Goal: Entertainment & Leisure: Browse casually

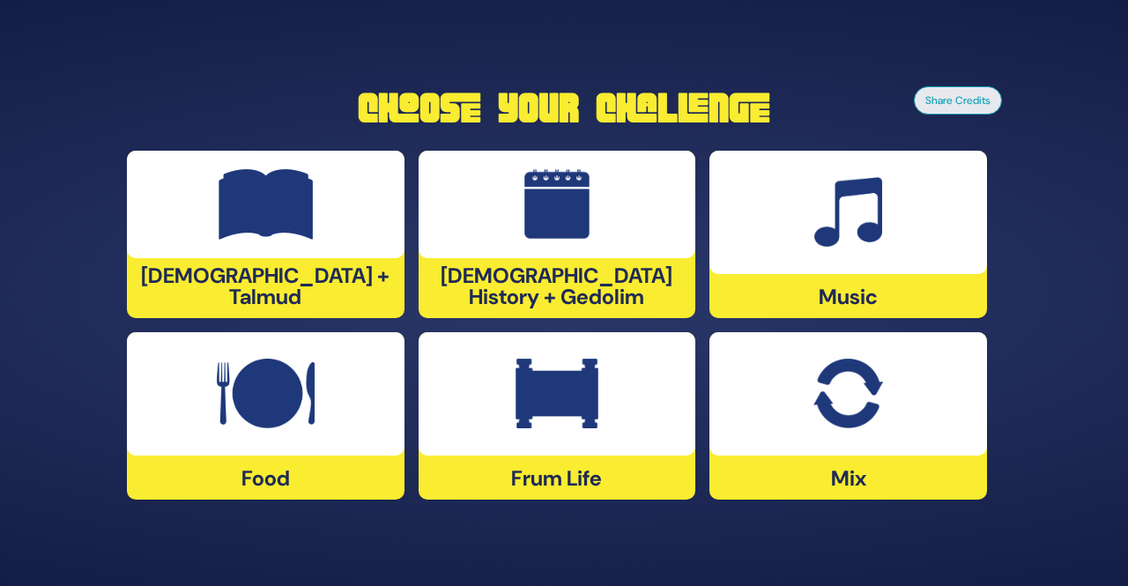
click at [285, 430] on div at bounding box center [266, 393] width 278 height 123
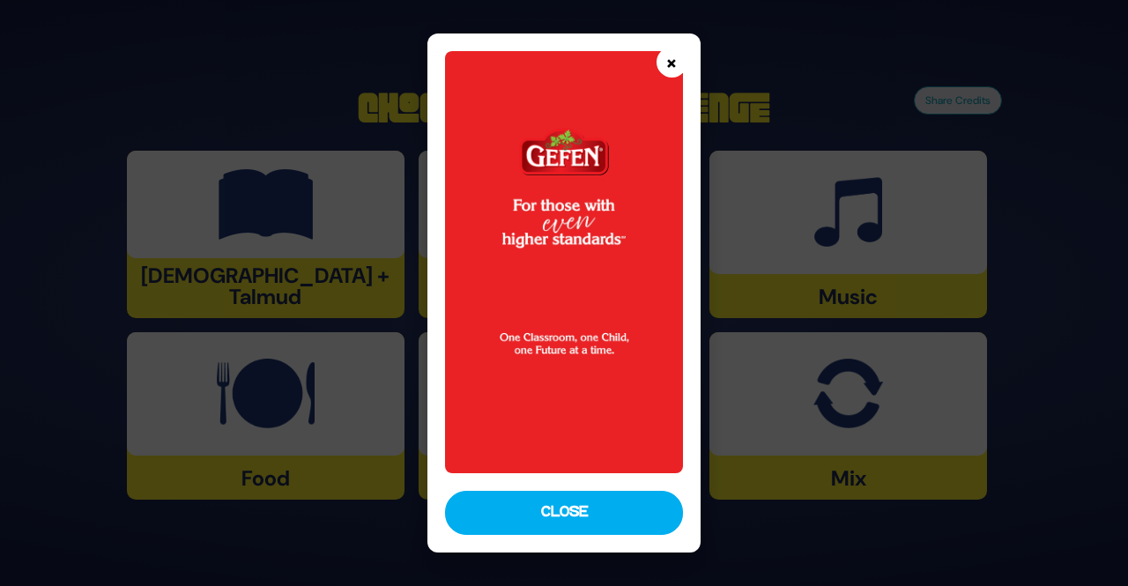
click at [662, 62] on button "×" at bounding box center [672, 62] width 31 height 31
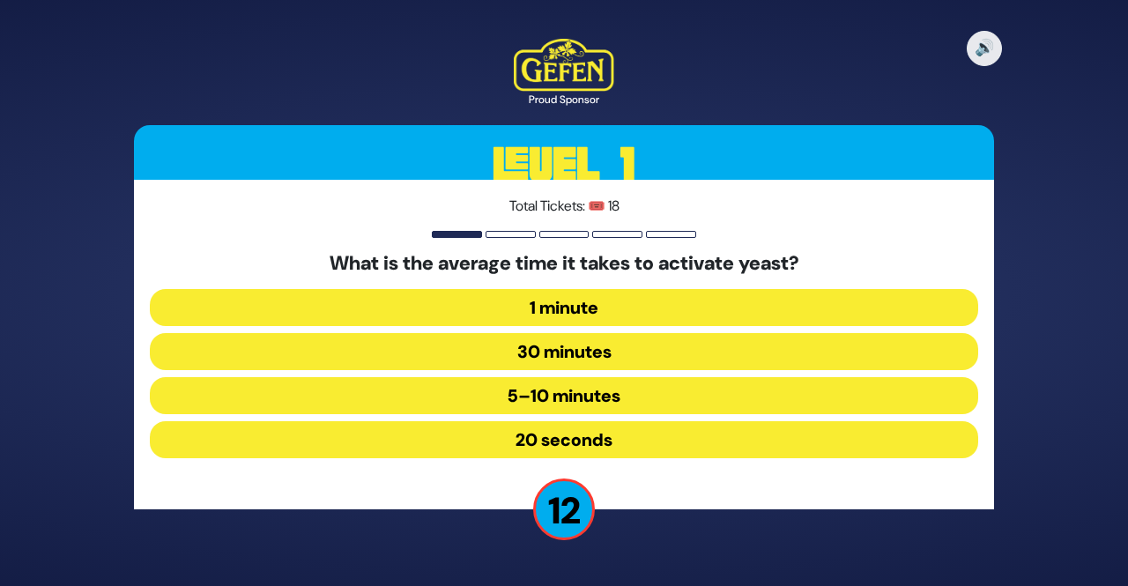
click at [593, 398] on button "5–10 minutes" at bounding box center [564, 395] width 829 height 37
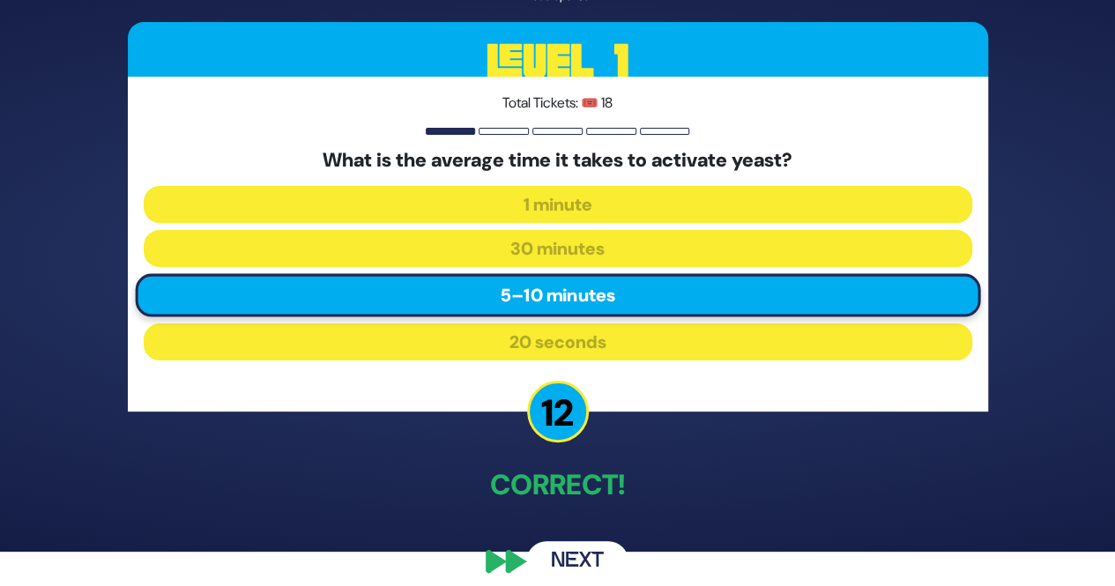
scroll to position [35, 0]
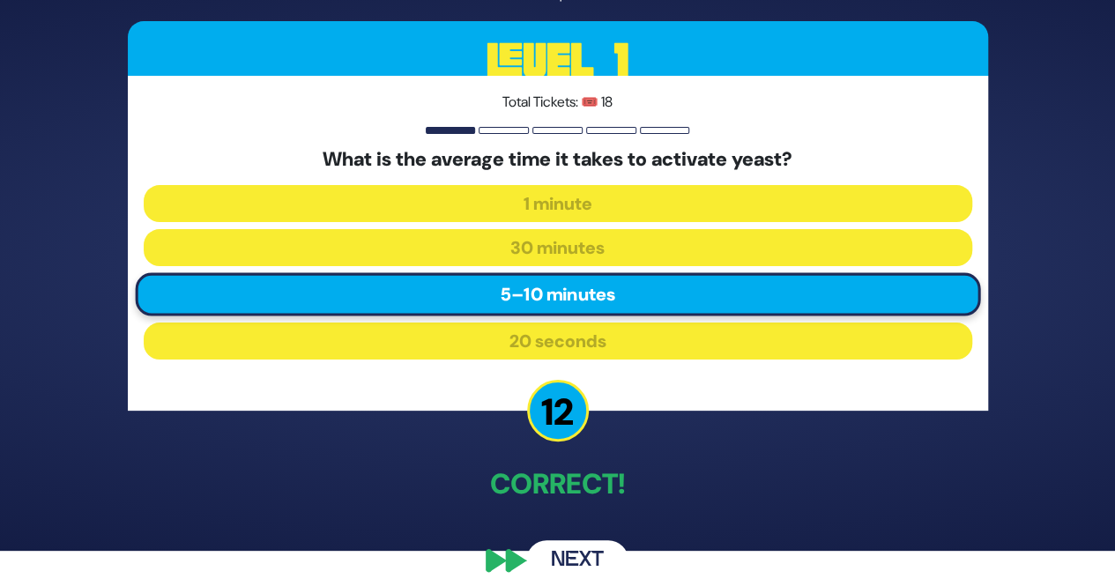
click at [664, 442] on div "🔊 Proud Sponsor Level 1 Total Tickets: 🎟️ 18 What is the average time it takes …" at bounding box center [558, 258] width 903 height 688
click at [569, 562] on button "Next" at bounding box center [577, 560] width 102 height 41
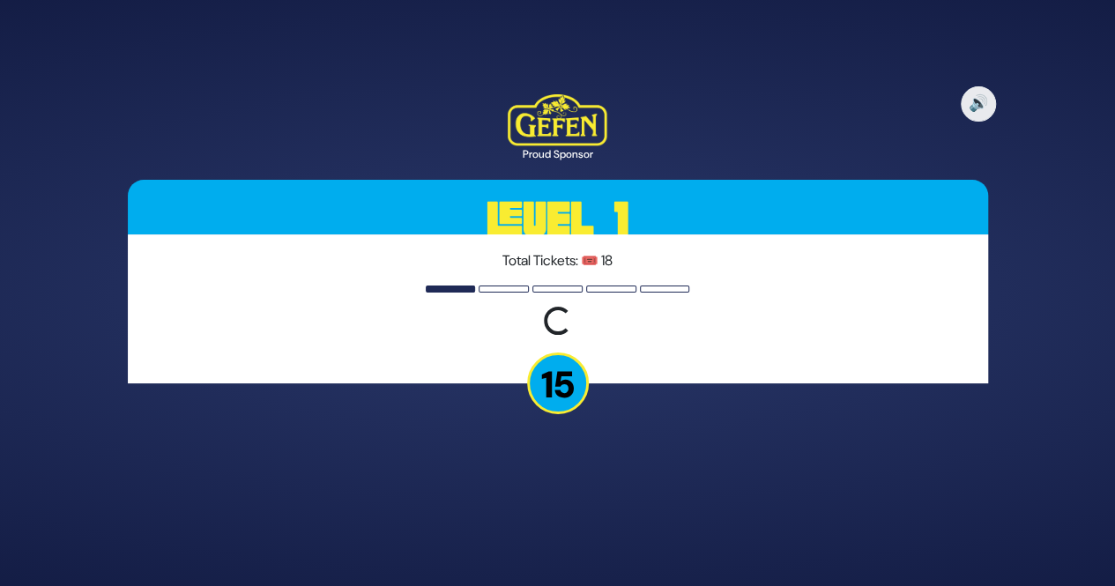
scroll to position [0, 0]
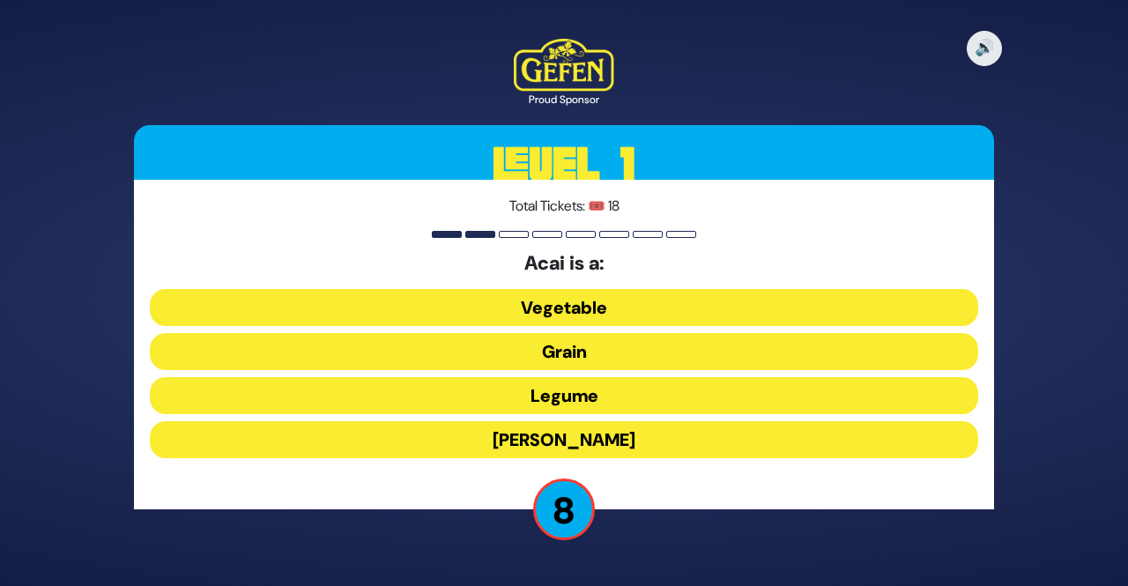
click at [661, 296] on button "Vegetable" at bounding box center [564, 307] width 829 height 37
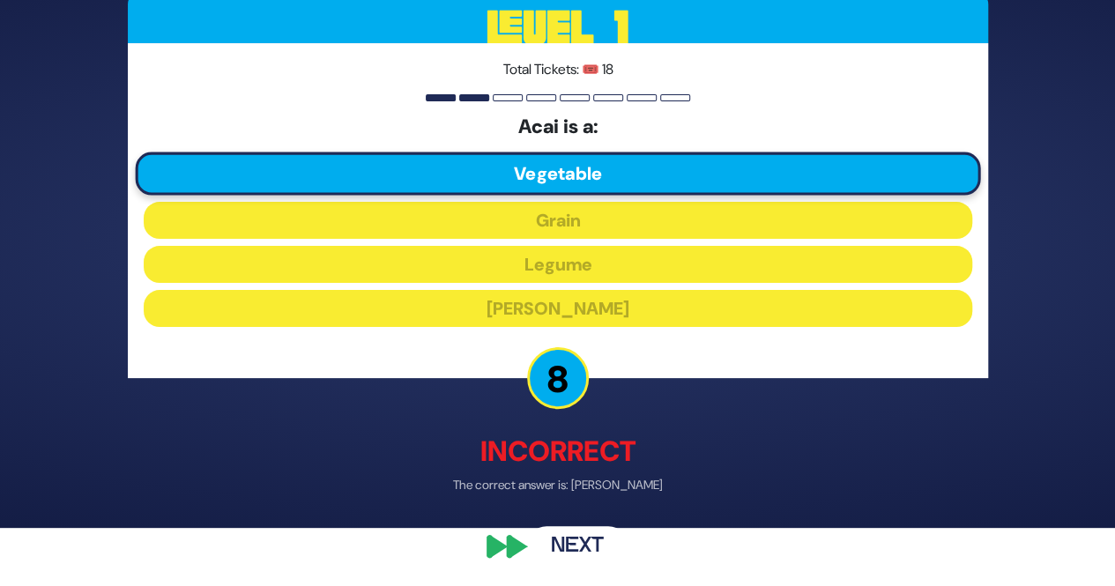
scroll to position [60, 0]
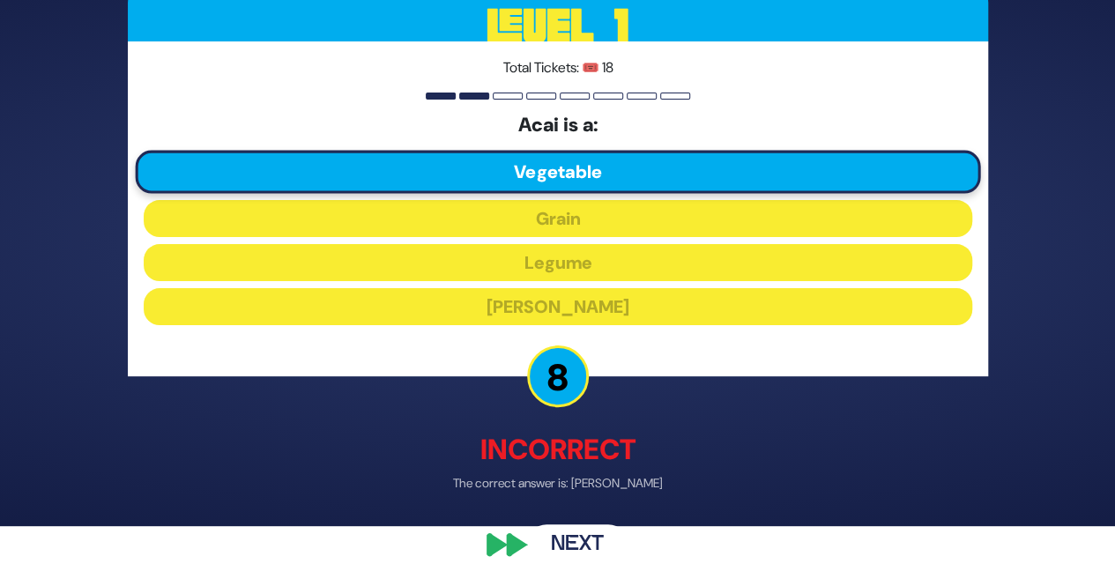
click at [573, 530] on button "Next" at bounding box center [577, 545] width 102 height 41
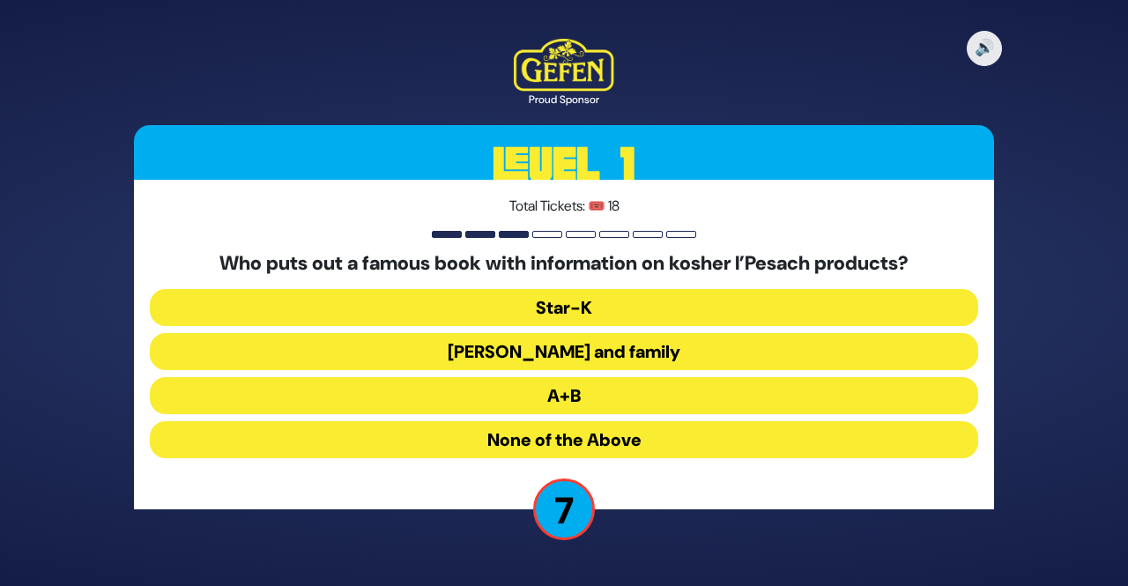
click at [656, 443] on button "None of the Above" at bounding box center [564, 439] width 829 height 37
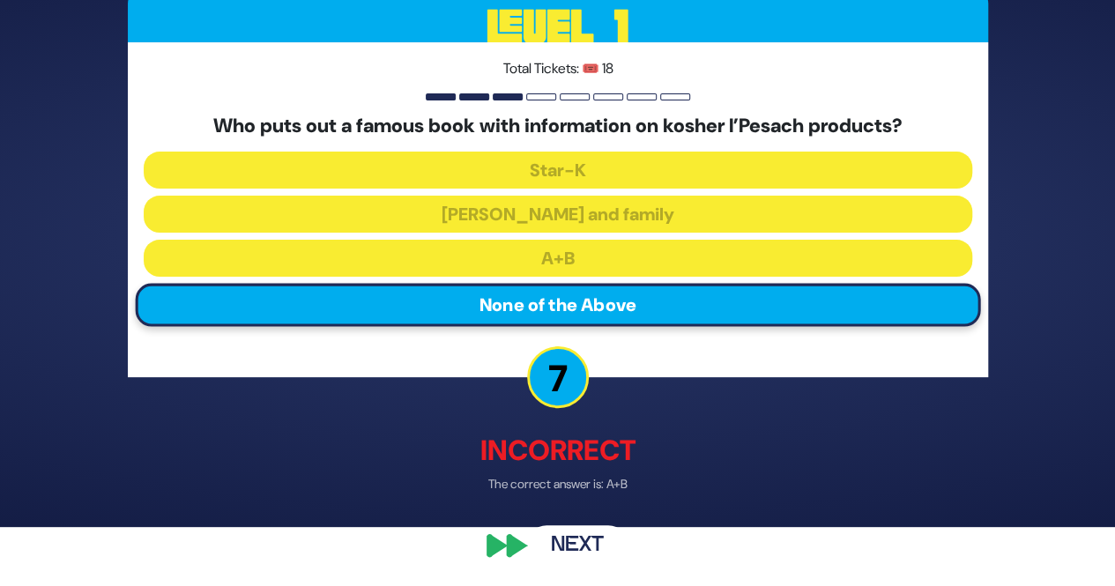
scroll to position [60, 0]
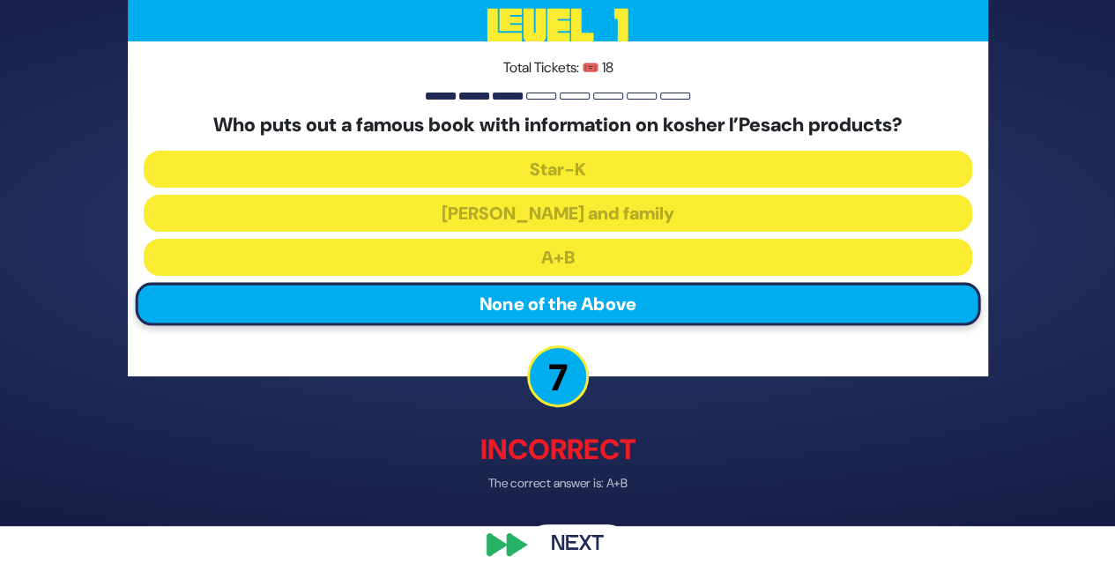
click at [577, 535] on button "Next" at bounding box center [577, 545] width 102 height 41
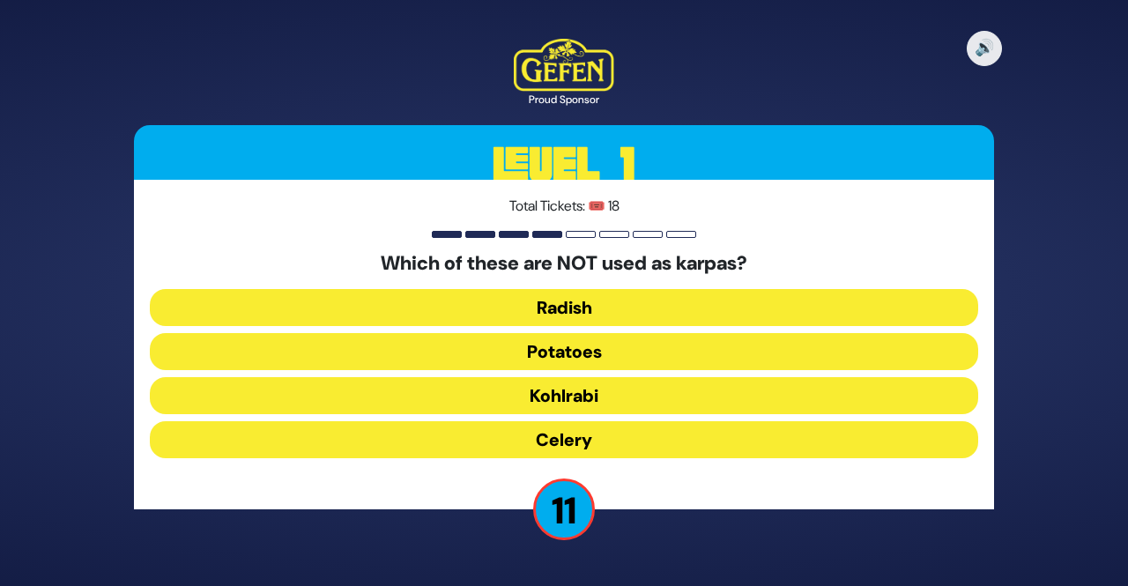
click at [629, 403] on button "Kohlrabi" at bounding box center [564, 395] width 829 height 37
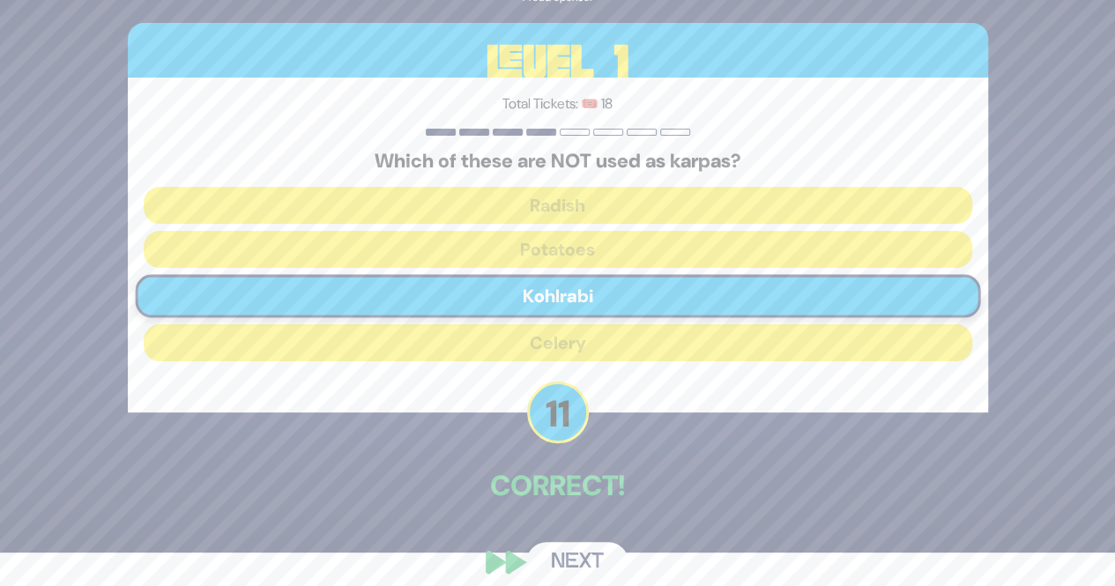
scroll to position [35, 0]
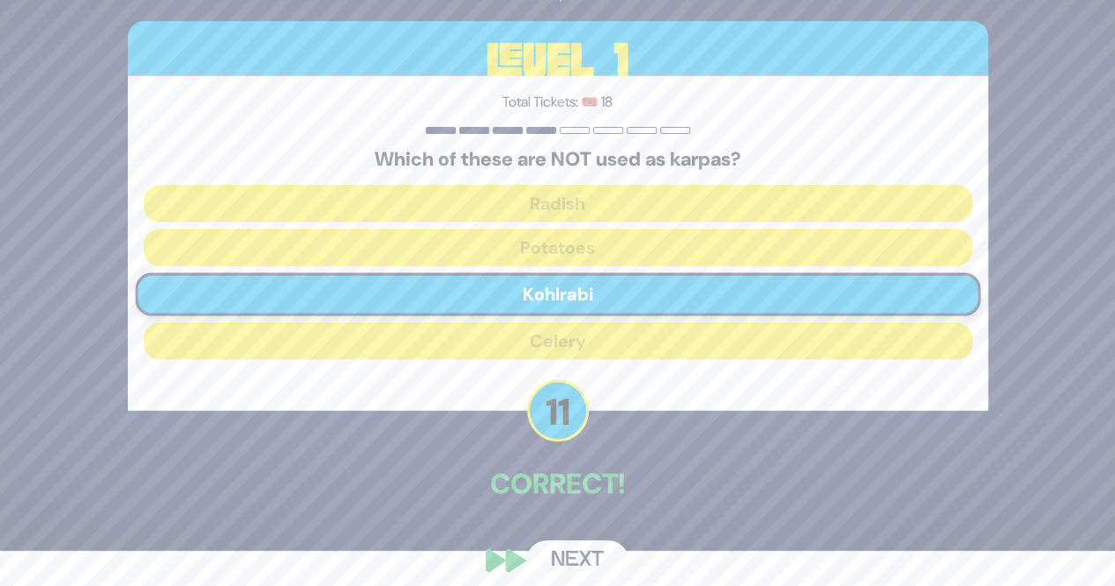
click at [573, 540] on button "Next" at bounding box center [577, 560] width 102 height 41
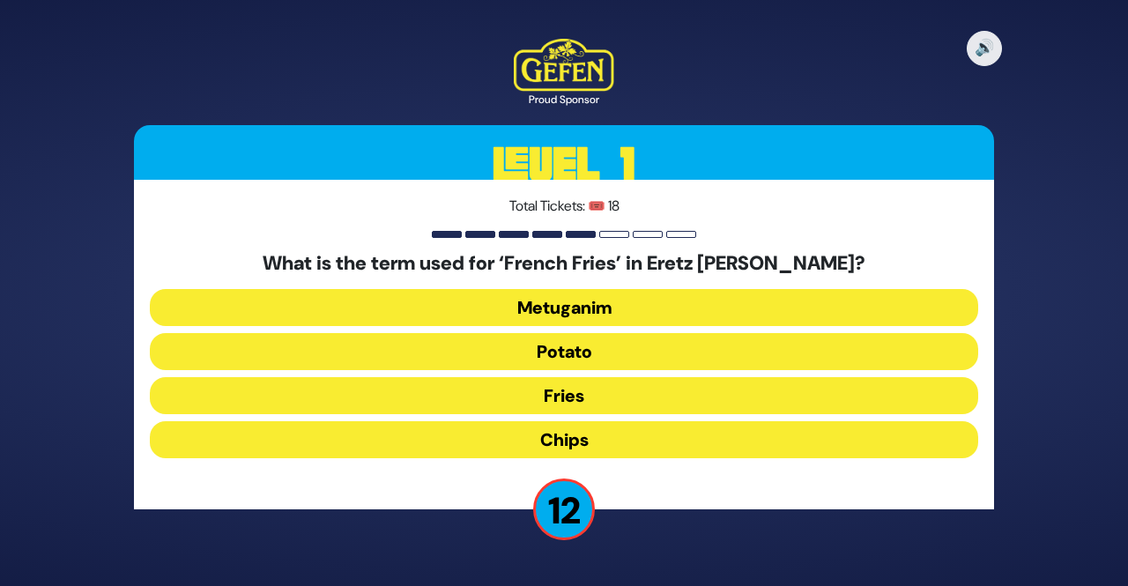
click at [624, 428] on button "Chips" at bounding box center [564, 439] width 829 height 37
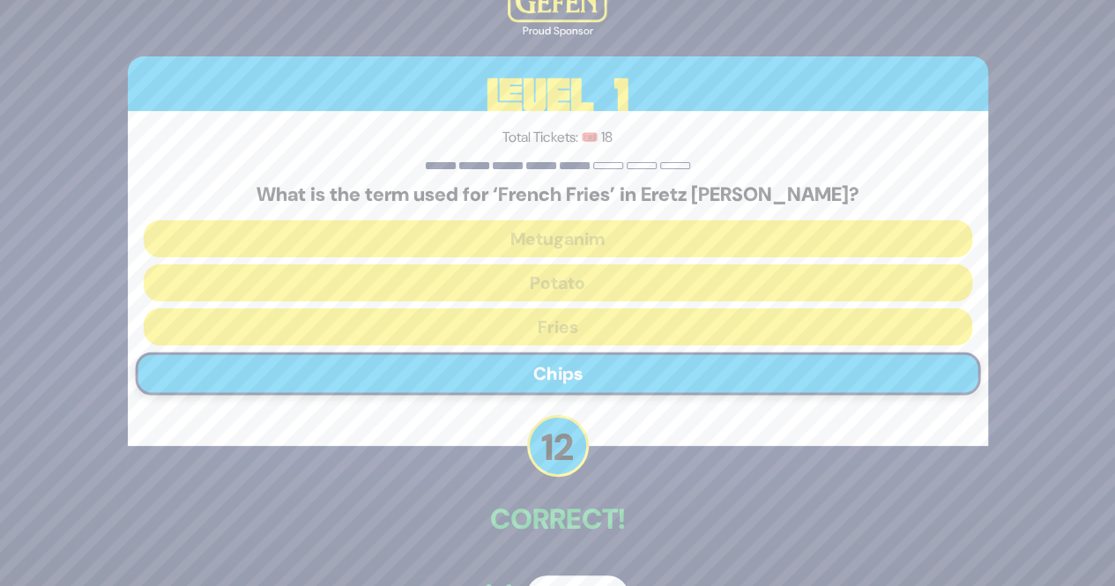
click at [559, 582] on button "Next" at bounding box center [577, 596] width 102 height 41
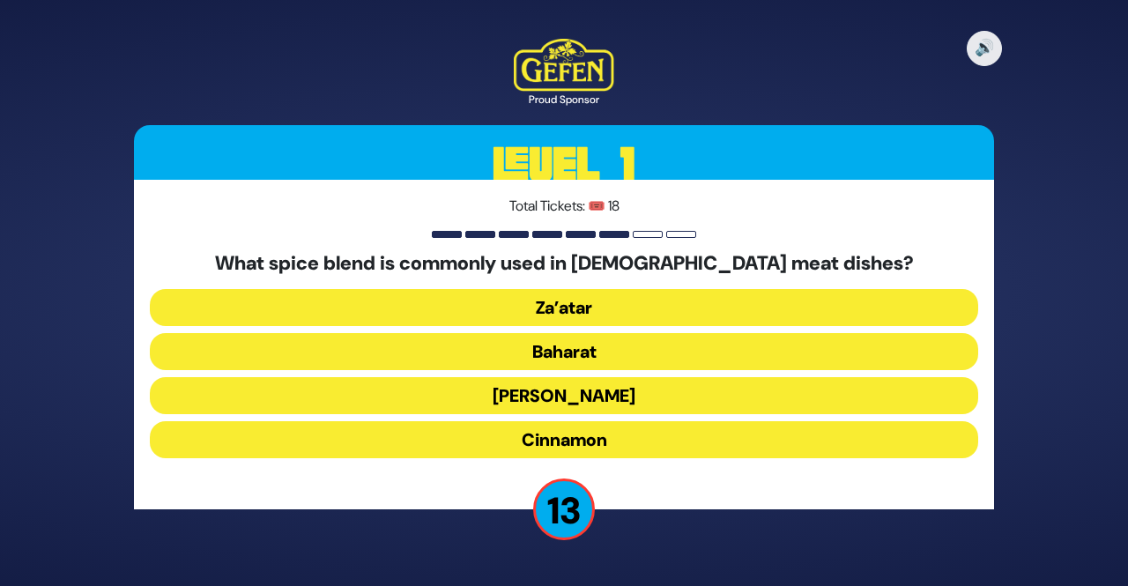
click at [643, 345] on button "Baharat" at bounding box center [564, 351] width 829 height 37
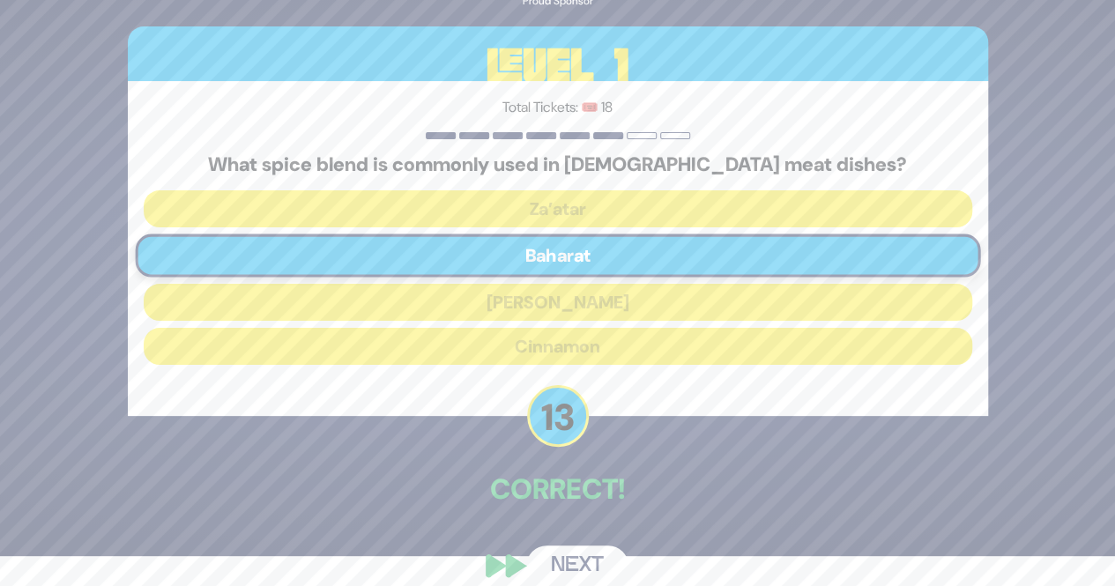
scroll to position [35, 0]
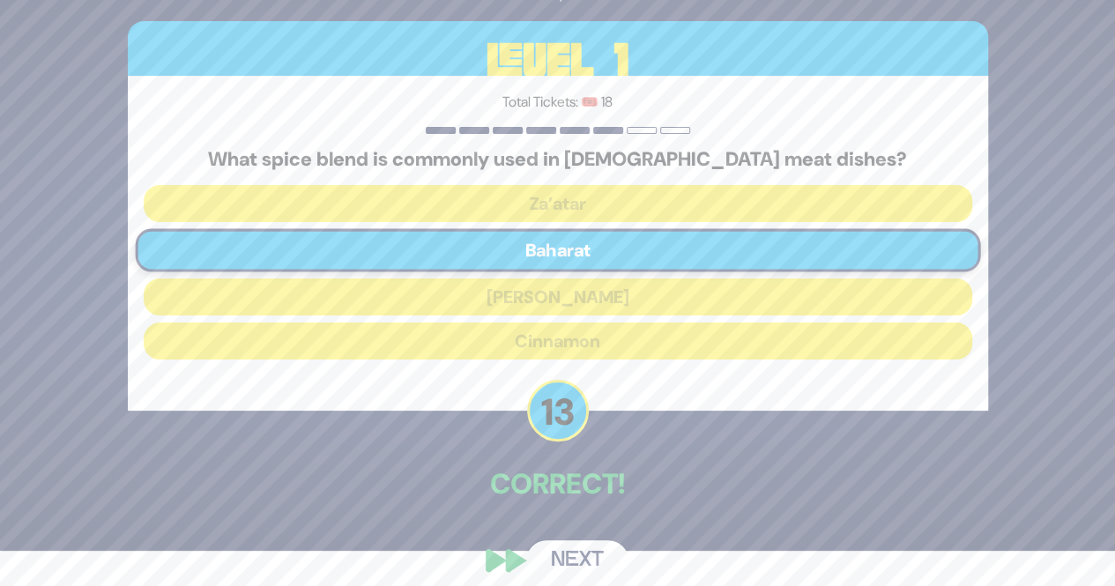
click at [561, 548] on button "Next" at bounding box center [577, 560] width 102 height 41
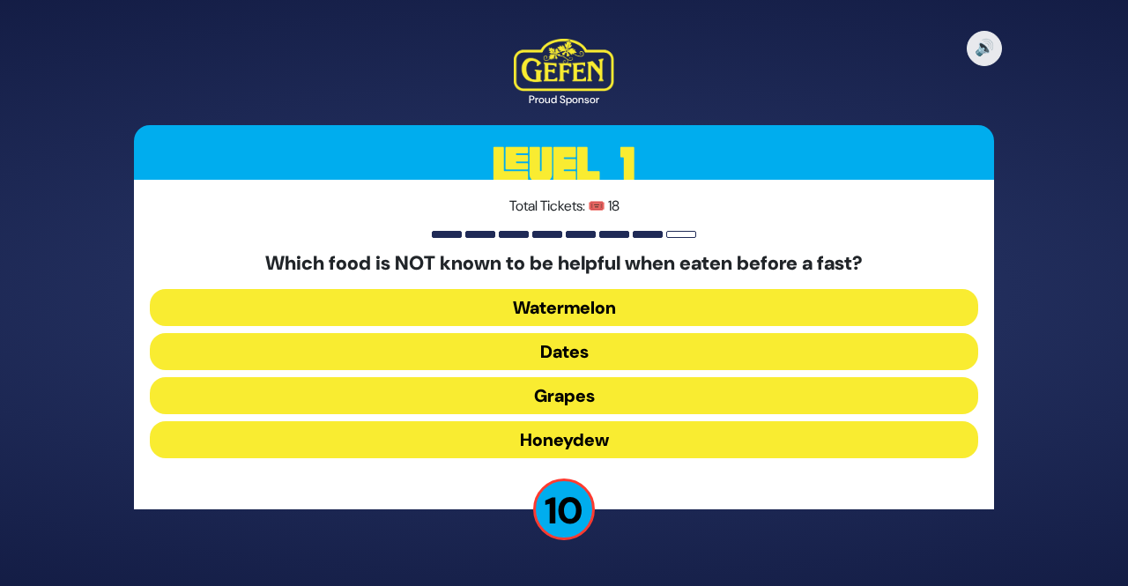
click at [623, 431] on button "Honeydew" at bounding box center [564, 439] width 829 height 37
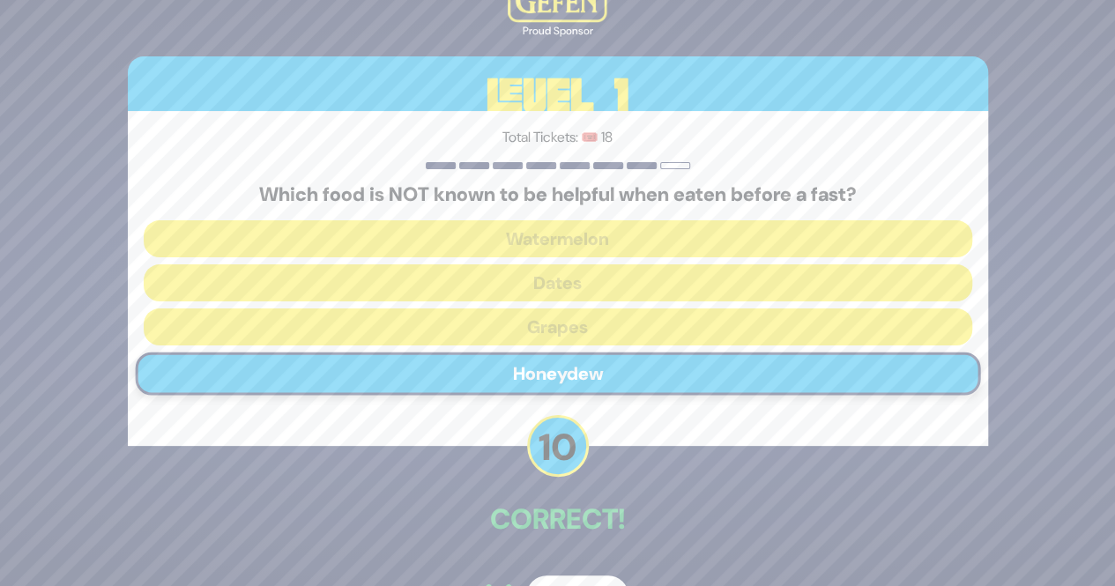
scroll to position [35, 0]
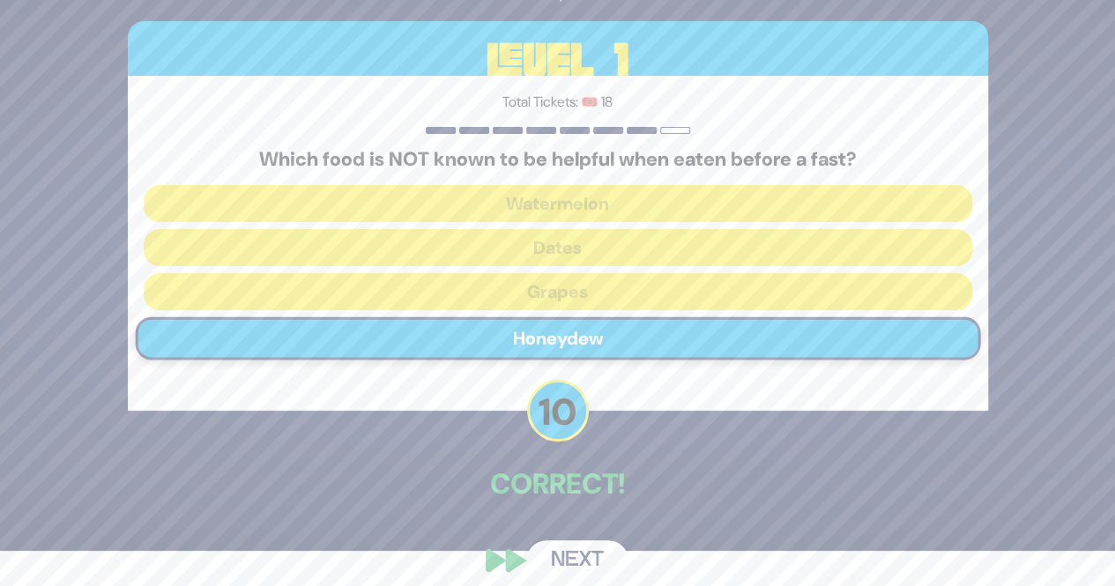
click at [590, 542] on button "Next" at bounding box center [577, 560] width 102 height 41
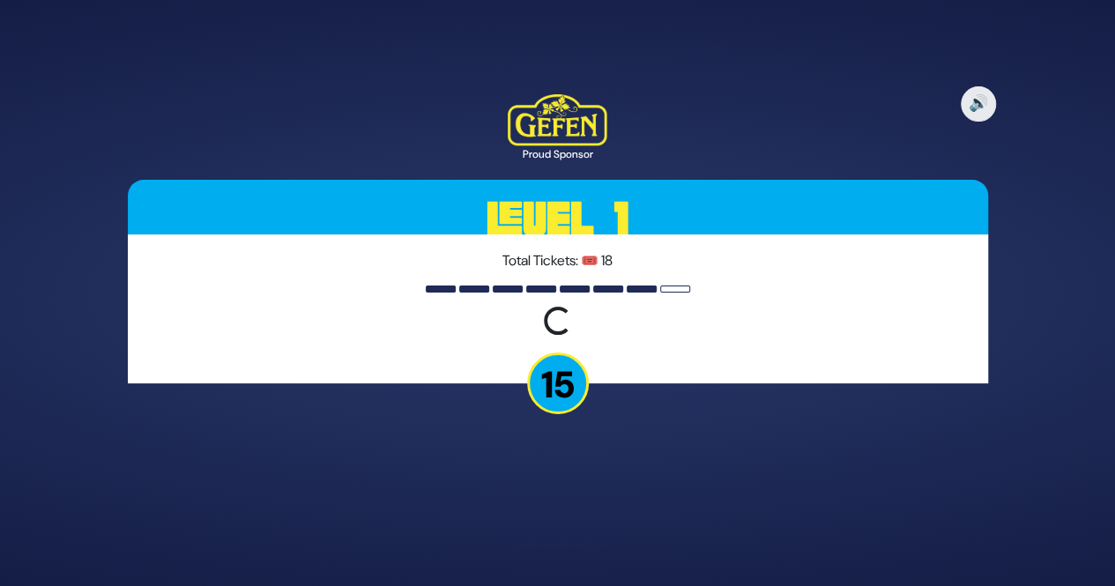
scroll to position [0, 0]
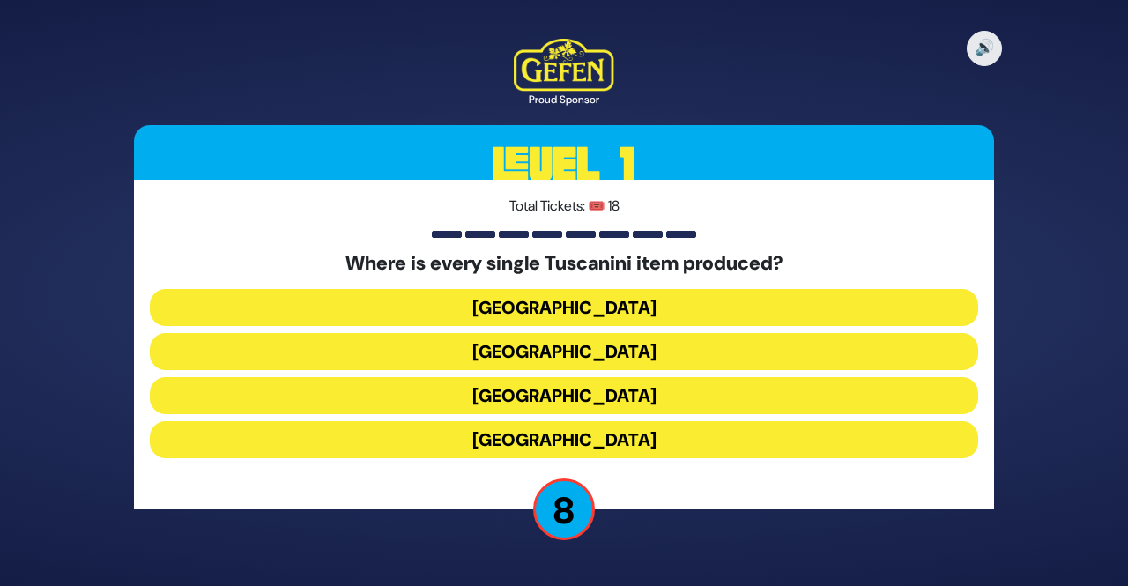
click at [610, 396] on button "Italy" at bounding box center [564, 395] width 829 height 37
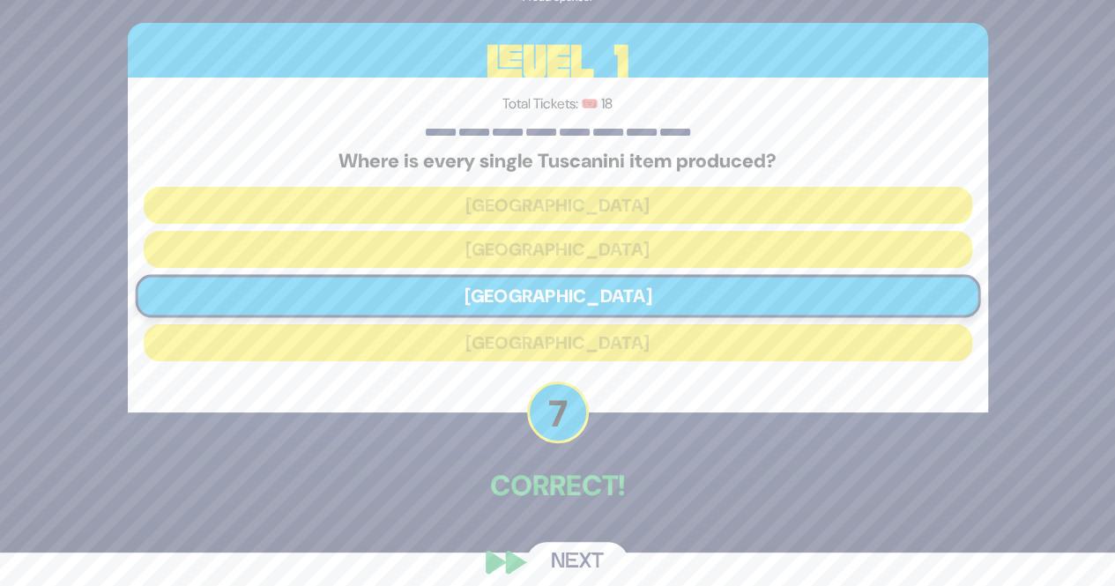
scroll to position [35, 0]
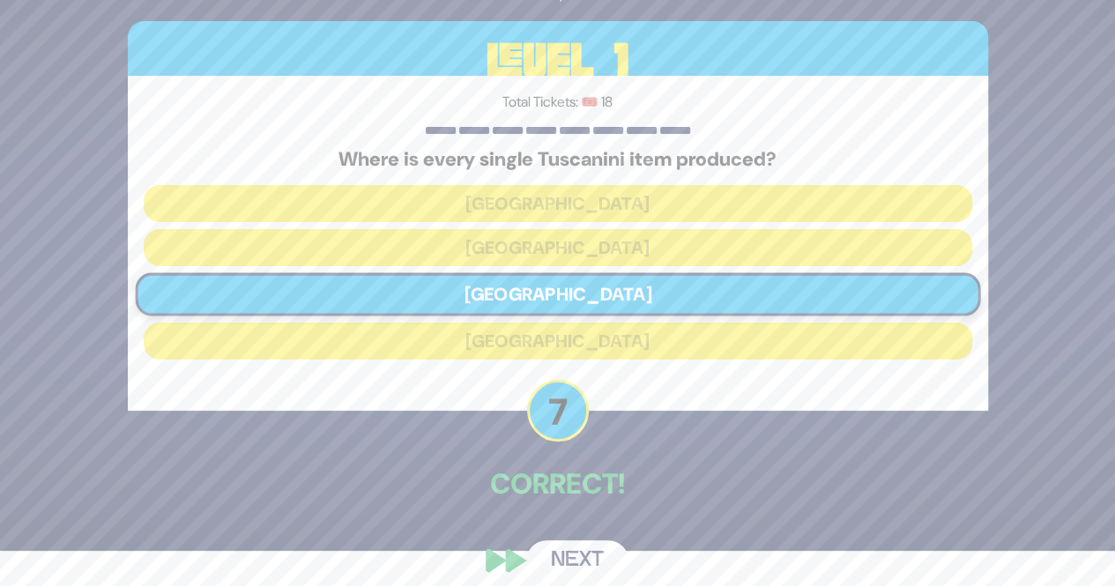
click at [568, 563] on button "Next" at bounding box center [577, 560] width 102 height 41
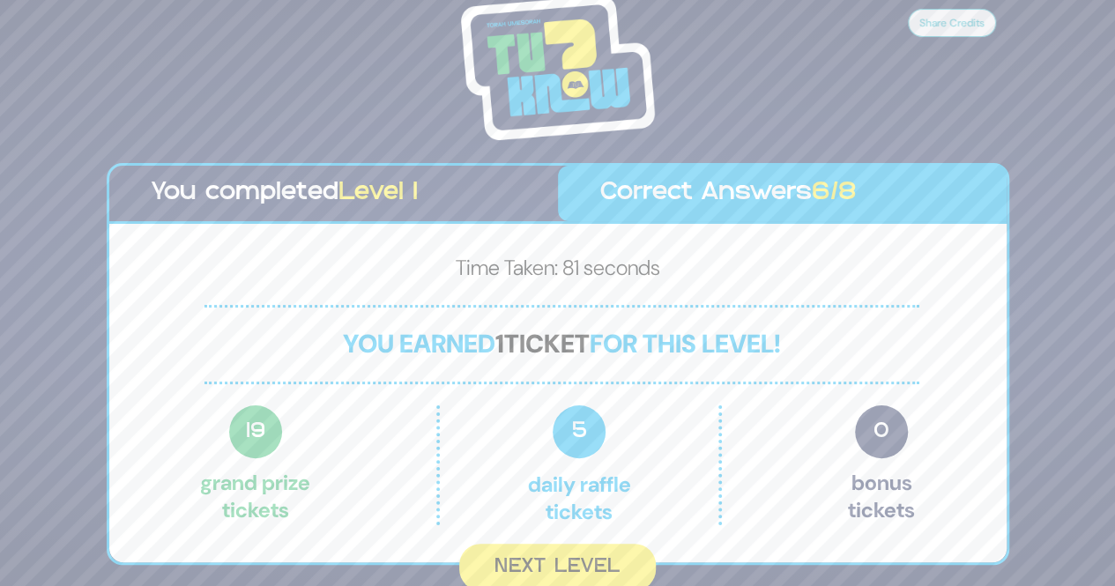
click at [568, 563] on button "Next Level" at bounding box center [557, 567] width 197 height 47
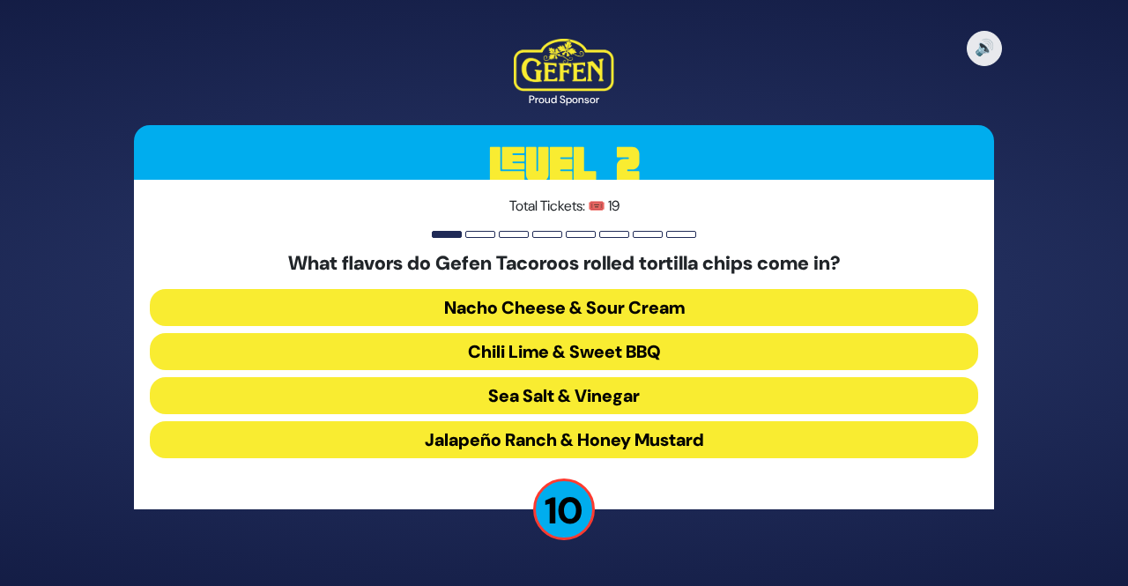
click at [643, 352] on button "Chili Lime & Sweet BBQ" at bounding box center [564, 351] width 829 height 37
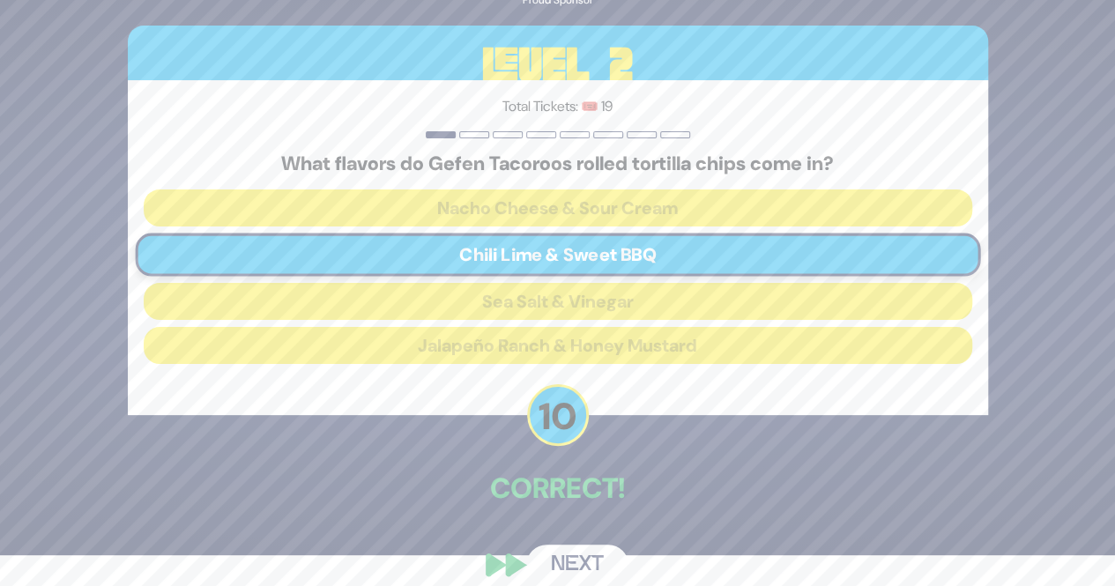
scroll to position [35, 0]
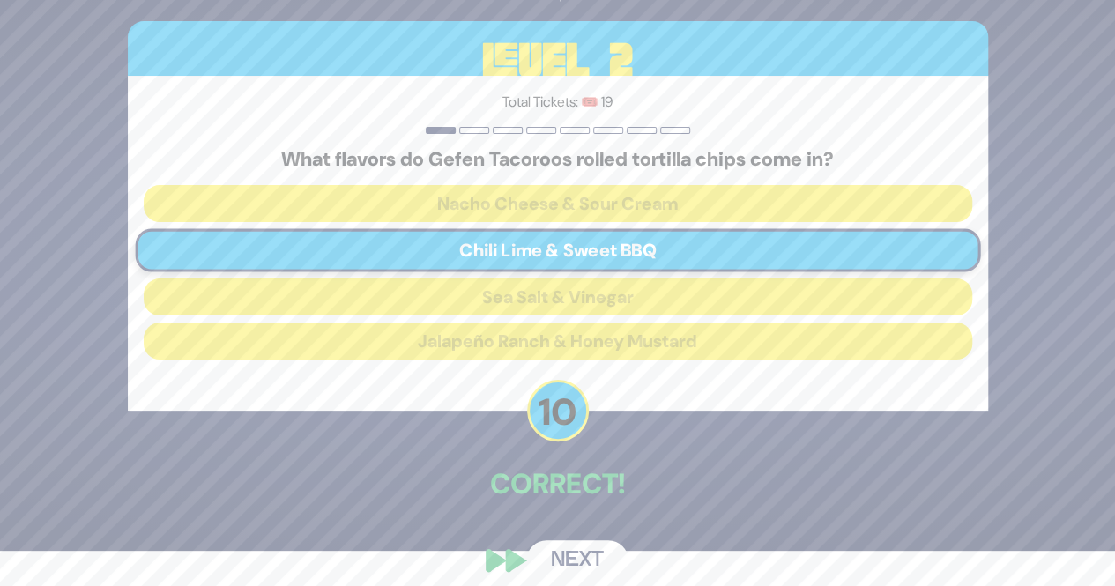
click at [545, 569] on button "Next" at bounding box center [577, 560] width 102 height 41
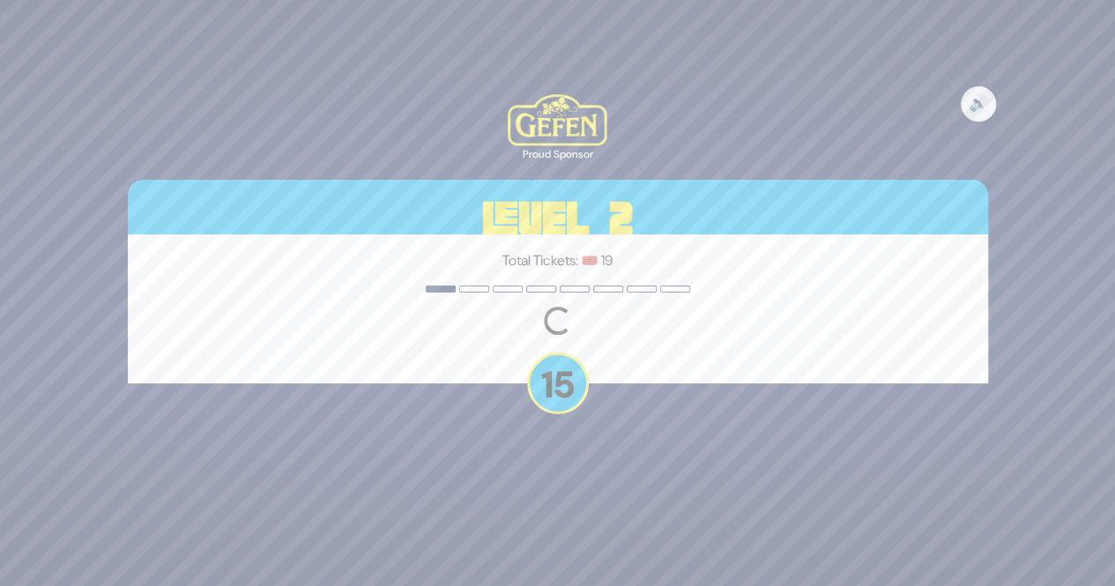
scroll to position [0, 0]
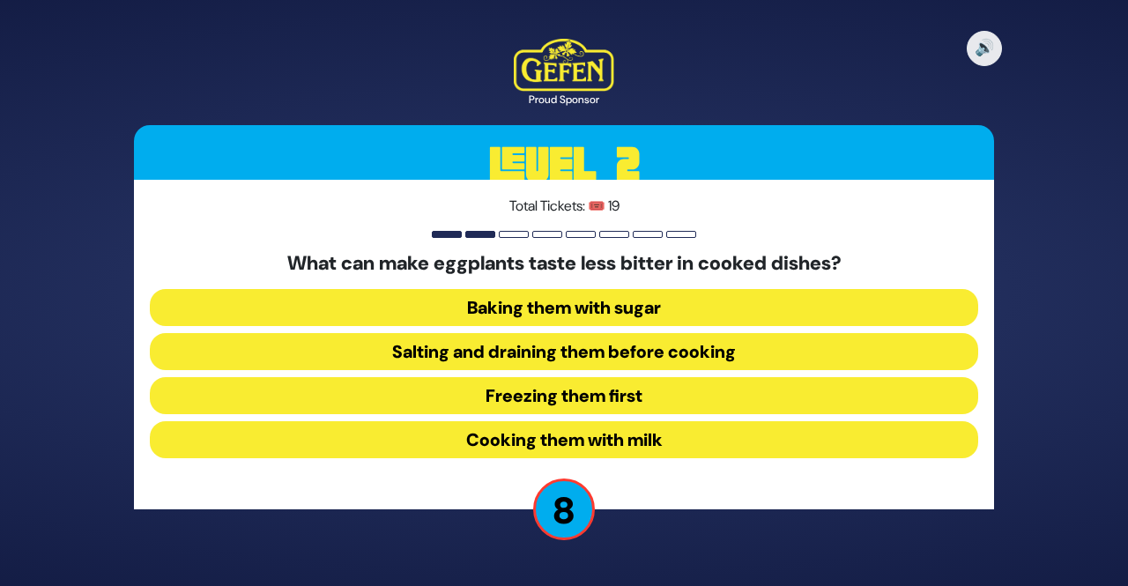
click at [661, 347] on button "Salting and draining them before cooking" at bounding box center [564, 351] width 829 height 37
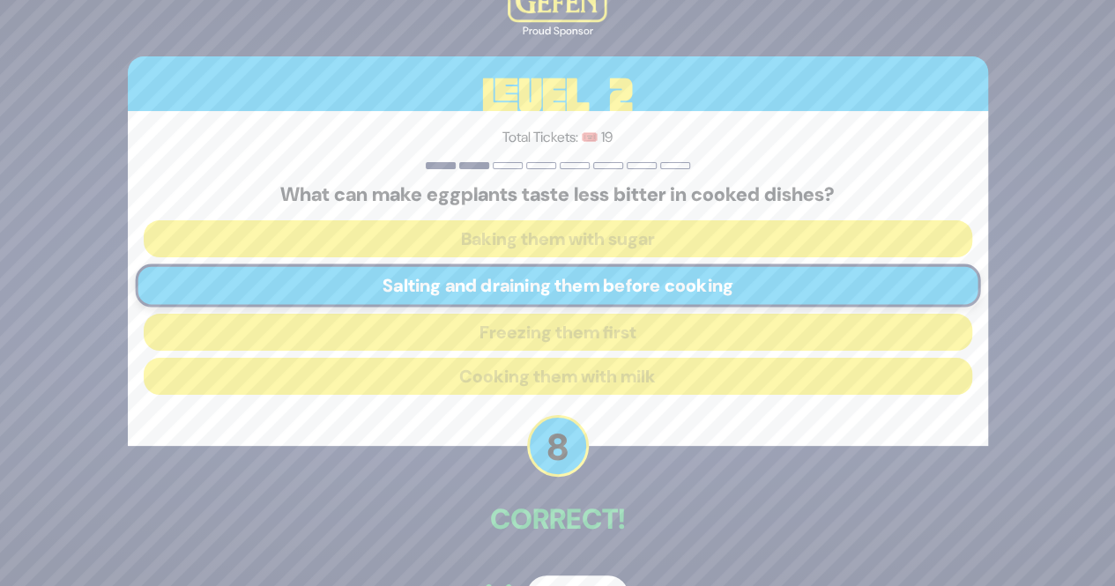
click at [564, 578] on button "Next" at bounding box center [577, 596] width 102 height 41
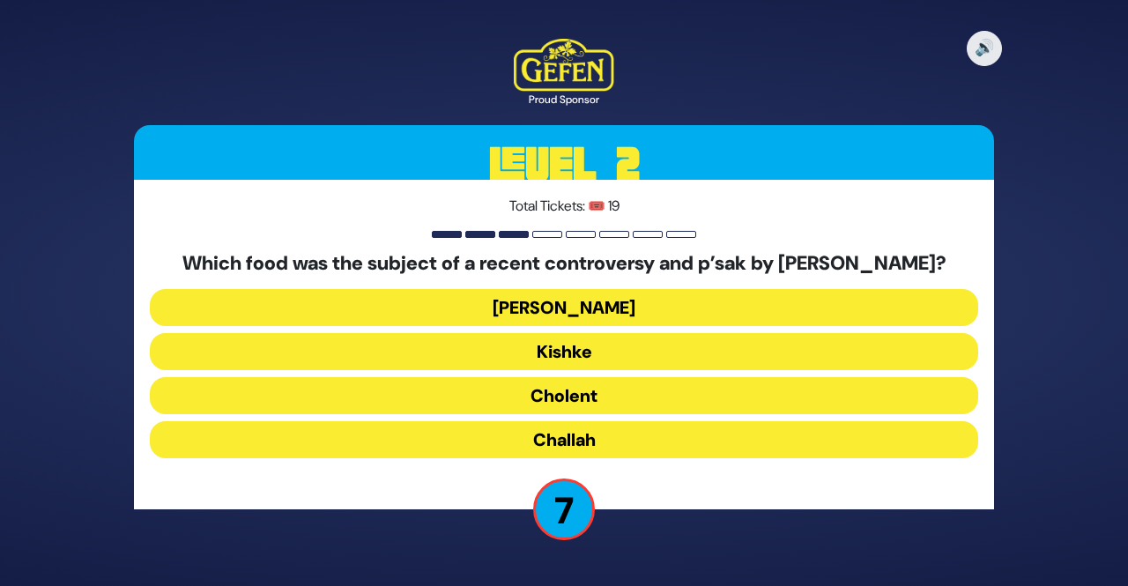
click at [654, 362] on button "Kishke" at bounding box center [564, 351] width 829 height 37
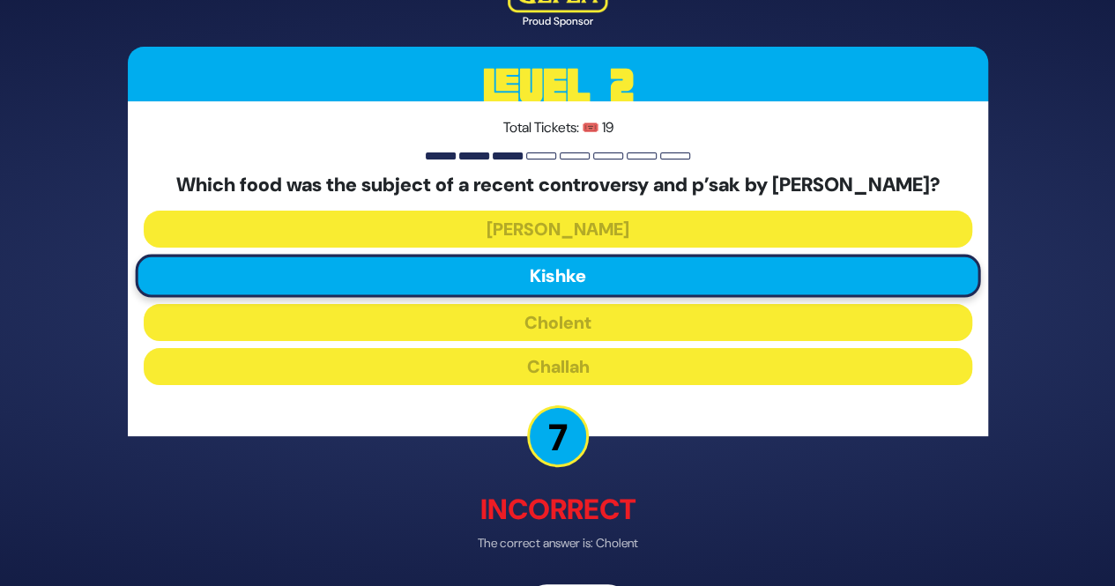
scroll to position [35, 0]
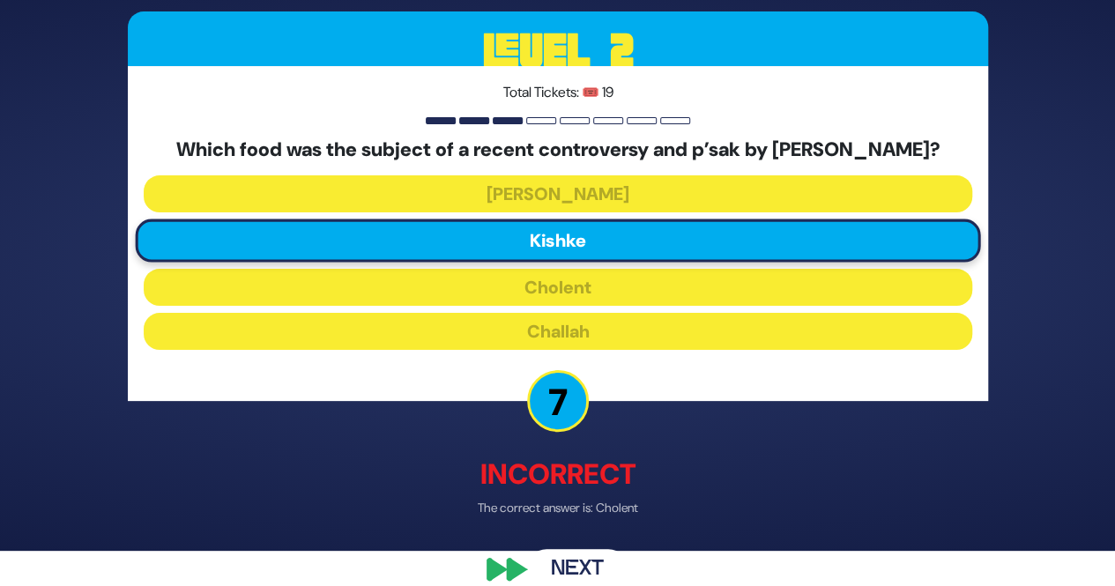
click at [574, 562] on button "Next" at bounding box center [577, 570] width 102 height 41
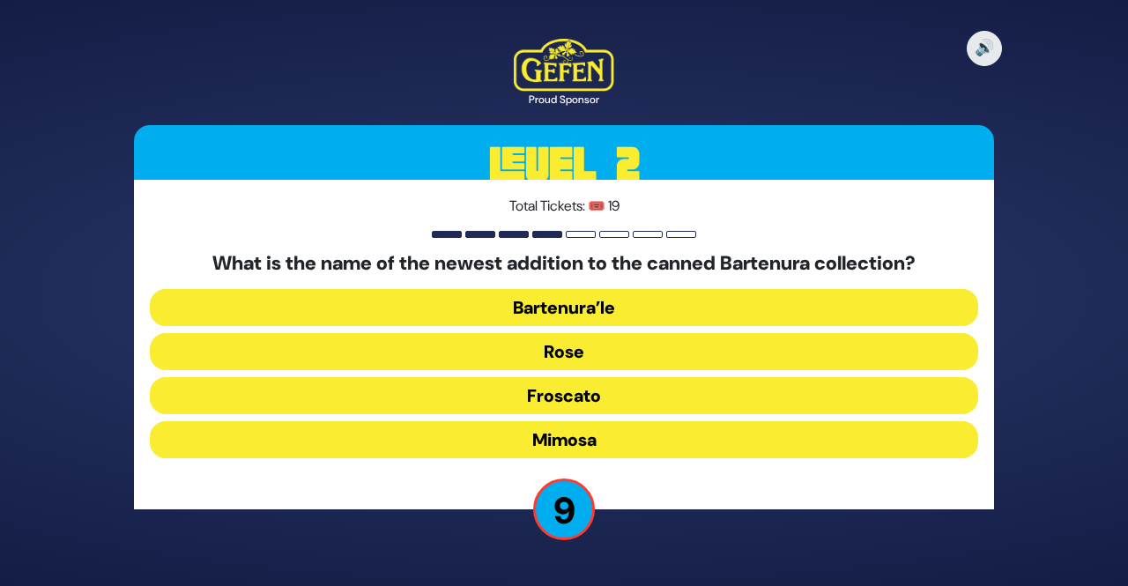
click at [635, 348] on button "Rose" at bounding box center [564, 351] width 829 height 37
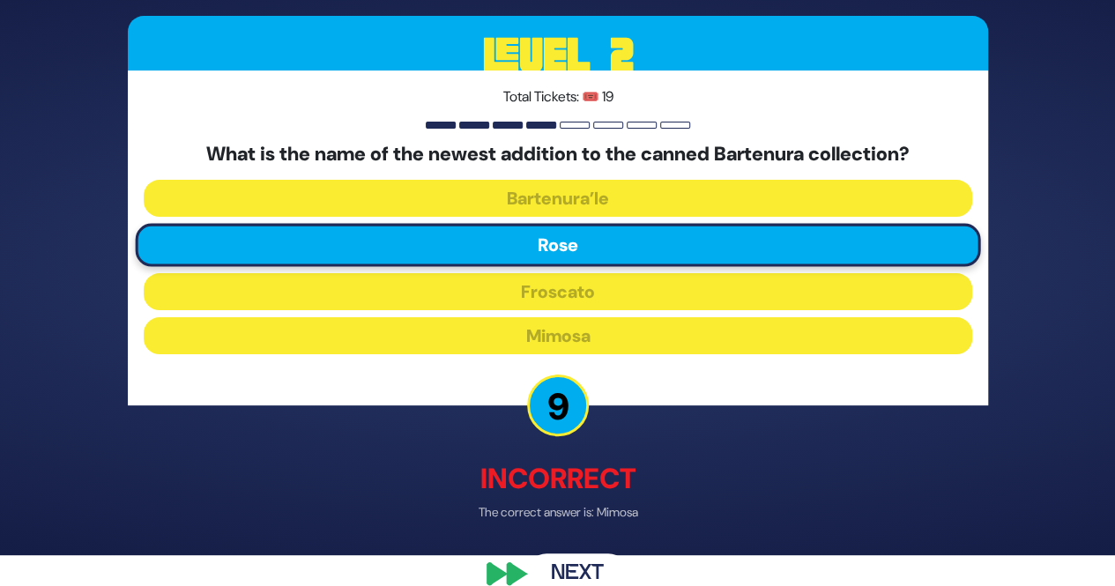
scroll to position [35, 0]
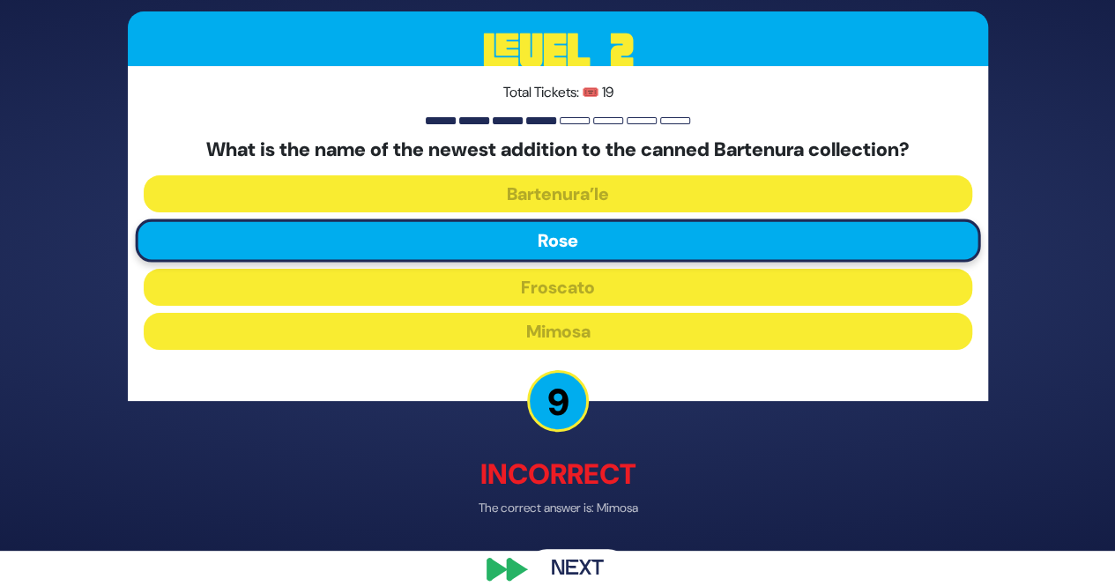
click at [572, 558] on button "Next" at bounding box center [577, 570] width 102 height 41
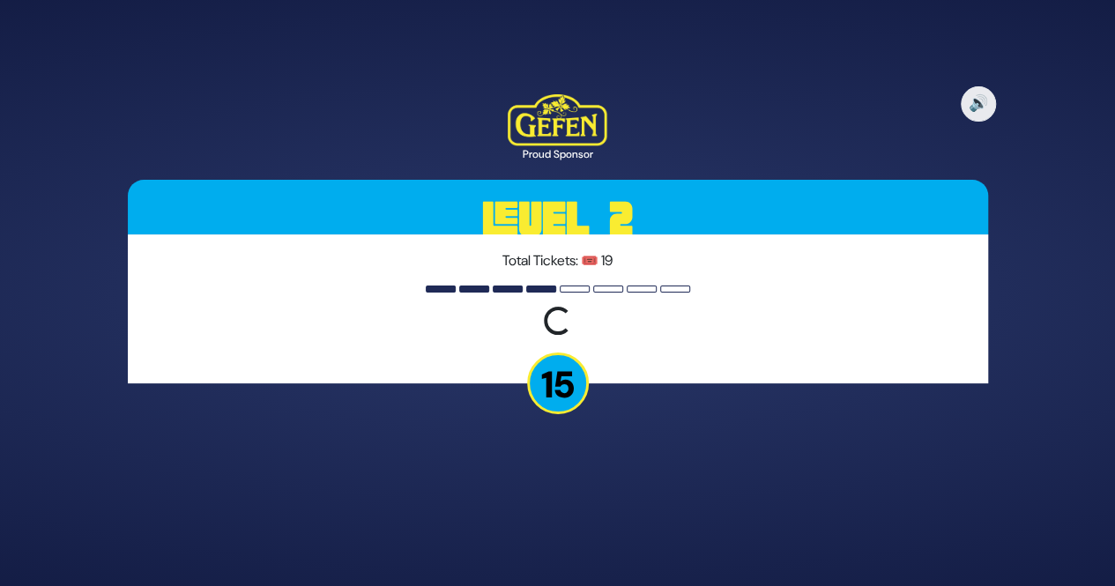
scroll to position [0, 0]
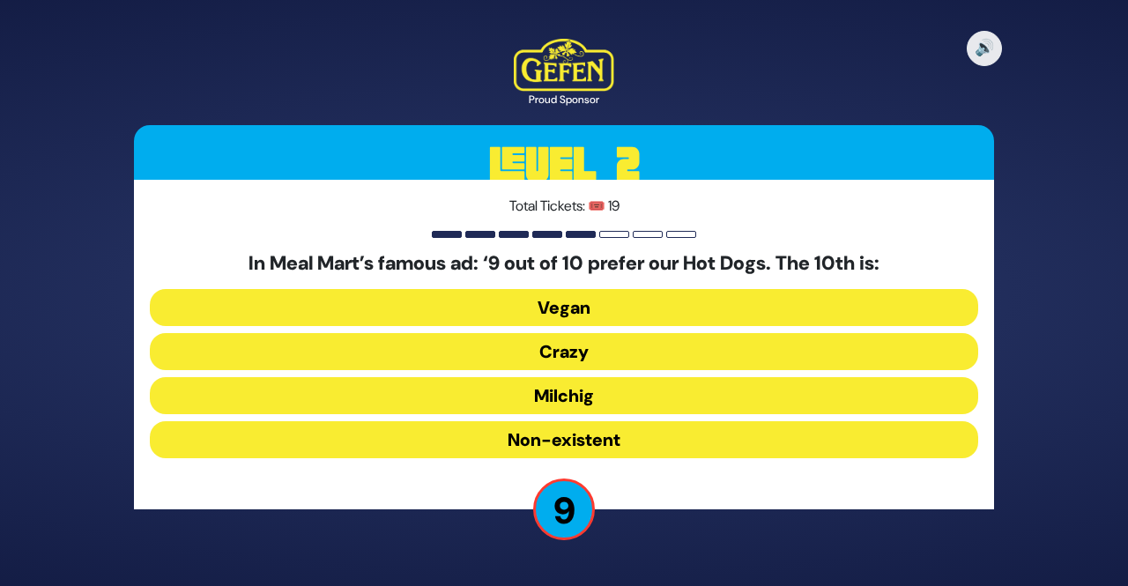
click at [651, 395] on button "Milchig" at bounding box center [564, 395] width 829 height 37
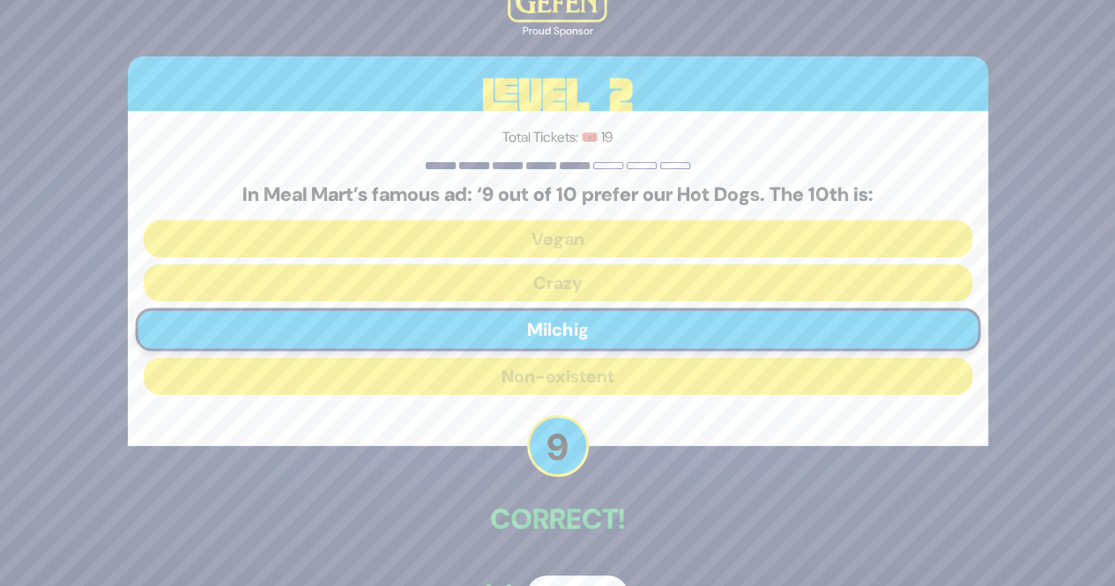
click at [563, 577] on button "Next" at bounding box center [577, 596] width 102 height 41
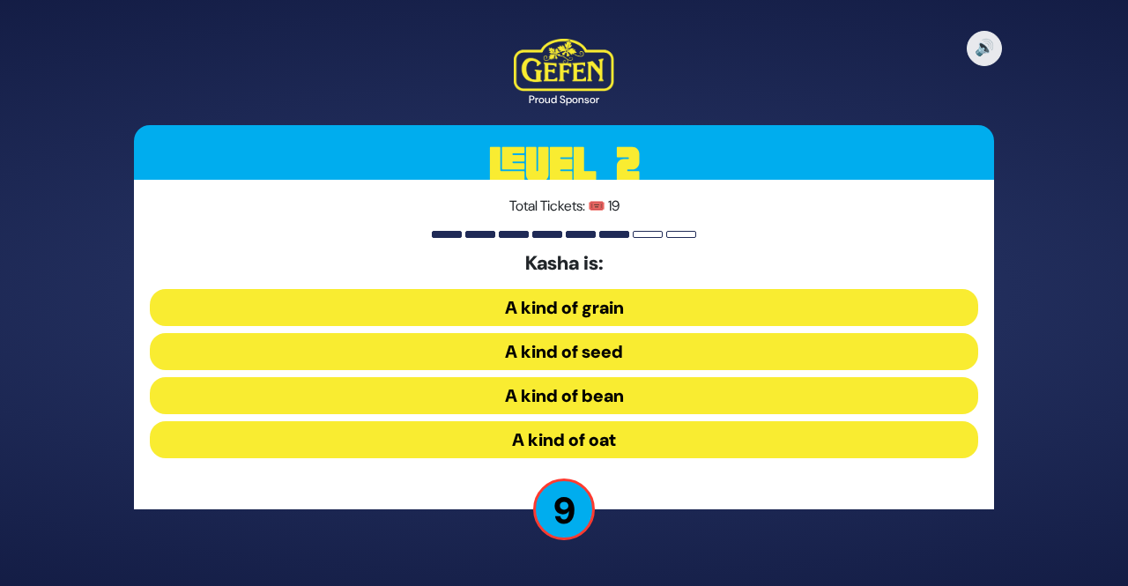
click at [672, 351] on button "A kind of seed" at bounding box center [564, 351] width 829 height 37
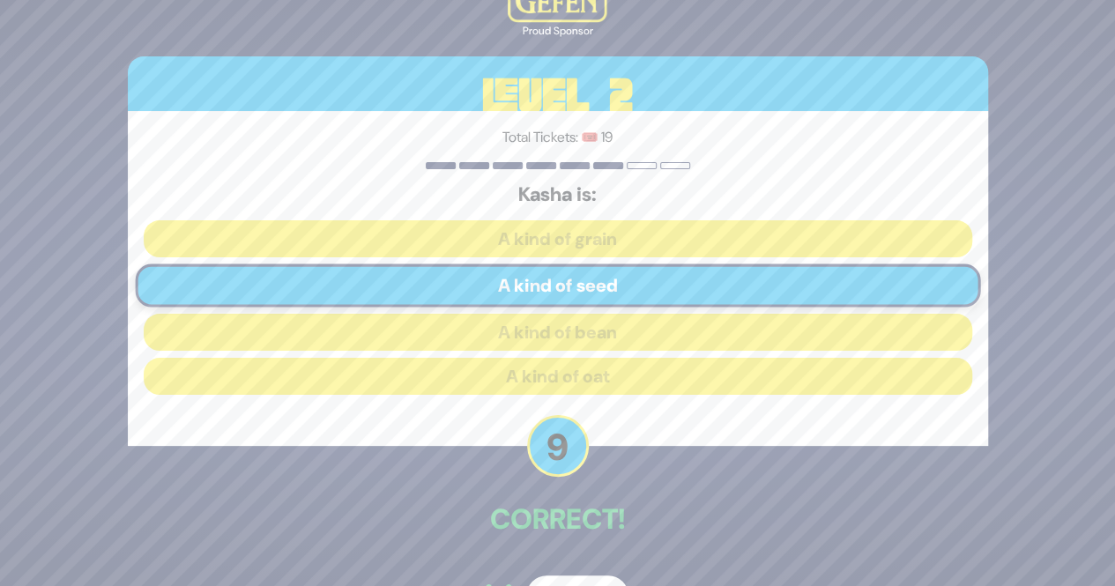
click at [554, 576] on button "Next" at bounding box center [577, 596] width 102 height 41
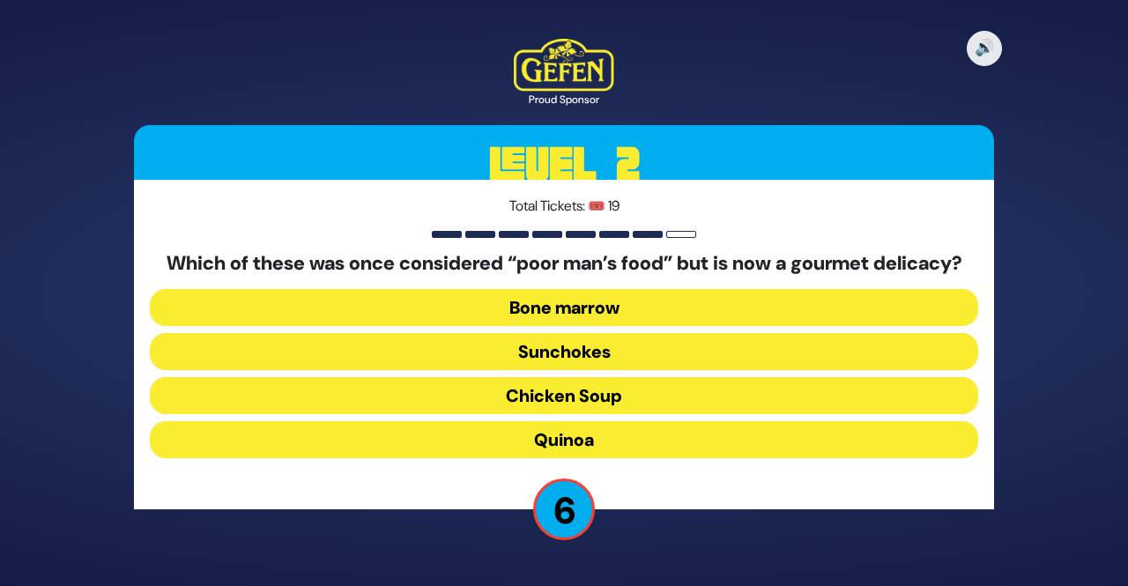
click at [632, 445] on button "Quinoa" at bounding box center [564, 439] width 829 height 37
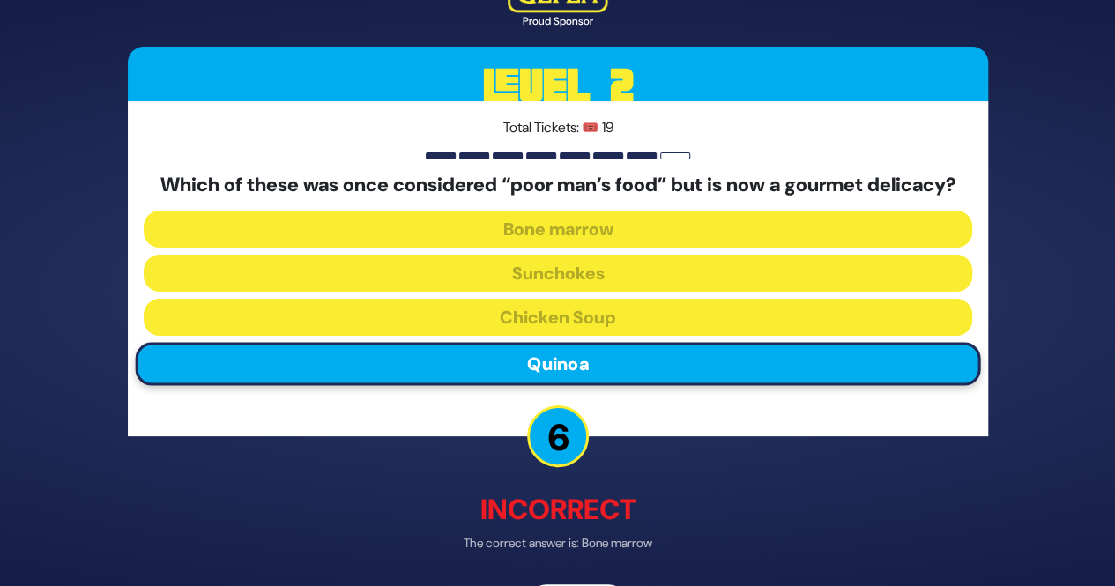
scroll to position [35, 0]
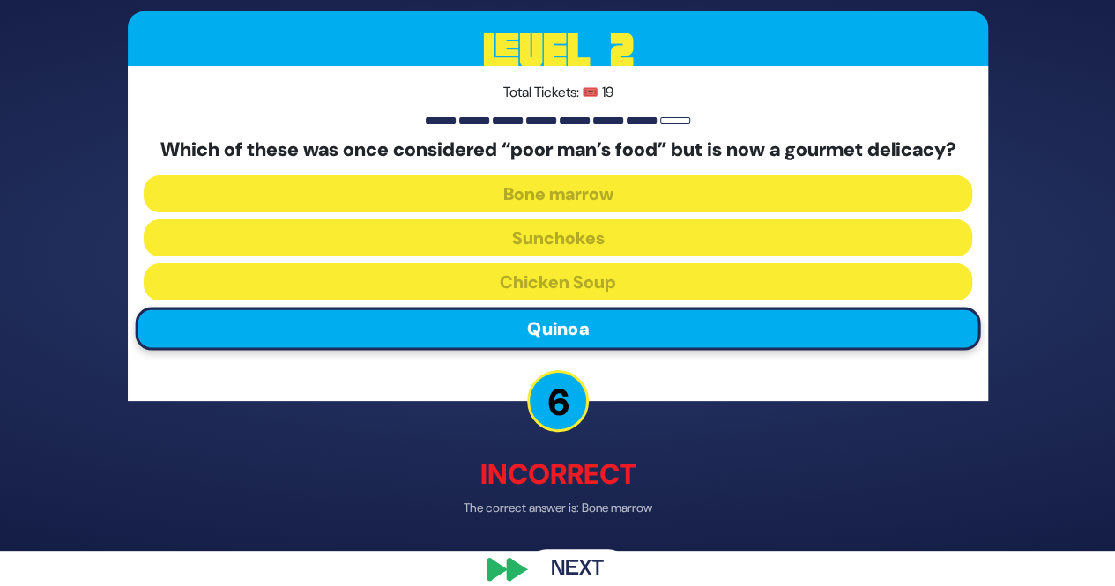
click at [562, 568] on button "Next" at bounding box center [577, 570] width 102 height 41
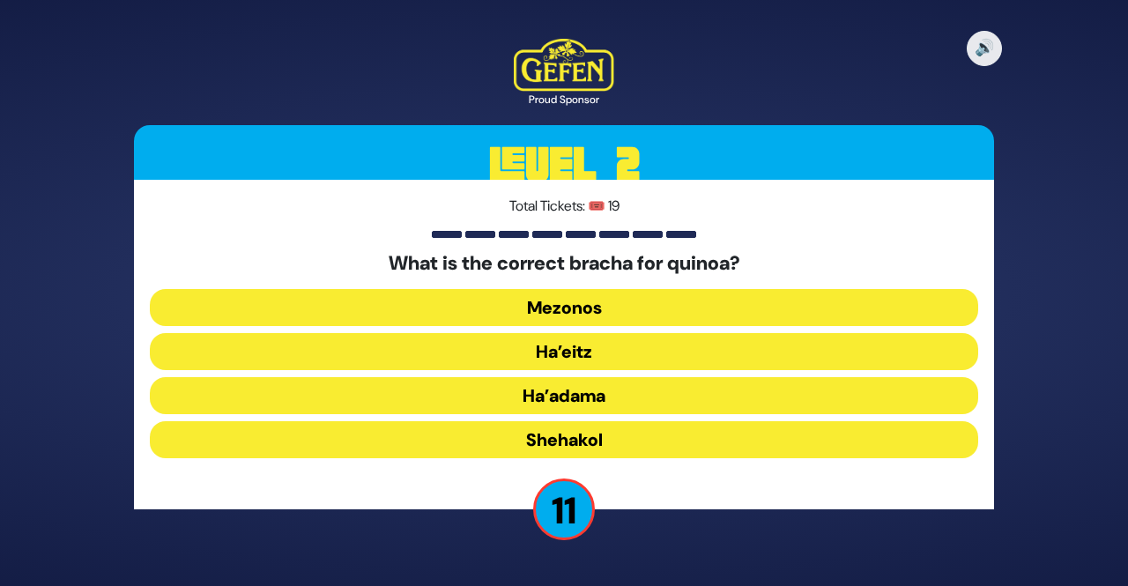
click at [636, 399] on button "Ha’adama" at bounding box center [564, 395] width 829 height 37
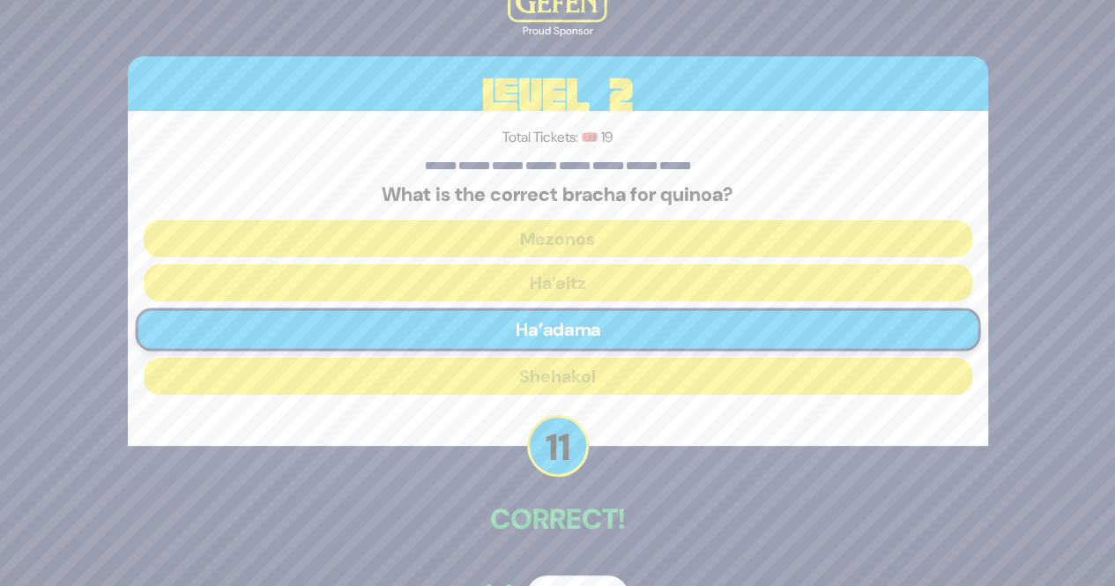
click at [573, 556] on div "🔊 Proud Sponsor Level 2 Total Tickets: 🎟️ 19 What is the correct bracha for qui…" at bounding box center [558, 293] width 903 height 688
click at [555, 579] on button "Next" at bounding box center [577, 596] width 102 height 41
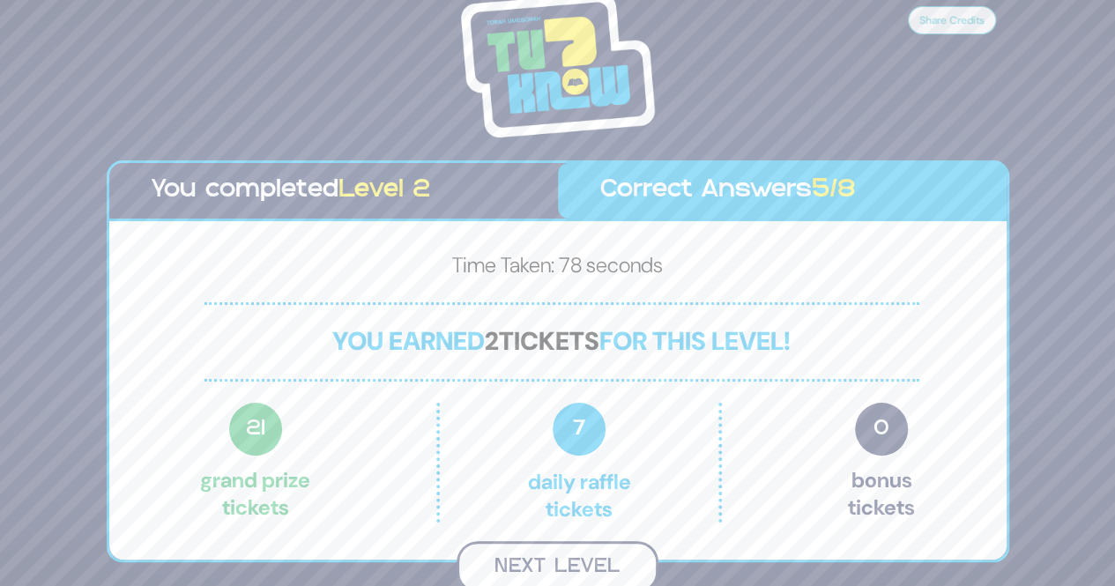
click at [573, 565] on button "Next Level" at bounding box center [558, 567] width 202 height 52
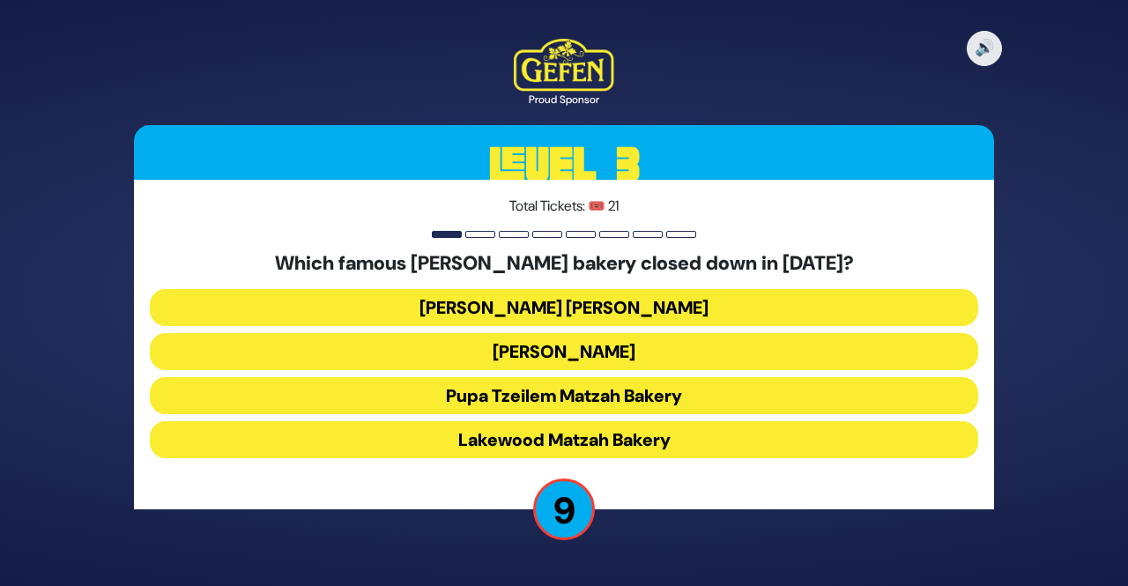
click at [668, 439] on button "Lakewood Matzah Bakery" at bounding box center [564, 439] width 829 height 37
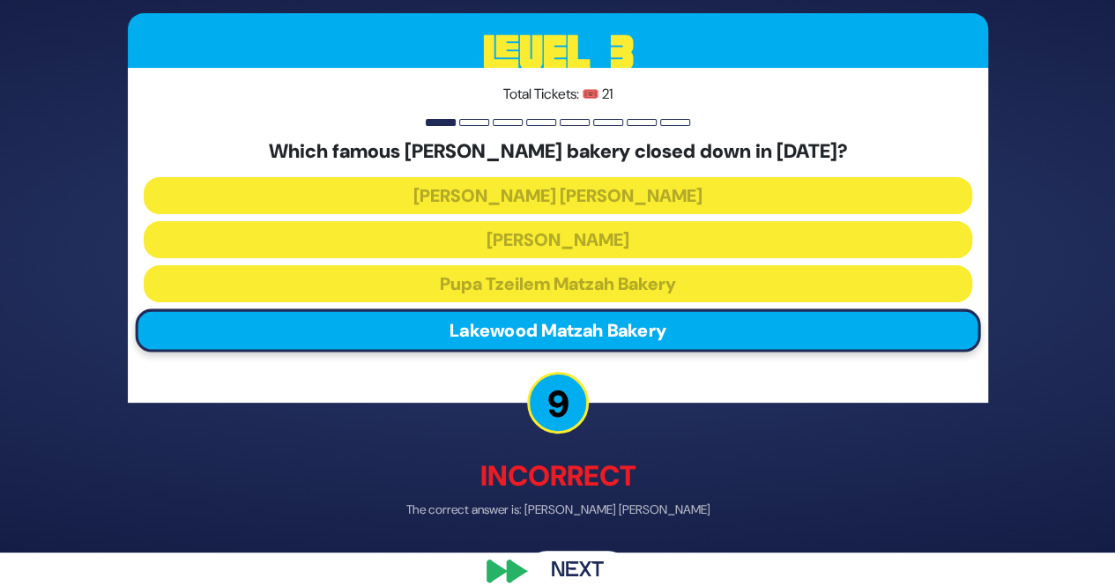
scroll to position [35, 0]
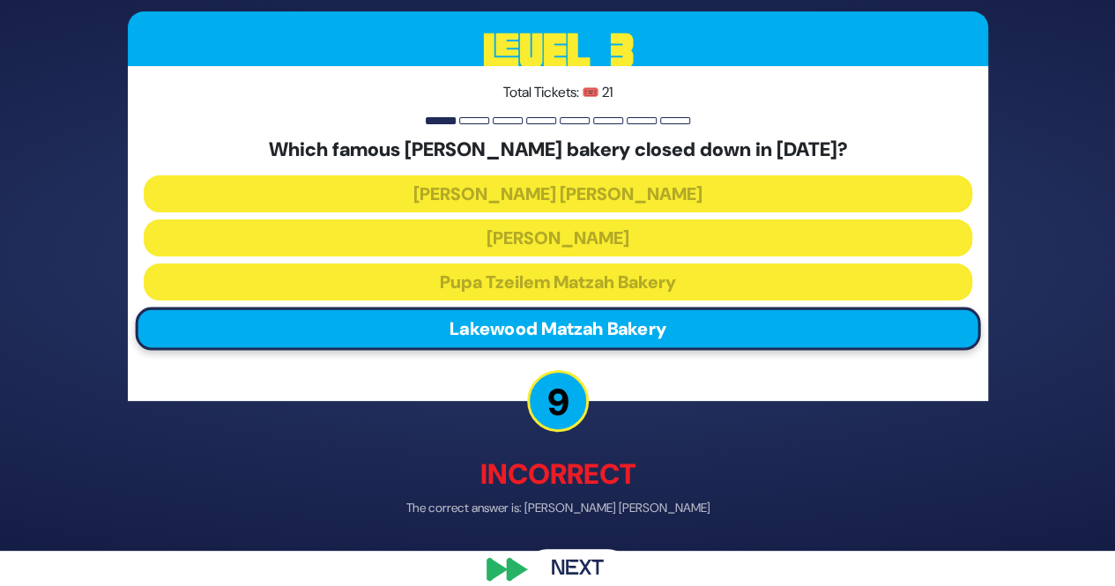
click at [569, 578] on button "Next" at bounding box center [577, 570] width 102 height 41
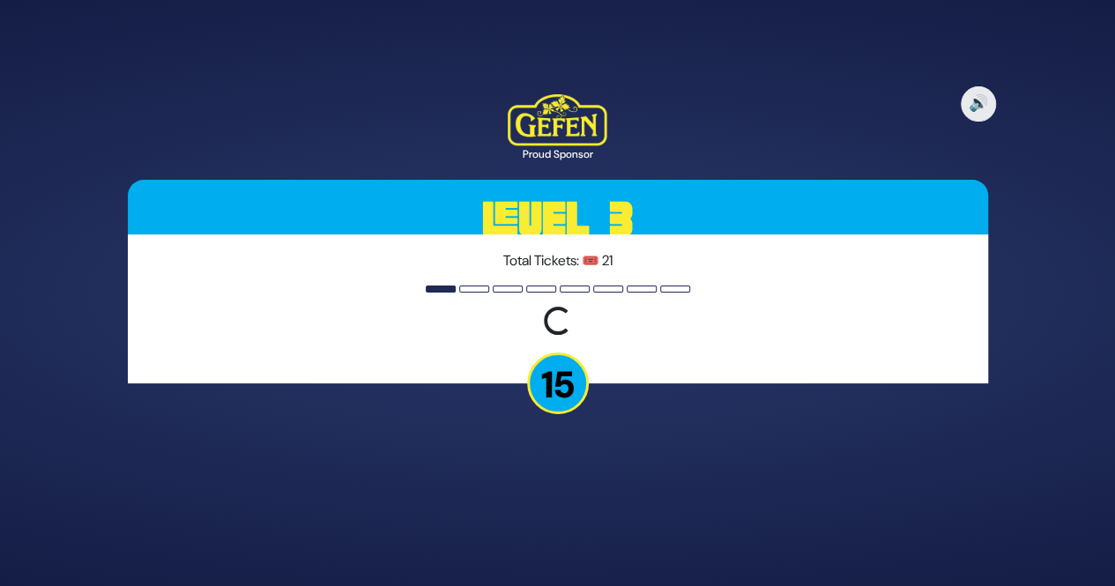
scroll to position [0, 0]
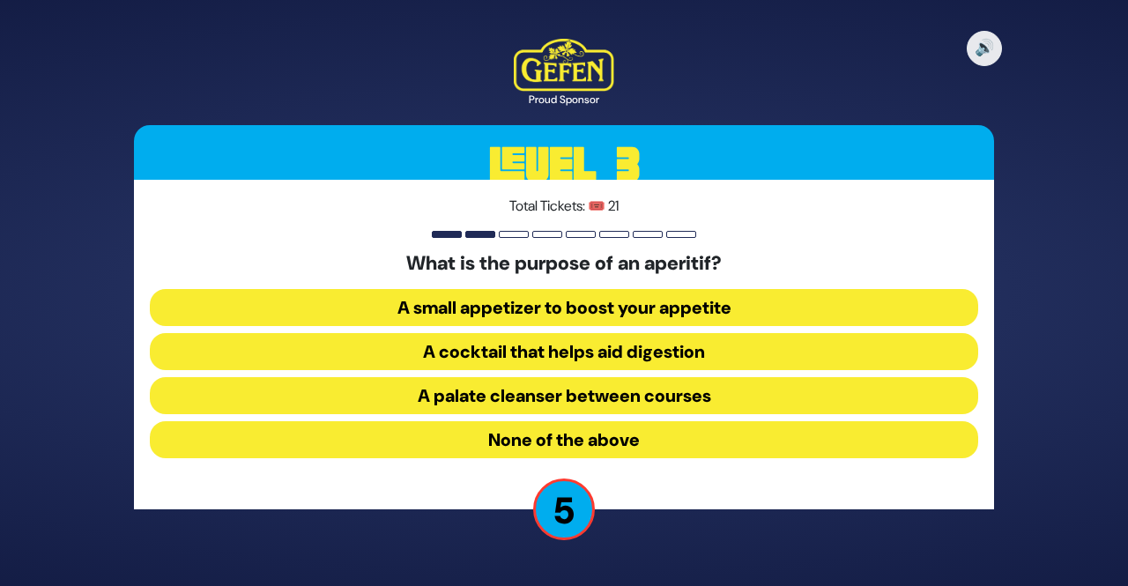
click at [756, 310] on button "A small appetizer to boost your appetite" at bounding box center [564, 307] width 829 height 37
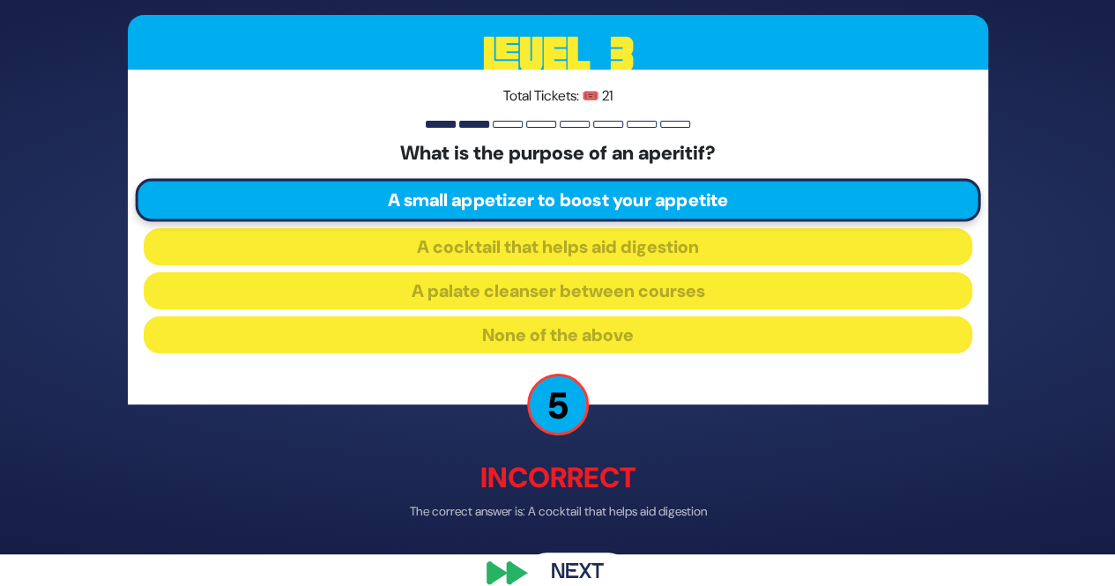
scroll to position [35, 0]
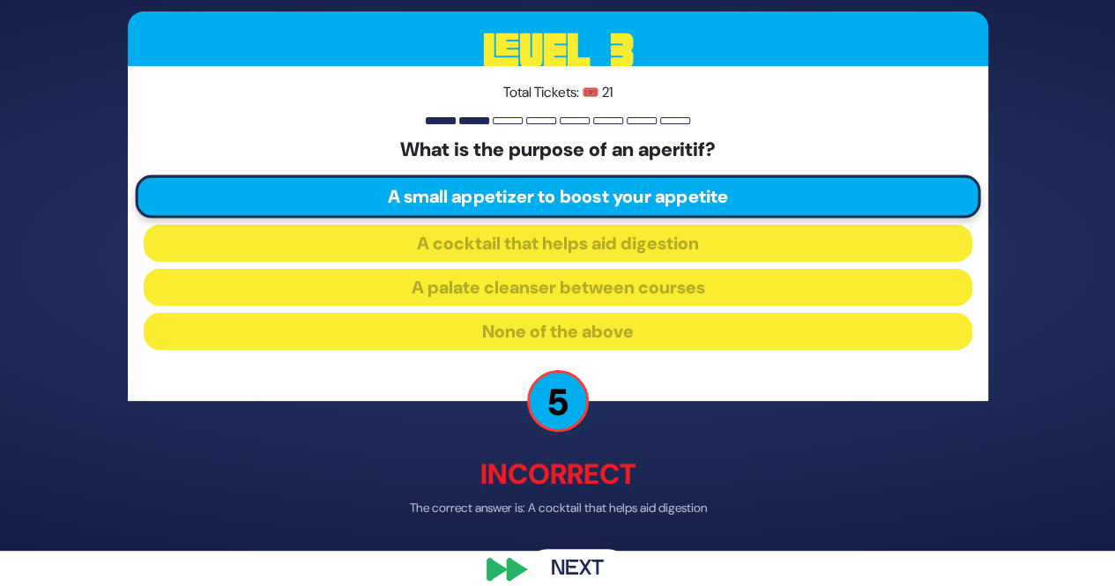
click at [581, 551] on button "Next" at bounding box center [577, 570] width 102 height 41
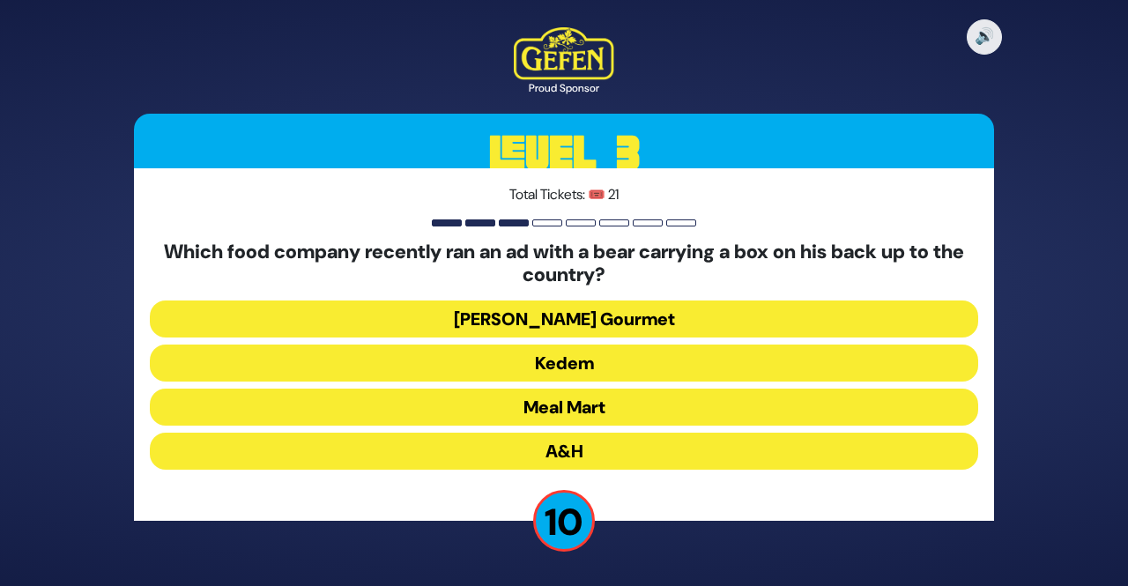
click at [675, 309] on button "Yedid Gourmet" at bounding box center [564, 319] width 829 height 37
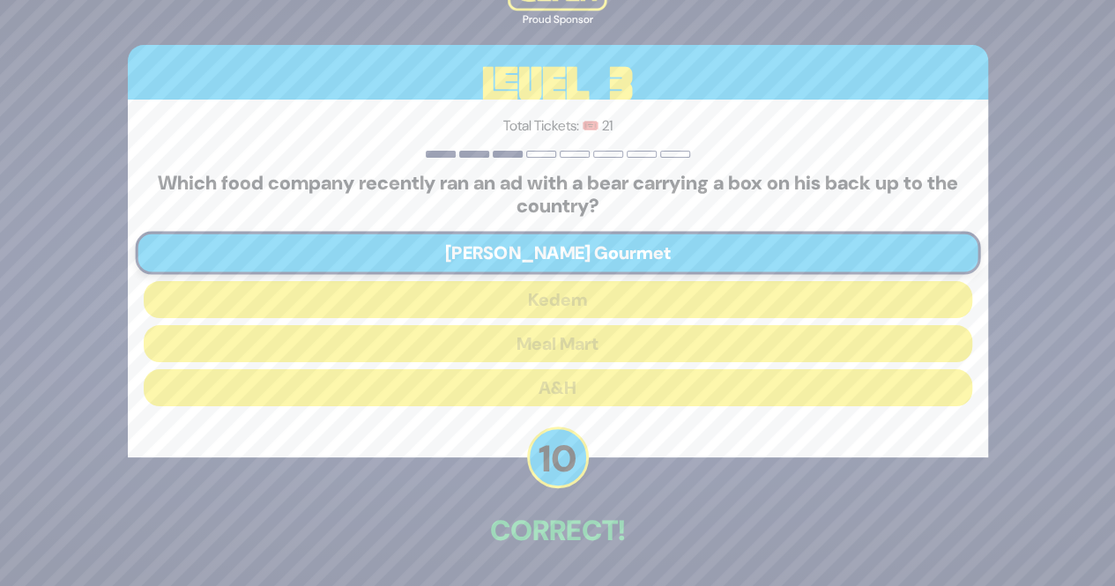
scroll to position [35, 0]
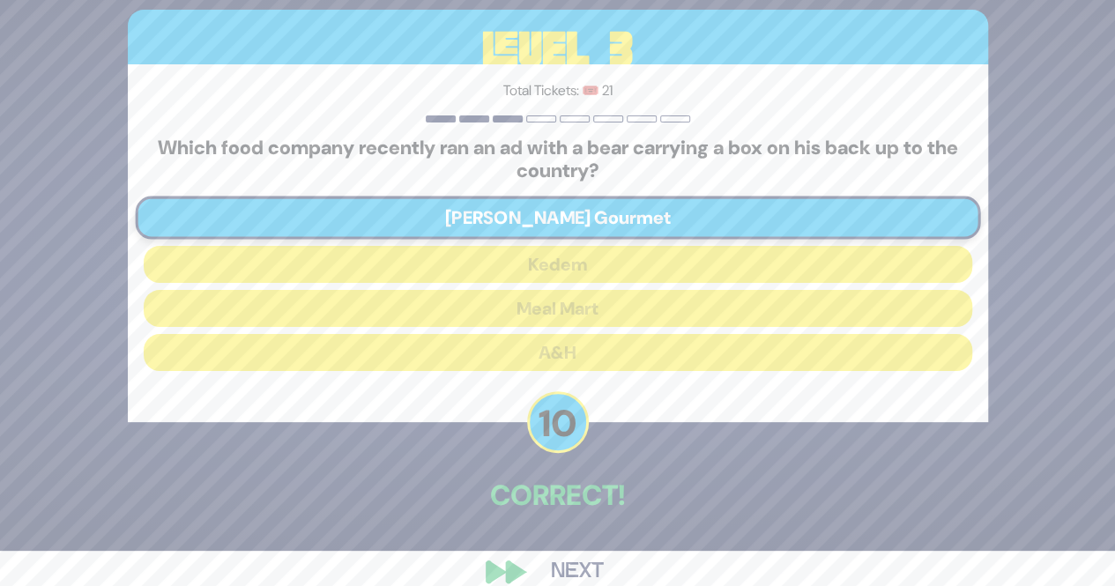
click at [570, 560] on button "Next" at bounding box center [577, 572] width 102 height 41
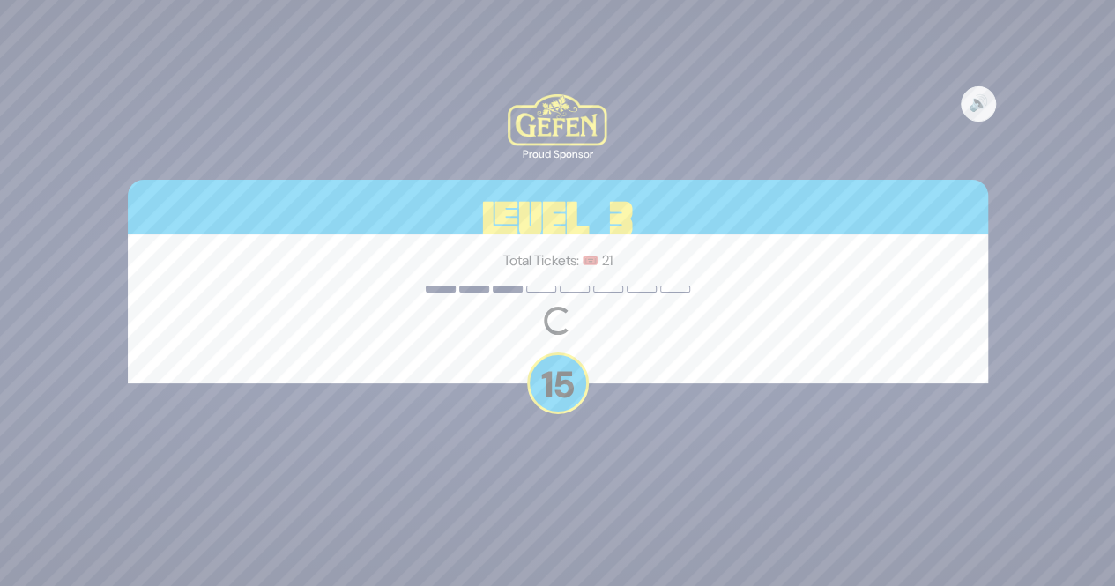
scroll to position [0, 0]
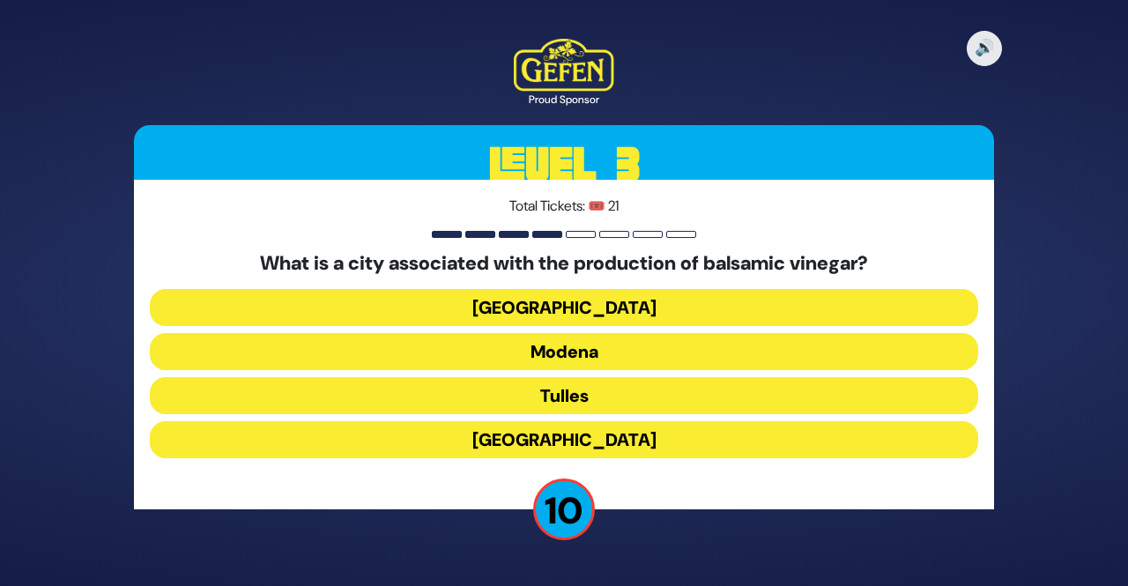
click at [656, 290] on button "Milan" at bounding box center [564, 307] width 829 height 37
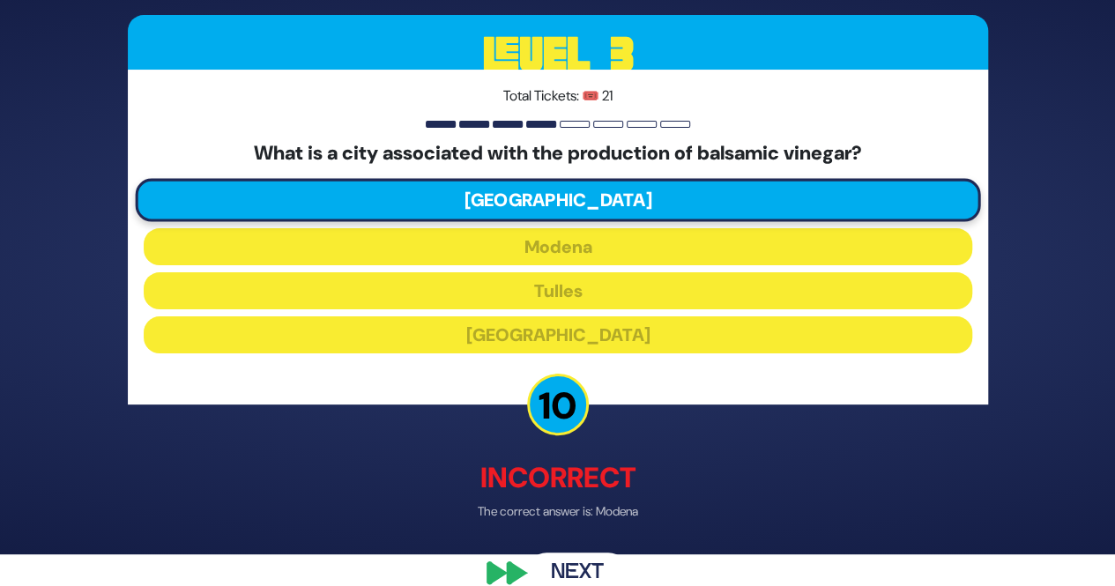
scroll to position [35, 0]
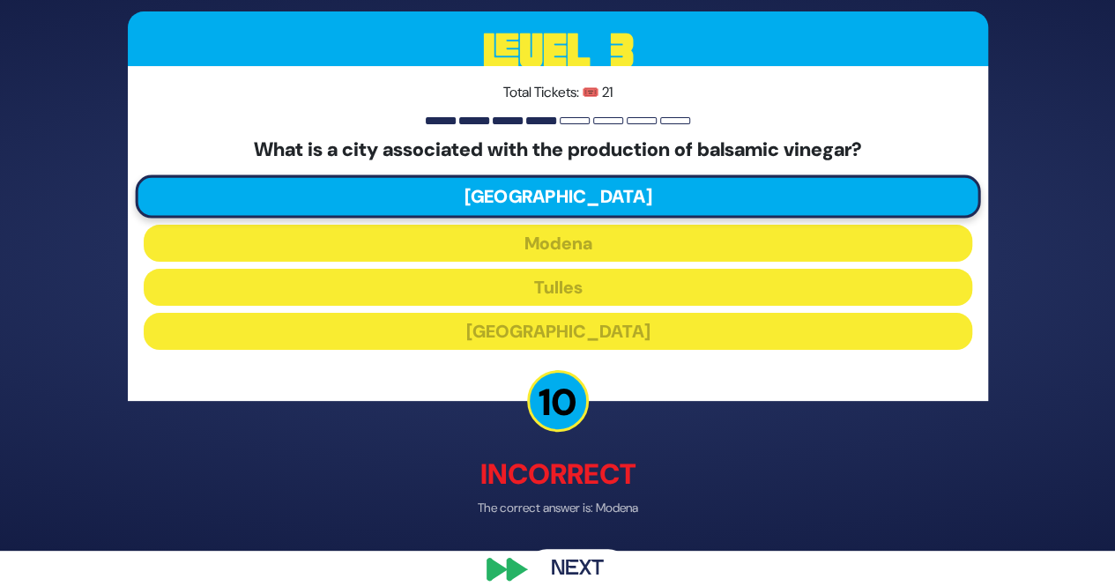
click at [577, 558] on button "Next" at bounding box center [577, 570] width 102 height 41
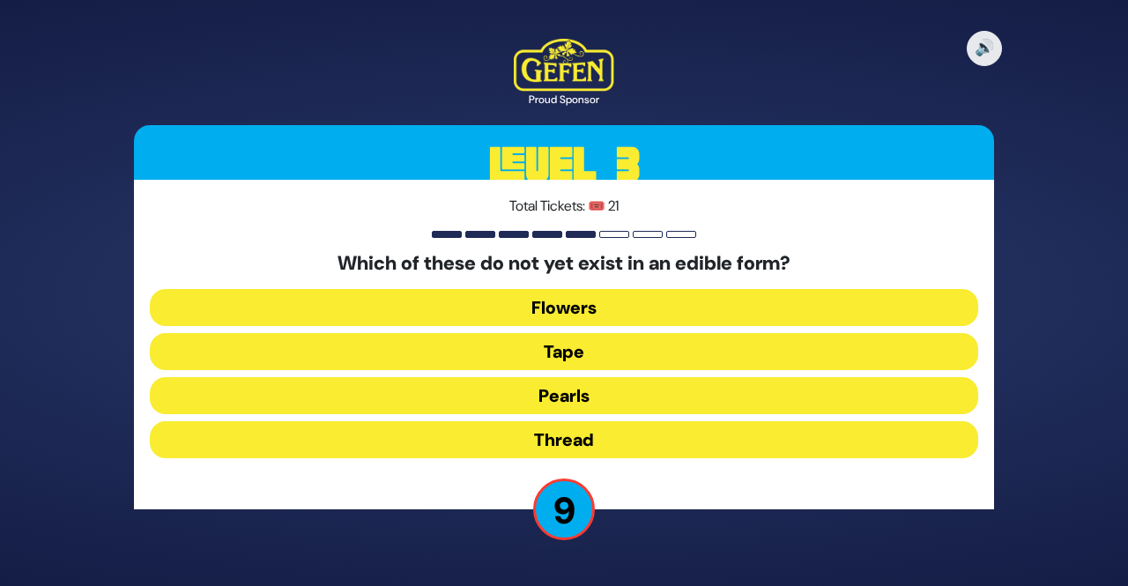
click at [644, 432] on button "Thread" at bounding box center [564, 439] width 829 height 37
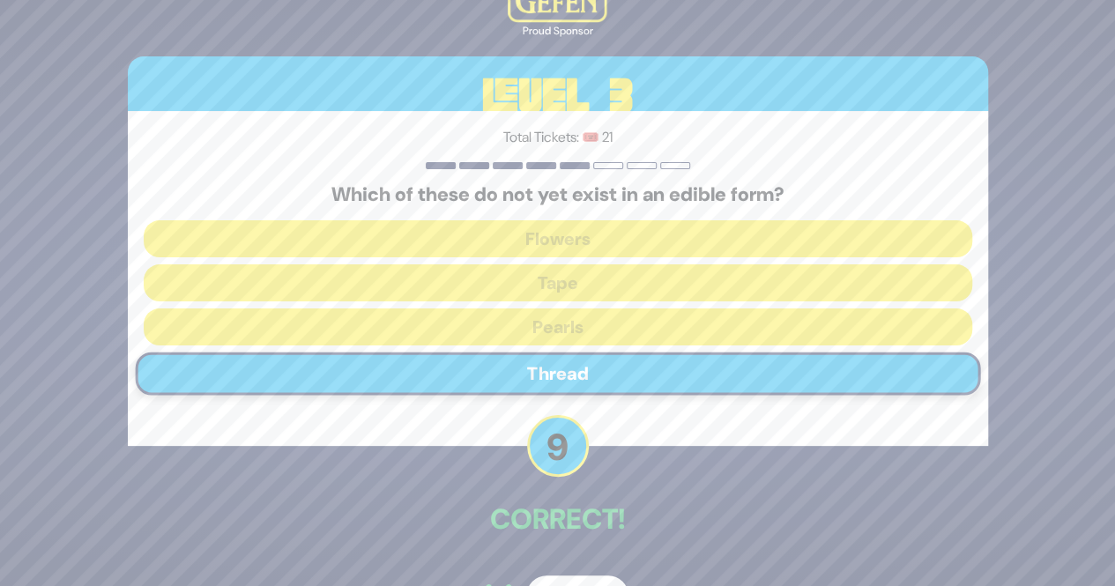
click at [548, 579] on button "Next" at bounding box center [577, 596] width 102 height 41
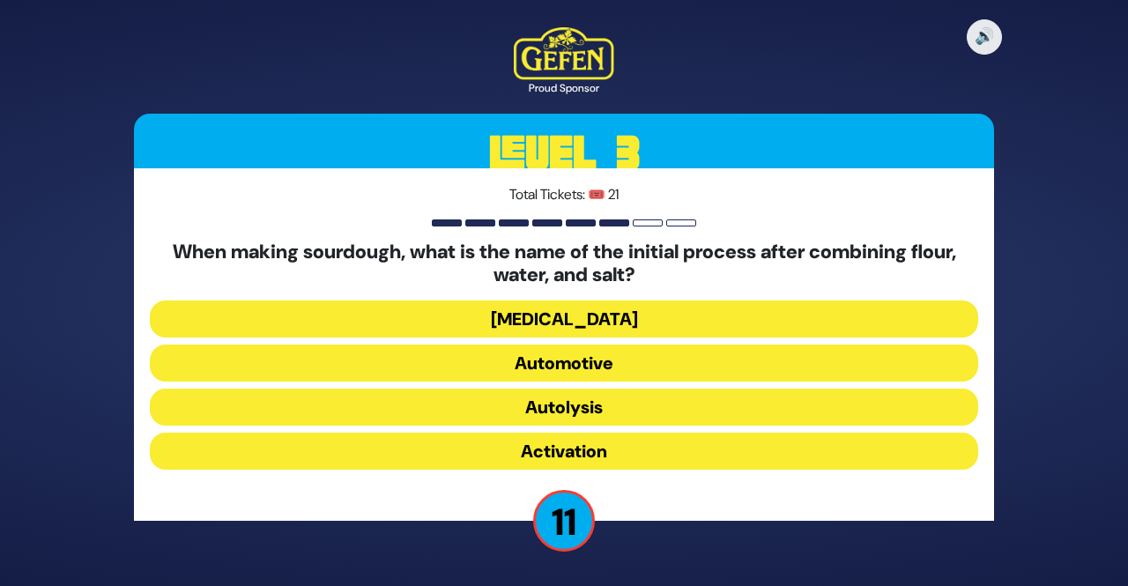
click at [613, 463] on button "Activation" at bounding box center [564, 451] width 829 height 37
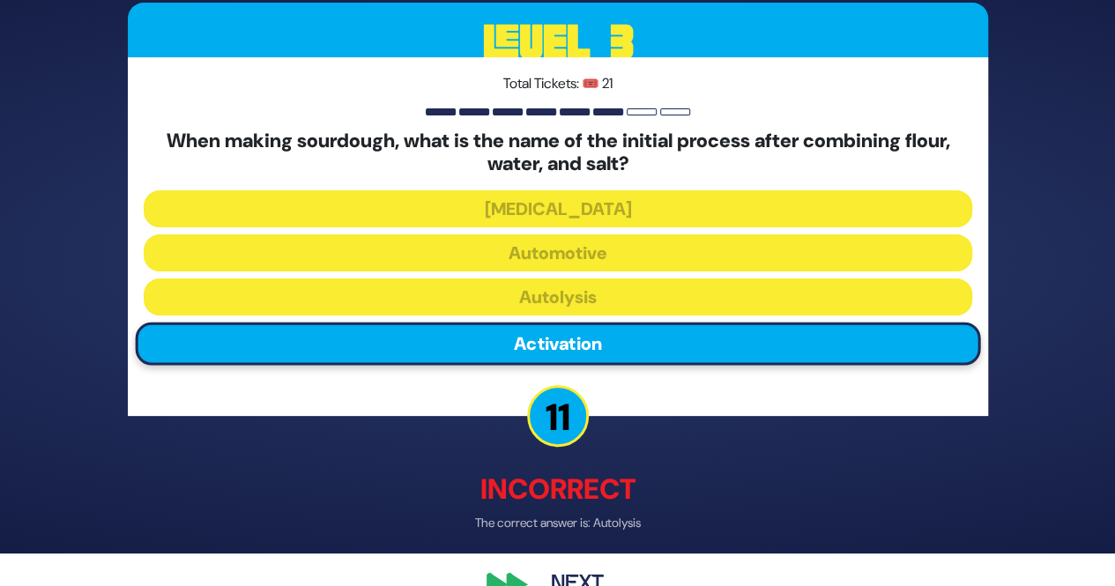
scroll to position [35, 0]
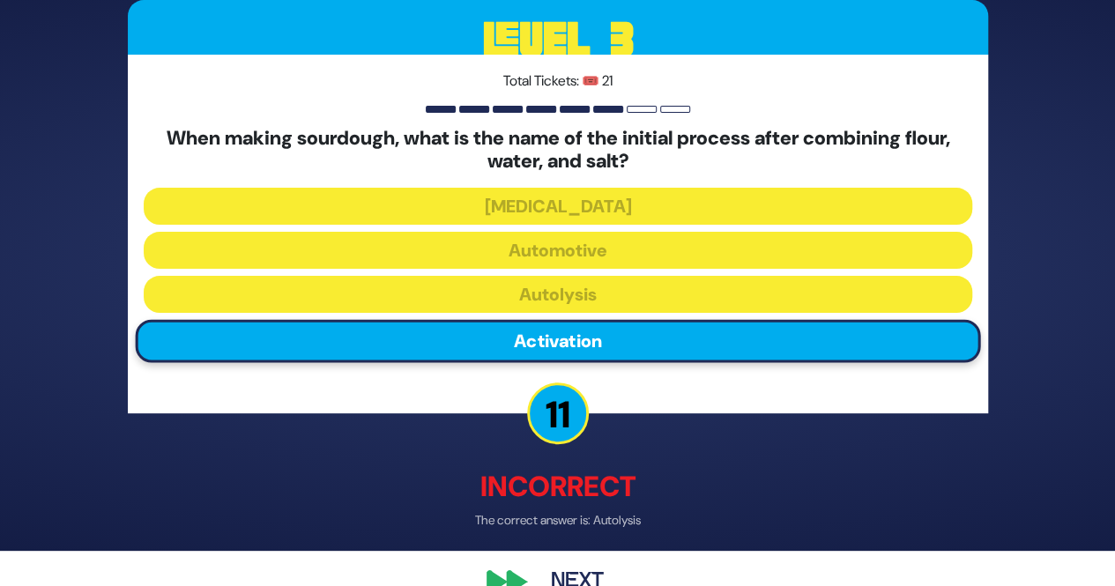
click at [538, 581] on button "Next" at bounding box center [577, 582] width 102 height 41
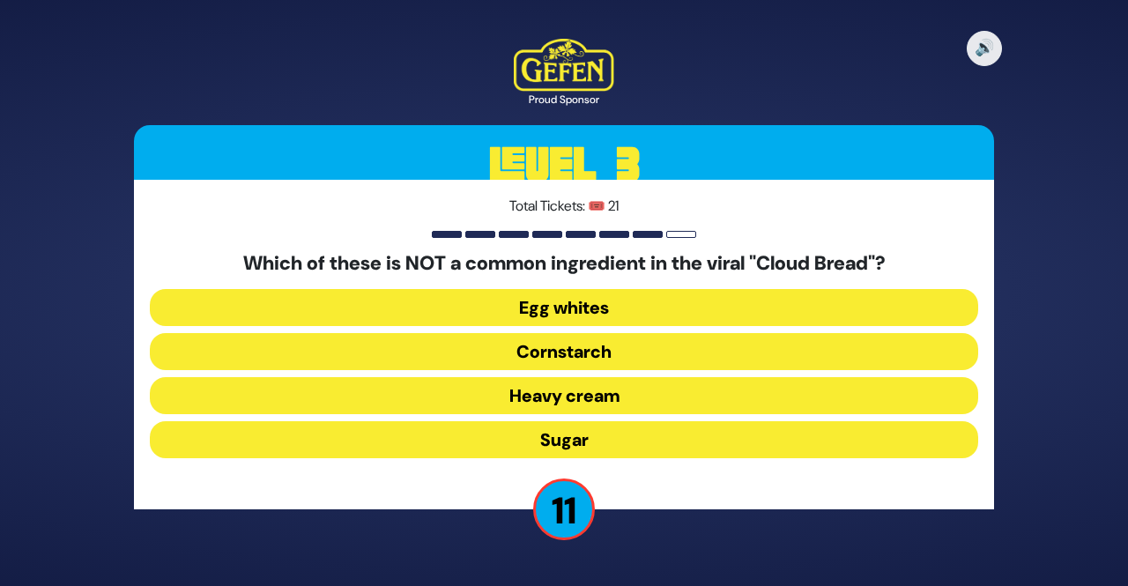
click at [661, 405] on button "Heavy cream" at bounding box center [564, 395] width 829 height 37
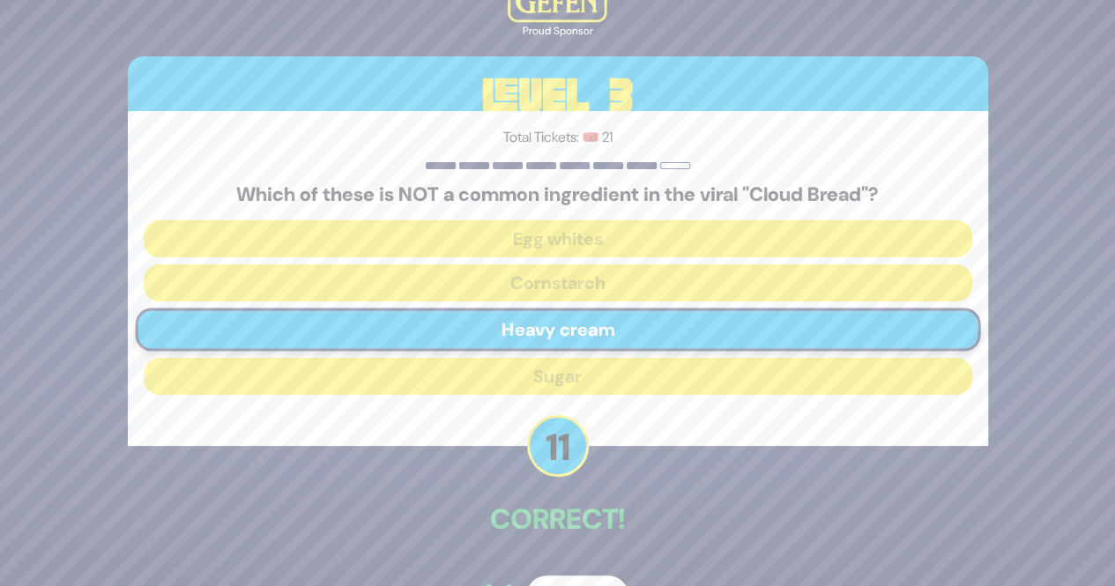
click at [559, 579] on button "Next" at bounding box center [577, 596] width 102 height 41
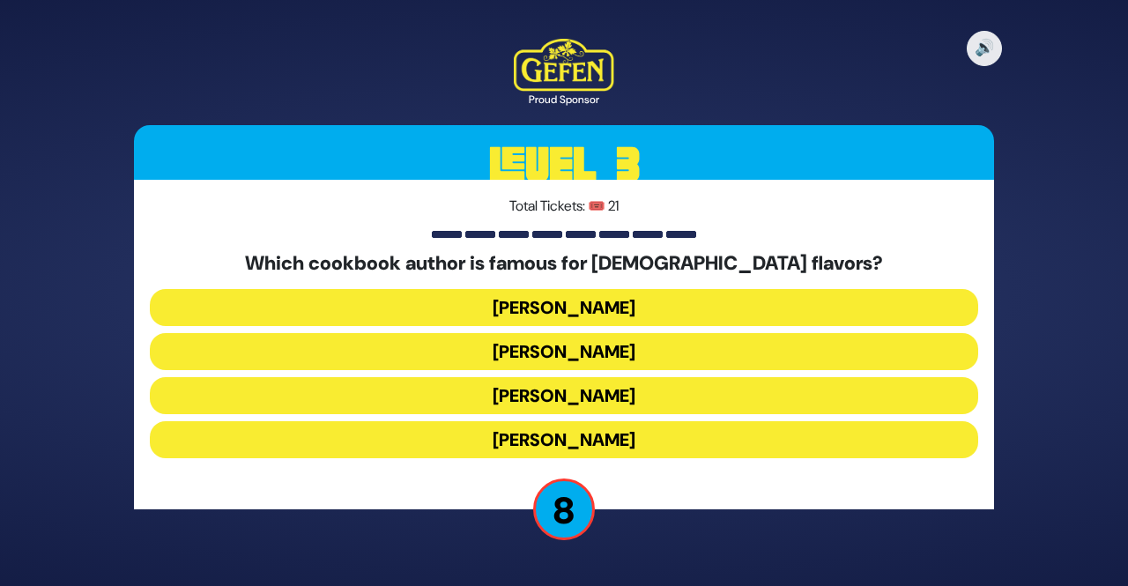
click at [594, 438] on button "Danielle Renov" at bounding box center [564, 439] width 829 height 37
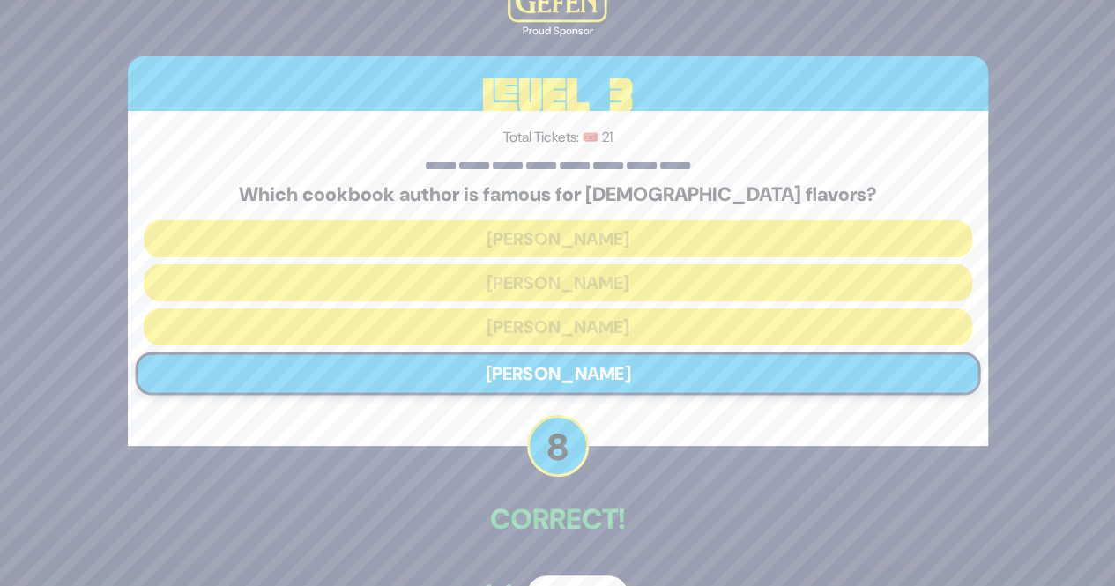
click at [562, 576] on button "Next" at bounding box center [577, 596] width 102 height 41
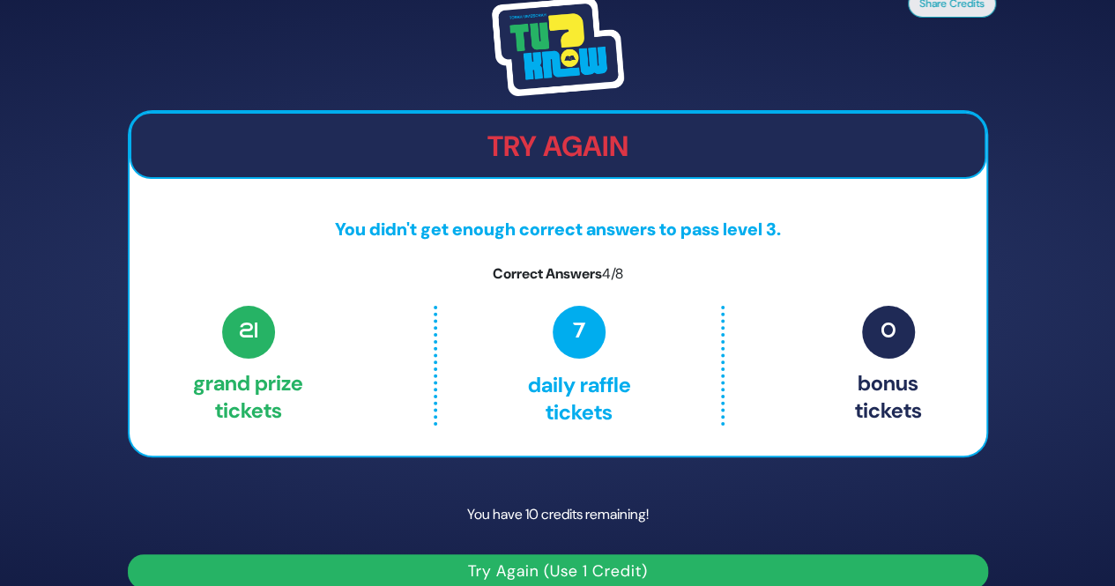
click at [575, 569] on button "Try Again (Use 1 Credit)" at bounding box center [558, 571] width 860 height 34
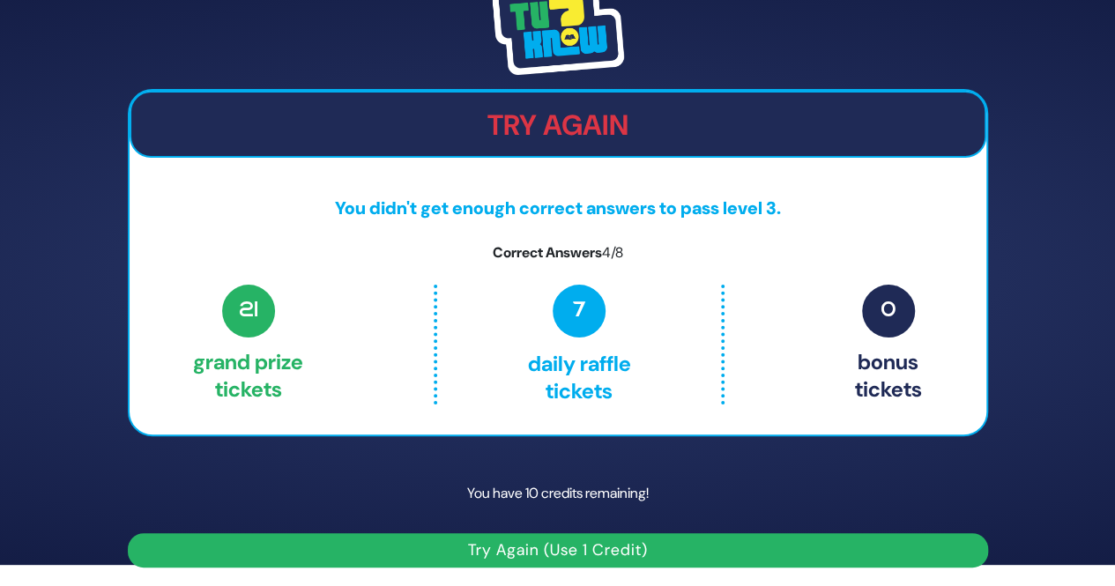
scroll to position [23, 0]
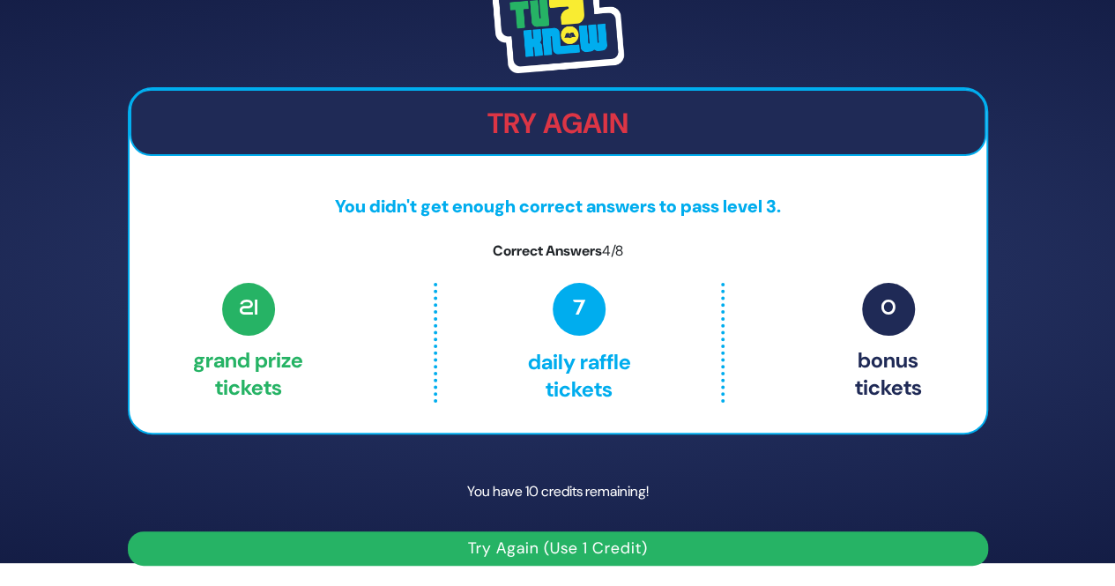
click at [626, 537] on button "Try Again (Use 1 Credit)" at bounding box center [558, 549] width 860 height 34
click at [706, 393] on div "7 Daily Raffle tickets" at bounding box center [579, 343] width 291 height 120
click at [659, 553] on button "Try Again (Use 1 Credit)" at bounding box center [558, 549] width 860 height 34
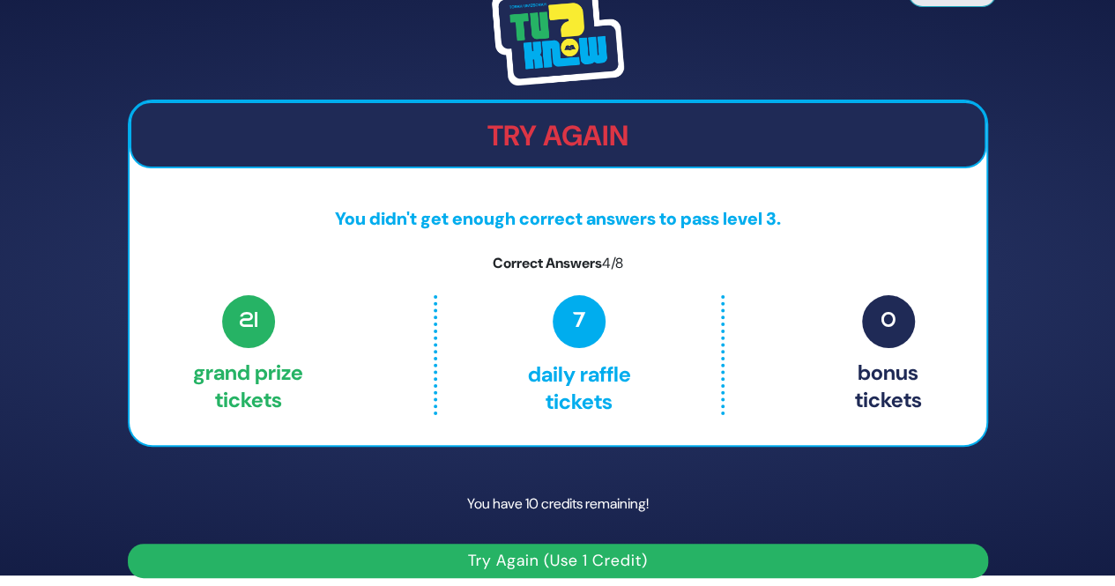
scroll to position [0, 0]
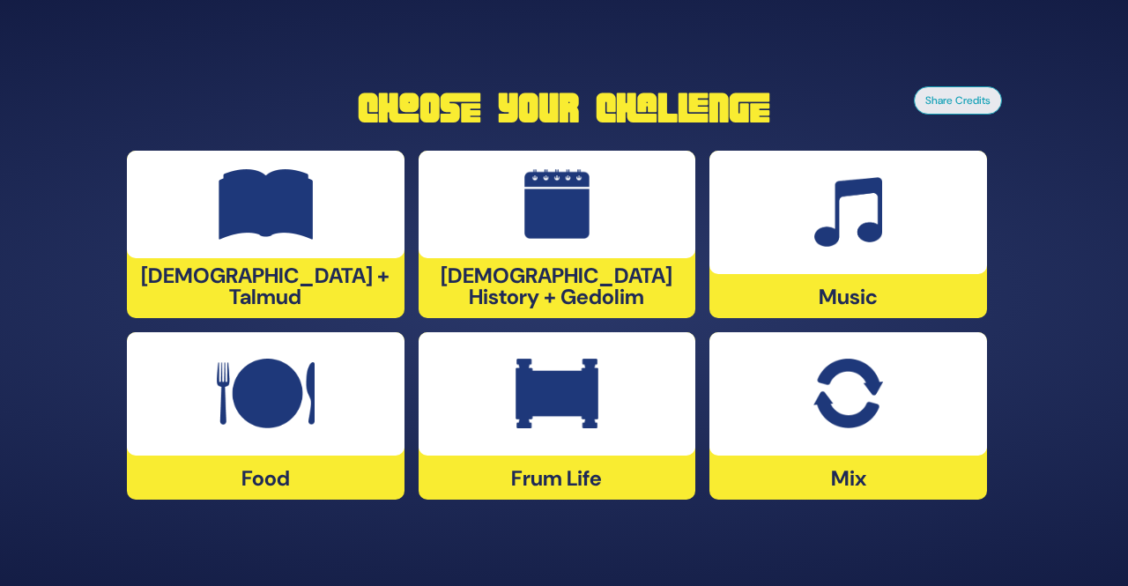
click at [320, 442] on div at bounding box center [266, 393] width 278 height 123
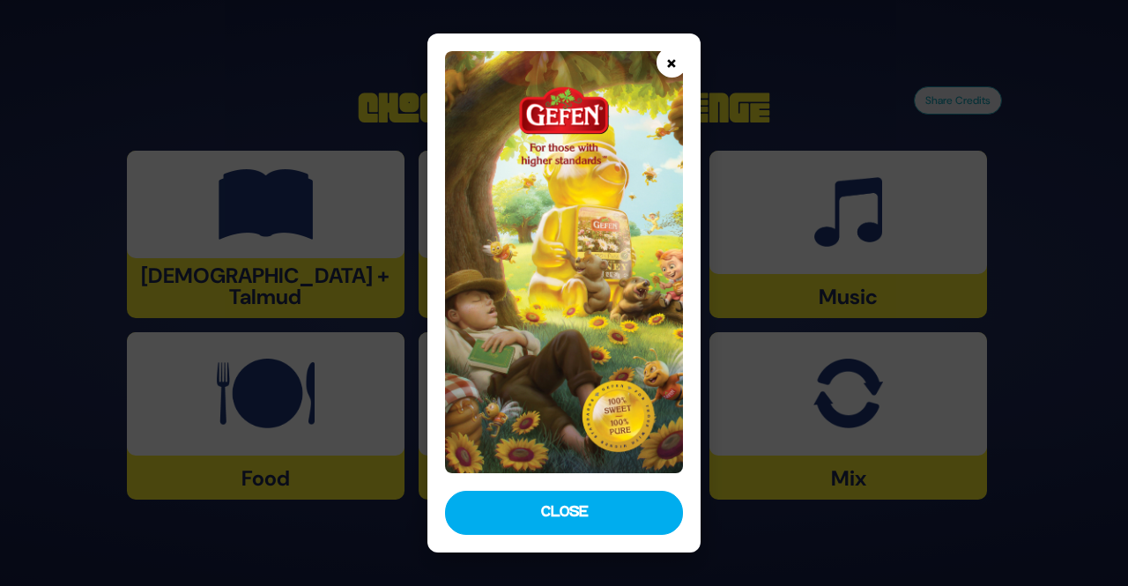
click at [667, 57] on button "×" at bounding box center [672, 62] width 31 height 31
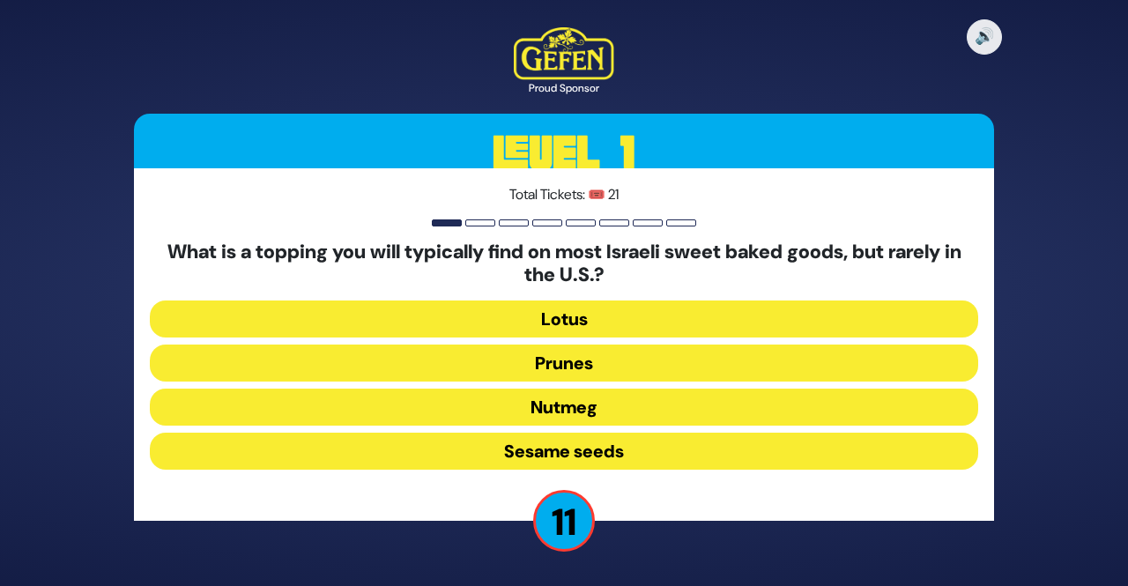
click at [633, 448] on button "Sesame seeds" at bounding box center [564, 451] width 829 height 37
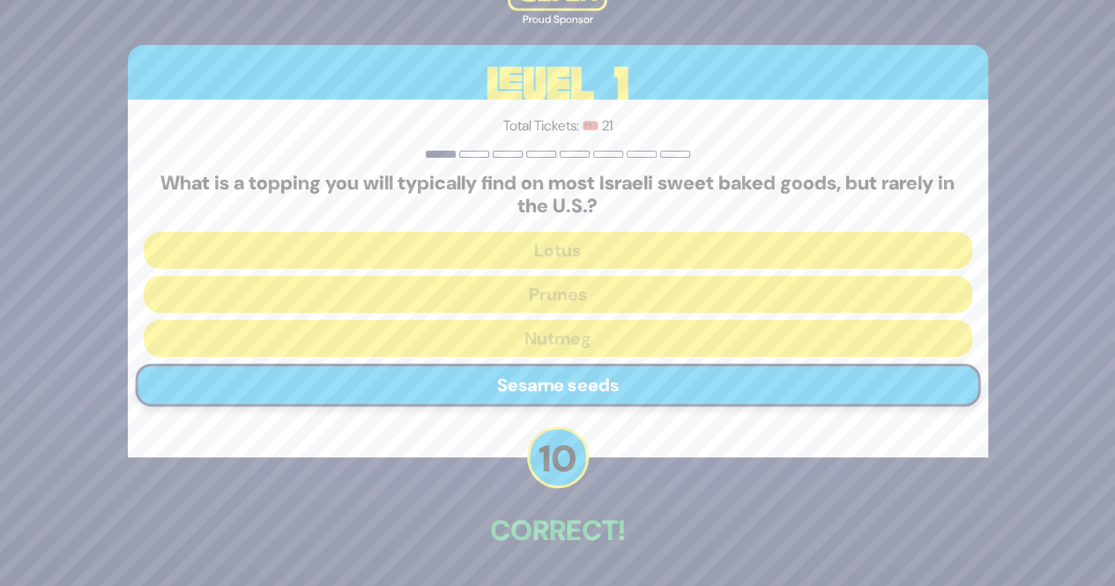
scroll to position [35, 0]
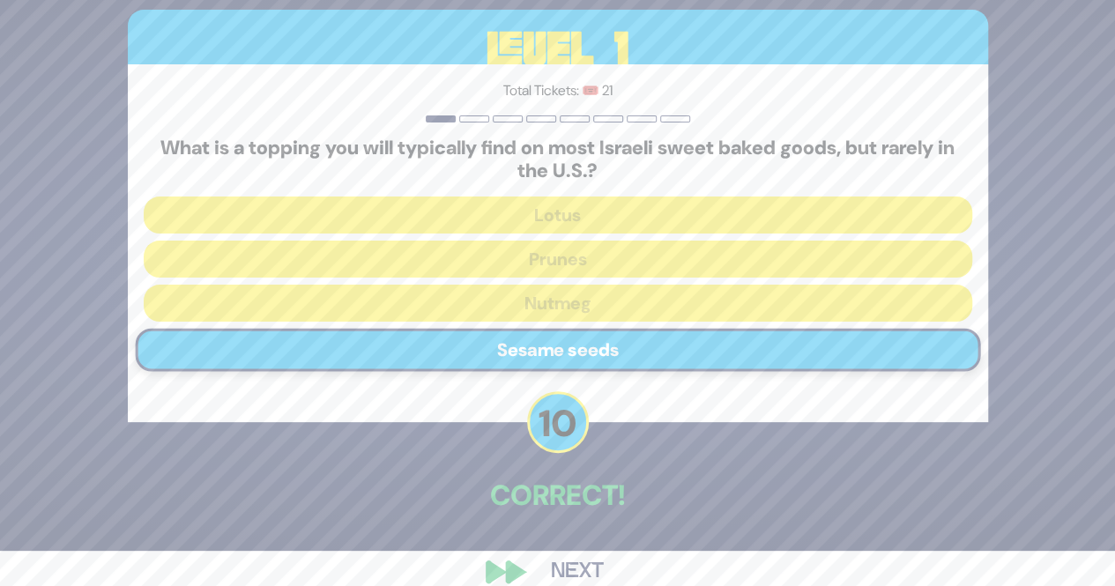
click at [578, 555] on button "Next" at bounding box center [577, 572] width 102 height 41
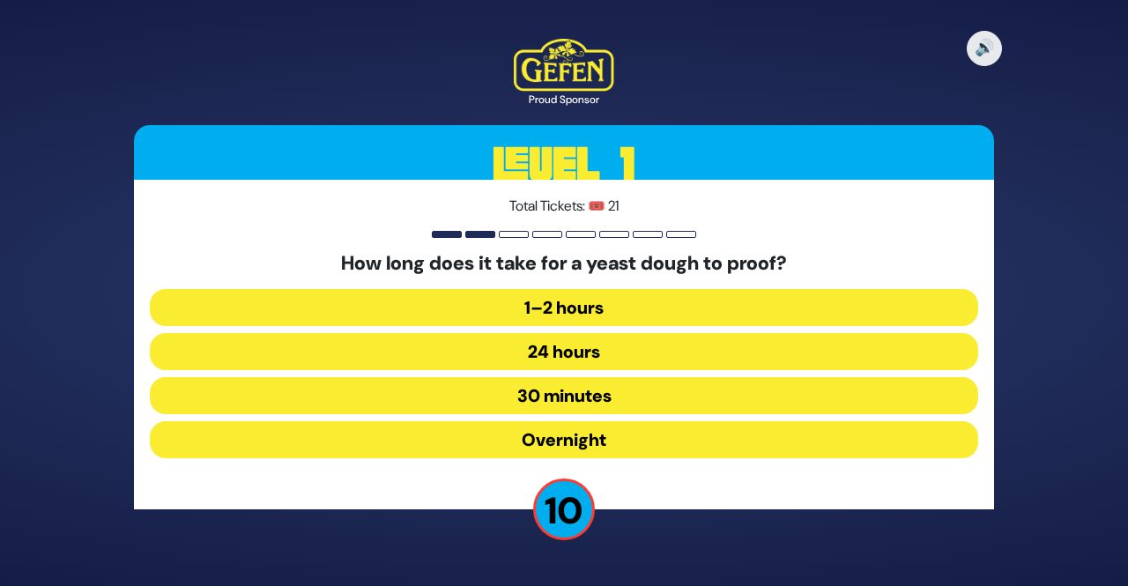
click at [636, 291] on button "1–2 hours" at bounding box center [564, 307] width 829 height 37
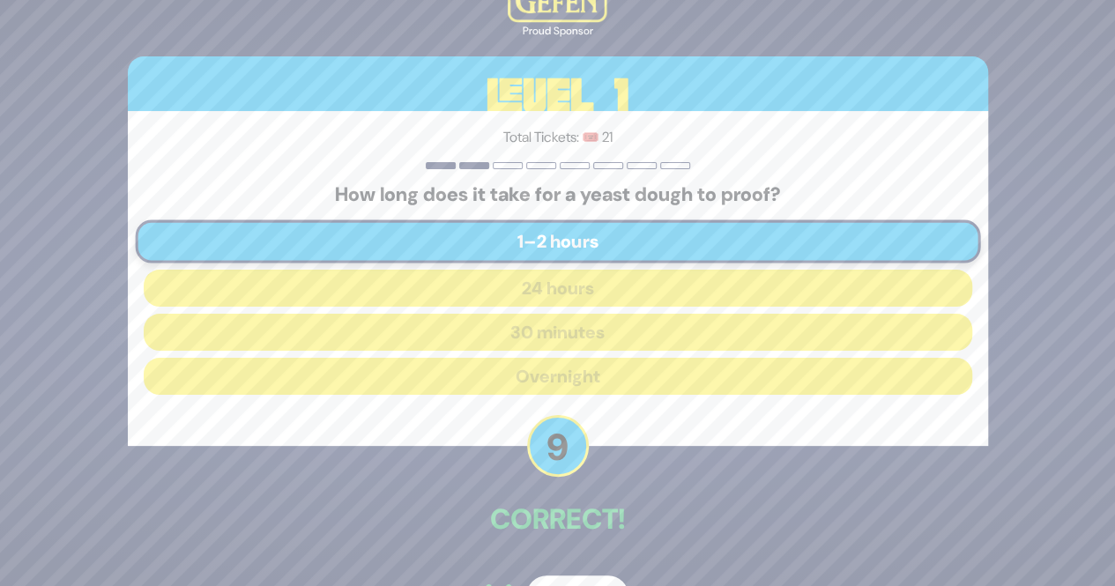
click at [551, 579] on button "Next" at bounding box center [577, 596] width 102 height 41
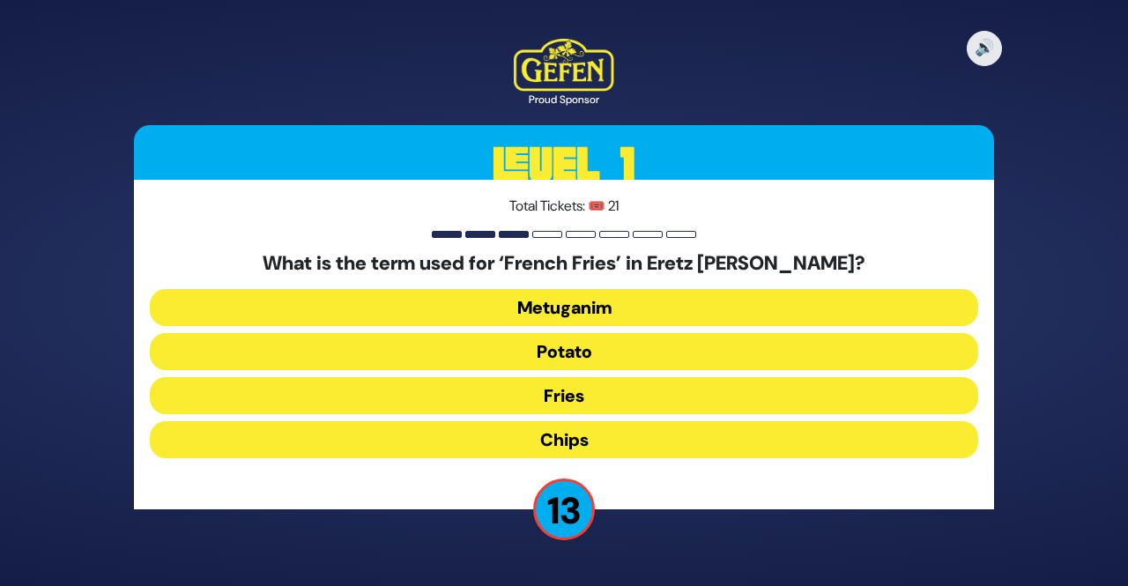
click at [634, 449] on button "Chips" at bounding box center [564, 439] width 829 height 37
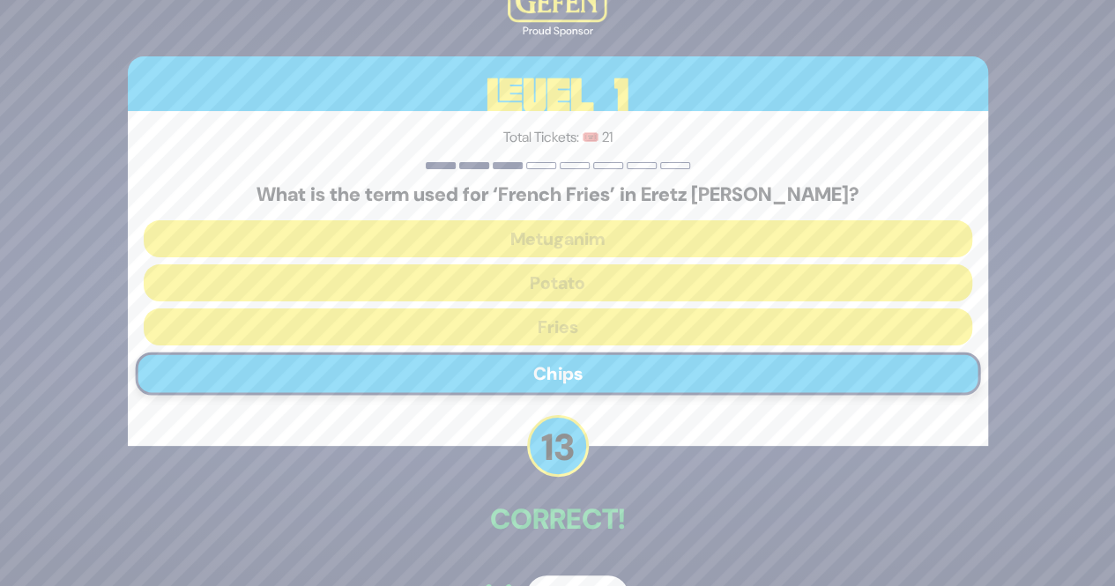
click at [552, 576] on button "Next" at bounding box center [577, 596] width 102 height 41
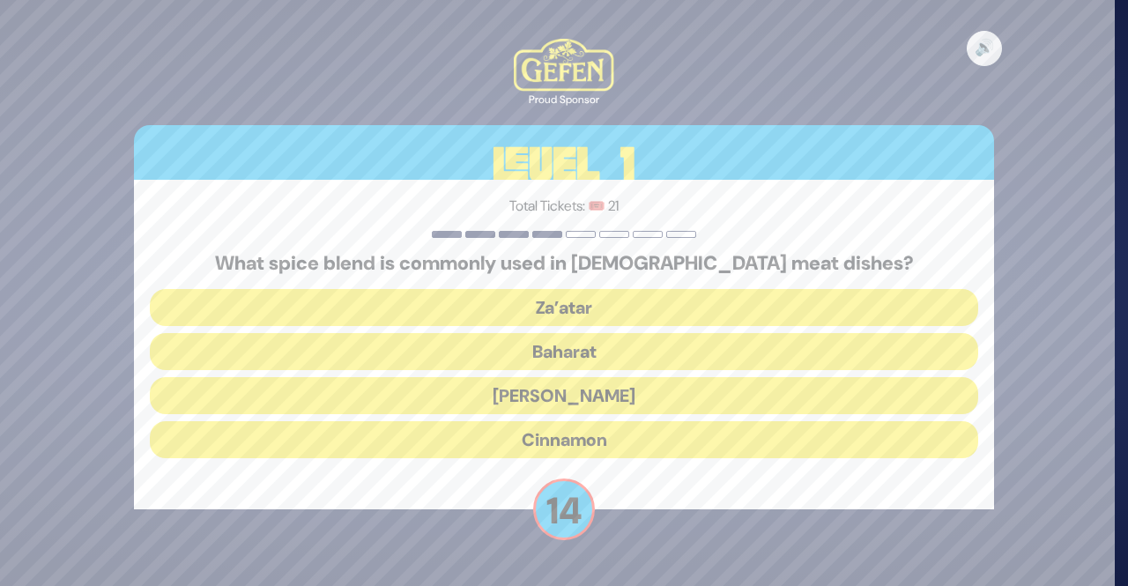
click at [633, 346] on button "Baharat" at bounding box center [564, 351] width 829 height 37
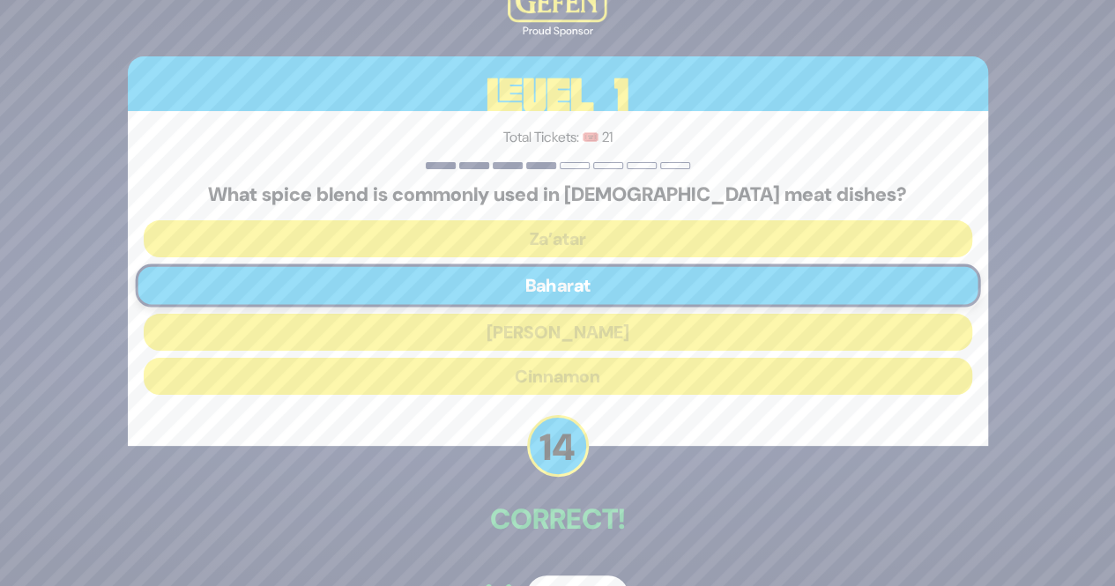
click at [561, 577] on button "Next" at bounding box center [577, 596] width 102 height 41
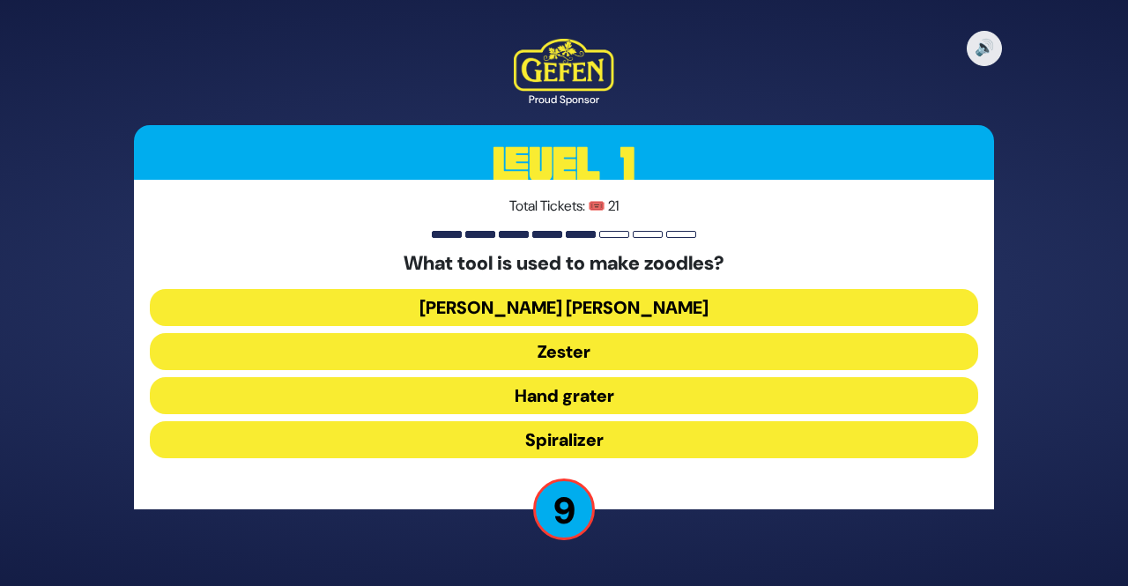
click at [623, 441] on button "Spiralizer" at bounding box center [564, 439] width 829 height 37
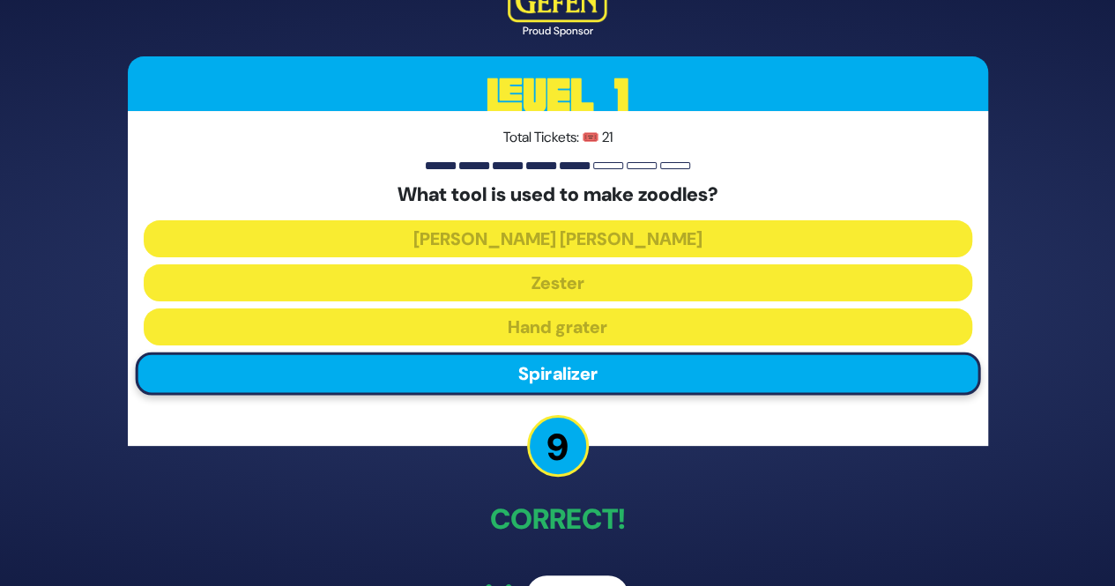
click at [561, 577] on button "Next" at bounding box center [577, 596] width 102 height 41
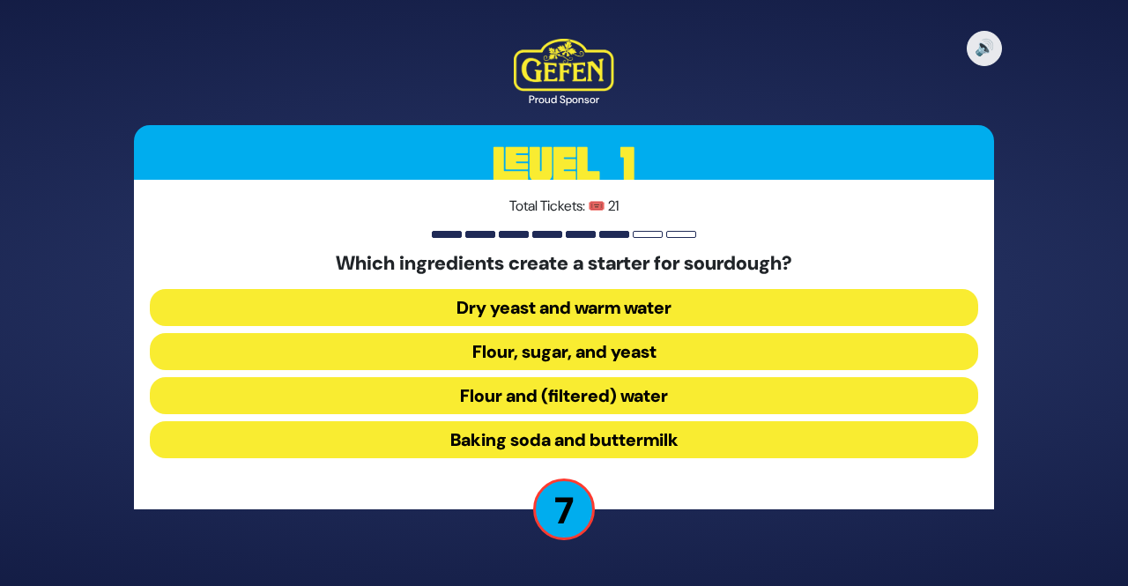
click at [670, 405] on button "Flour and (filtered) water" at bounding box center [564, 395] width 829 height 37
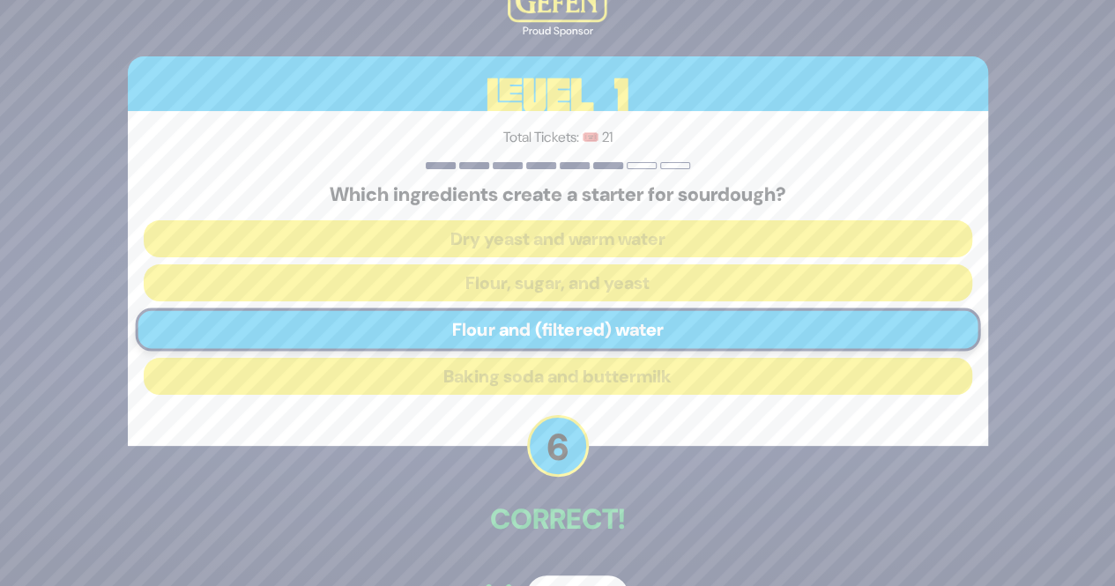
click at [575, 549] on div "🔊 Proud Sponsor Level 1 Total Tickets: 🎟️ 21 Which ingredients create a starter…" at bounding box center [558, 293] width 903 height 688
click at [554, 577] on button "Next" at bounding box center [577, 596] width 102 height 41
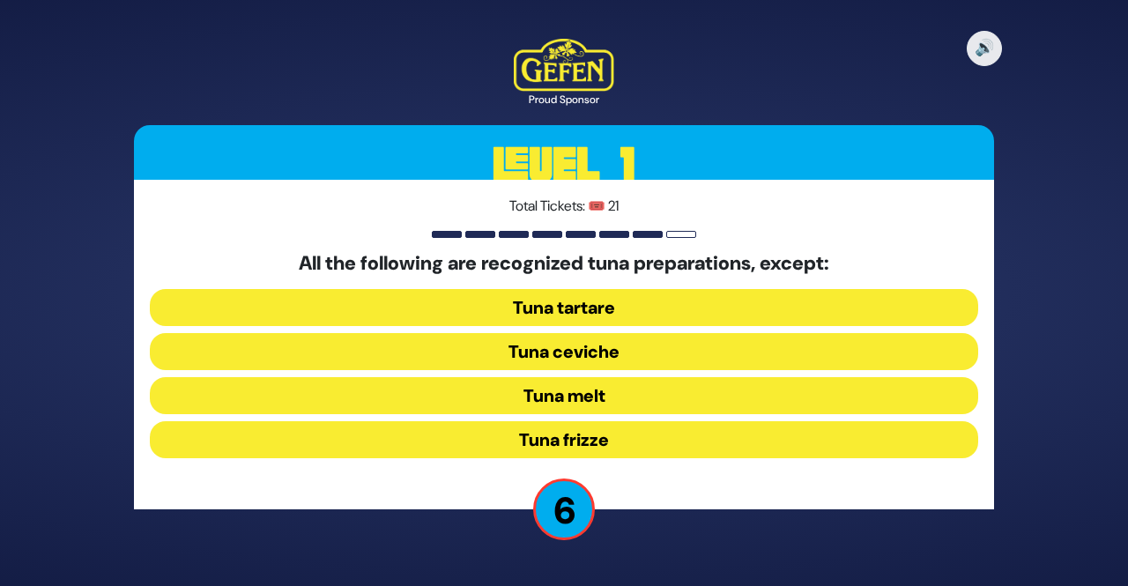
click at [587, 447] on button "Tuna frizze" at bounding box center [564, 439] width 829 height 37
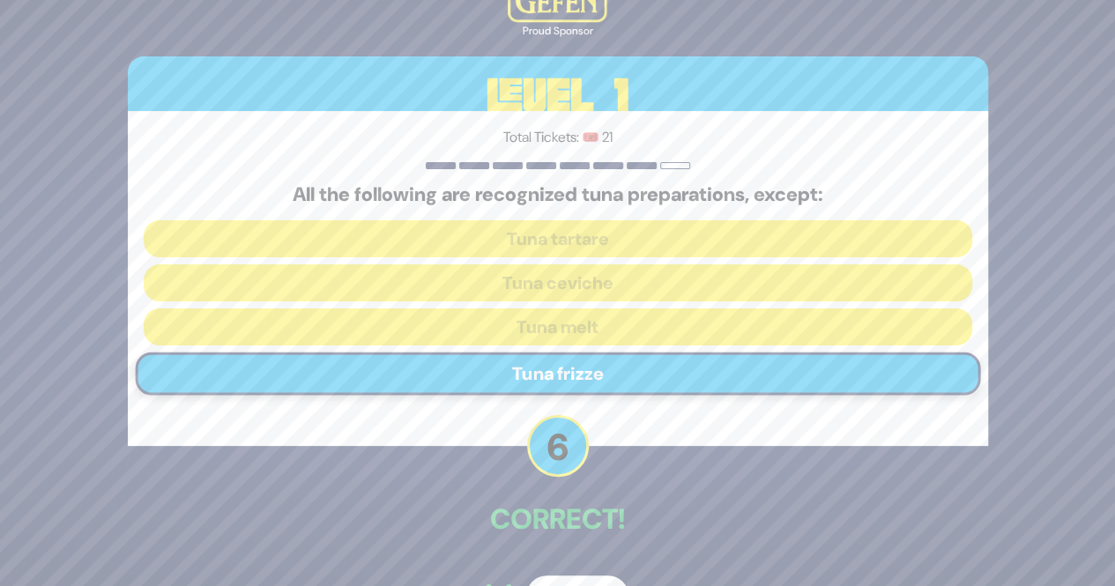
click at [544, 579] on button "Next" at bounding box center [577, 596] width 102 height 41
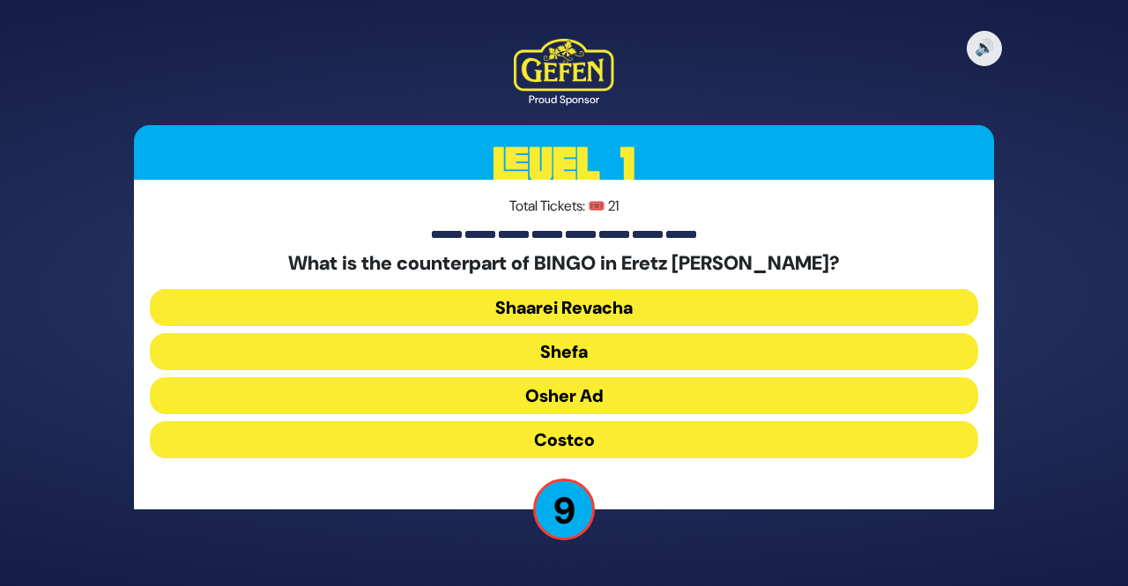
click at [651, 394] on button "Osher Ad" at bounding box center [564, 395] width 829 height 37
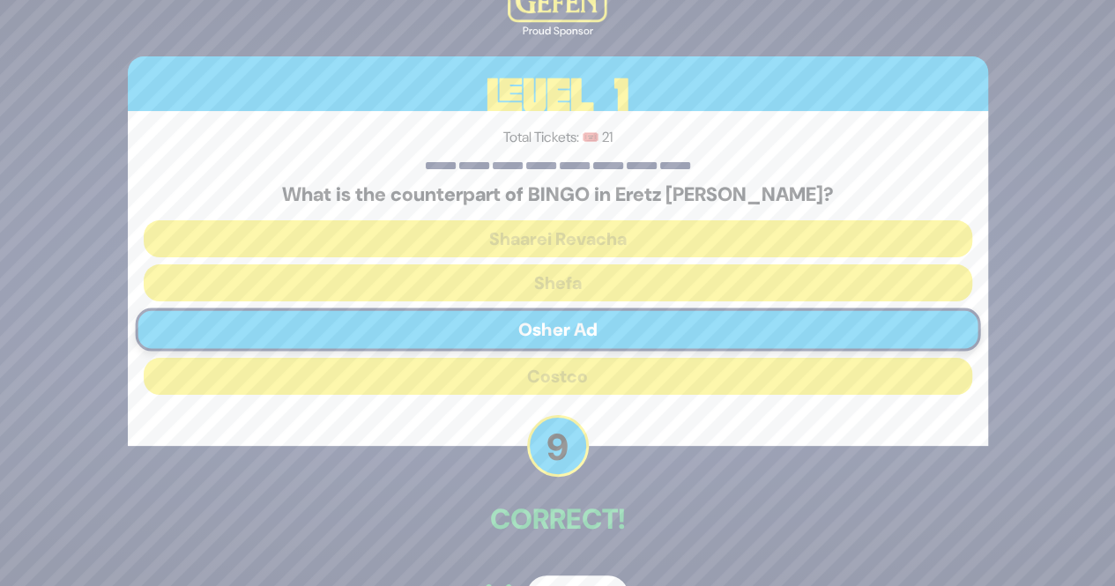
click at [559, 572] on div "🔊 Proud Sponsor Level 1 Total Tickets: 🎟️ 21 What is the counterpart of BINGO i…" at bounding box center [558, 293] width 903 height 688
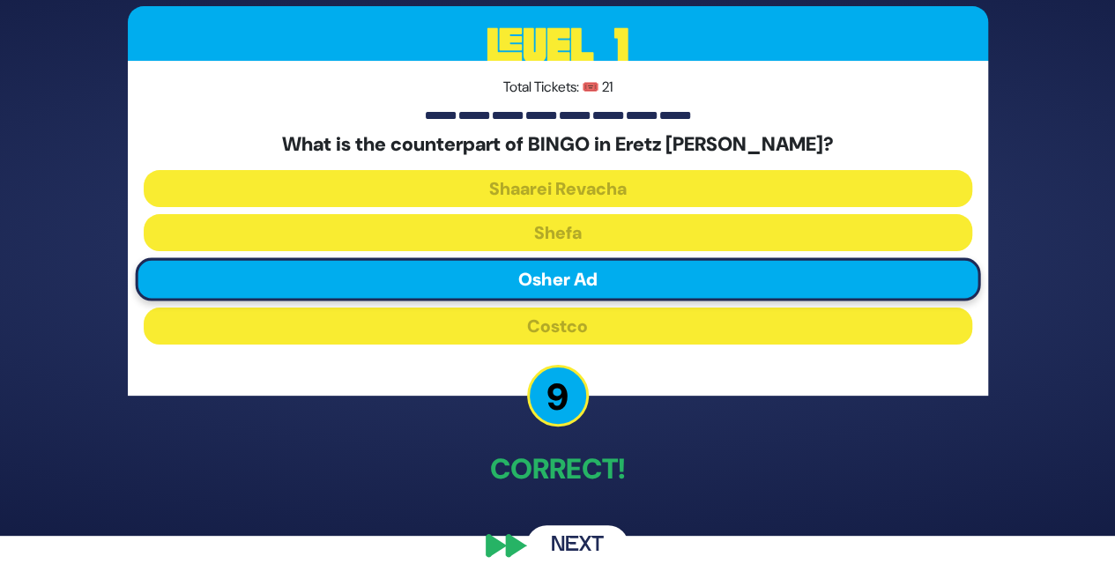
scroll to position [51, 0]
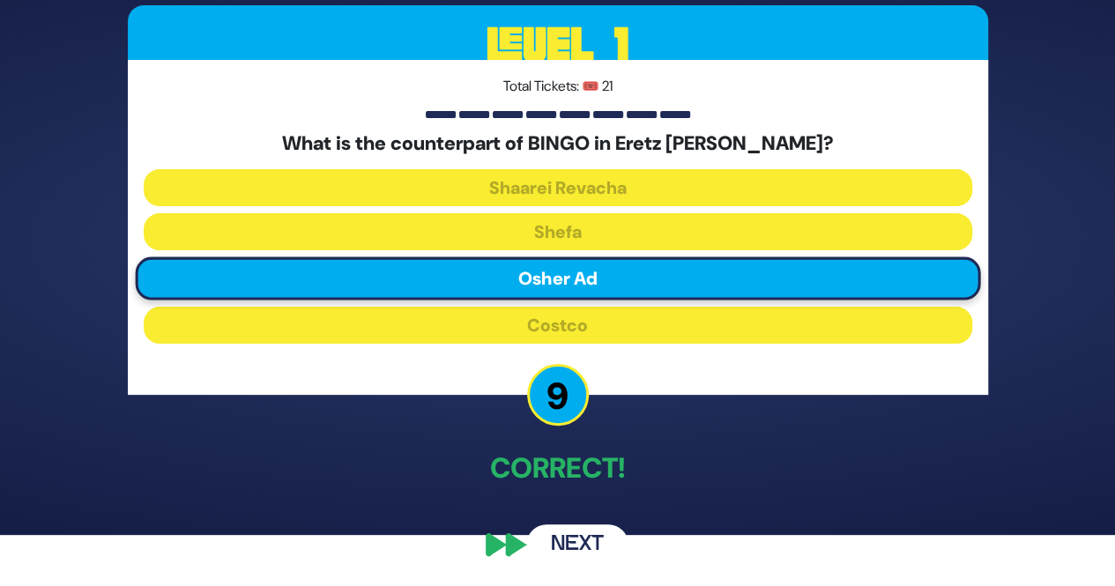
click at [555, 535] on button "Next" at bounding box center [577, 545] width 102 height 41
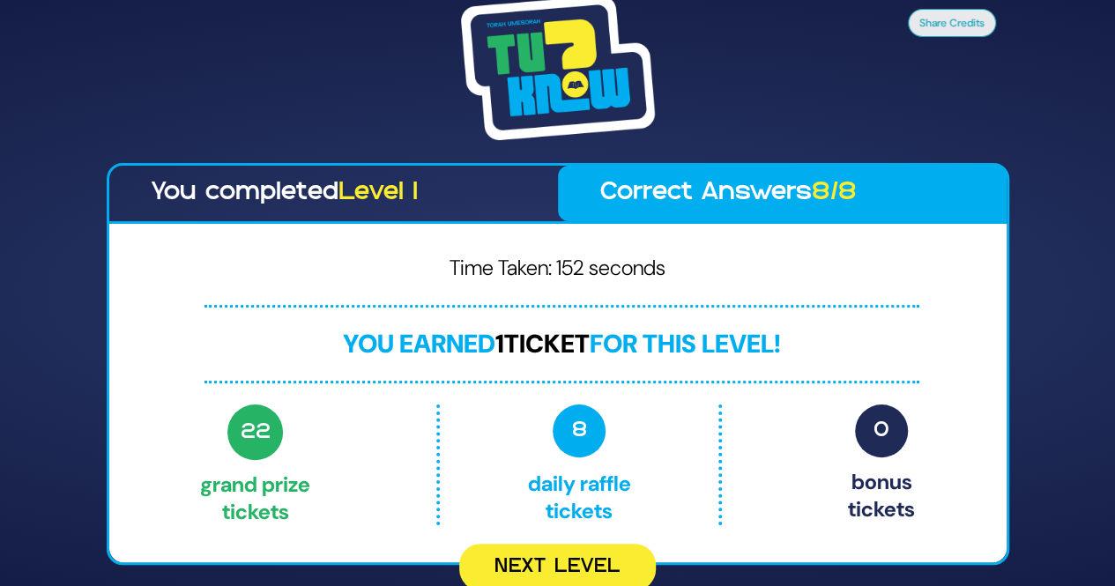
click at [534, 529] on div "22 Grand Prize tickets 8 Daily Raffle tickets 0 Bonus tickets" at bounding box center [558, 470] width 841 height 130
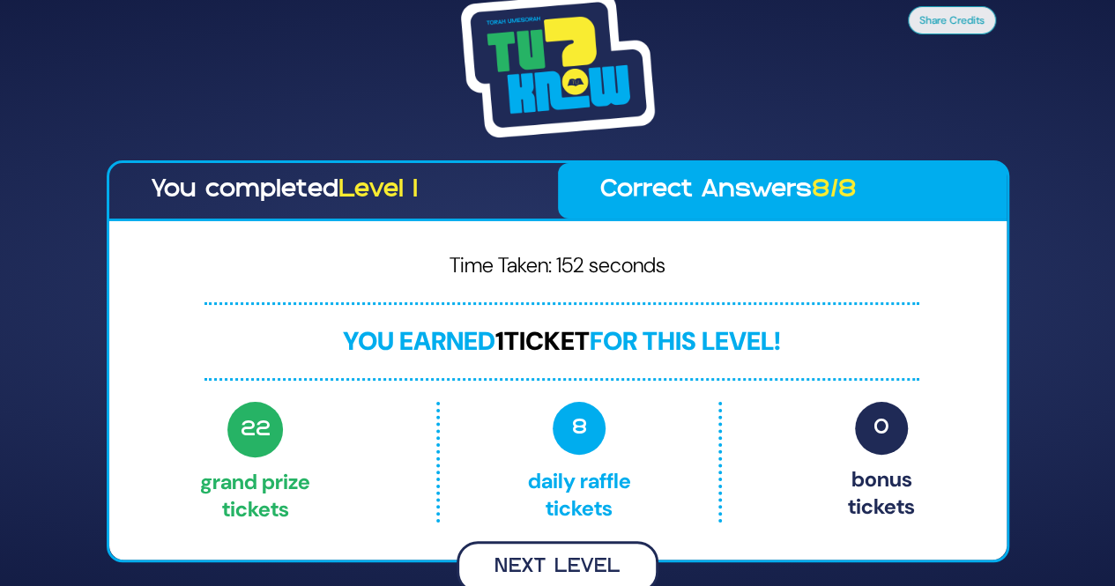
click at [521, 565] on button "Next Level" at bounding box center [558, 567] width 202 height 52
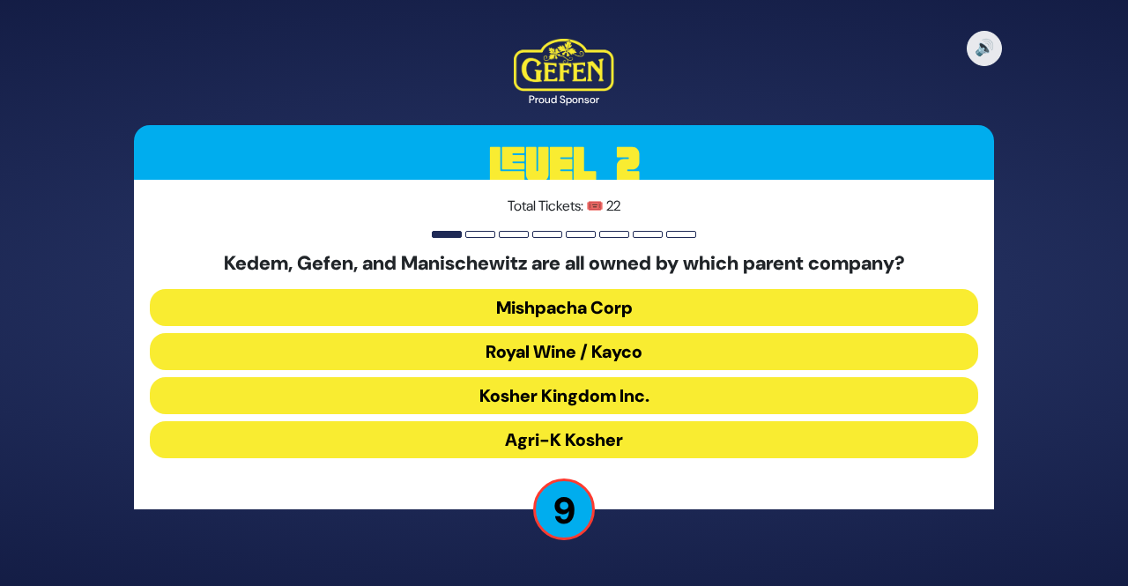
click at [660, 303] on button "Mishpacha Corp" at bounding box center [564, 307] width 829 height 37
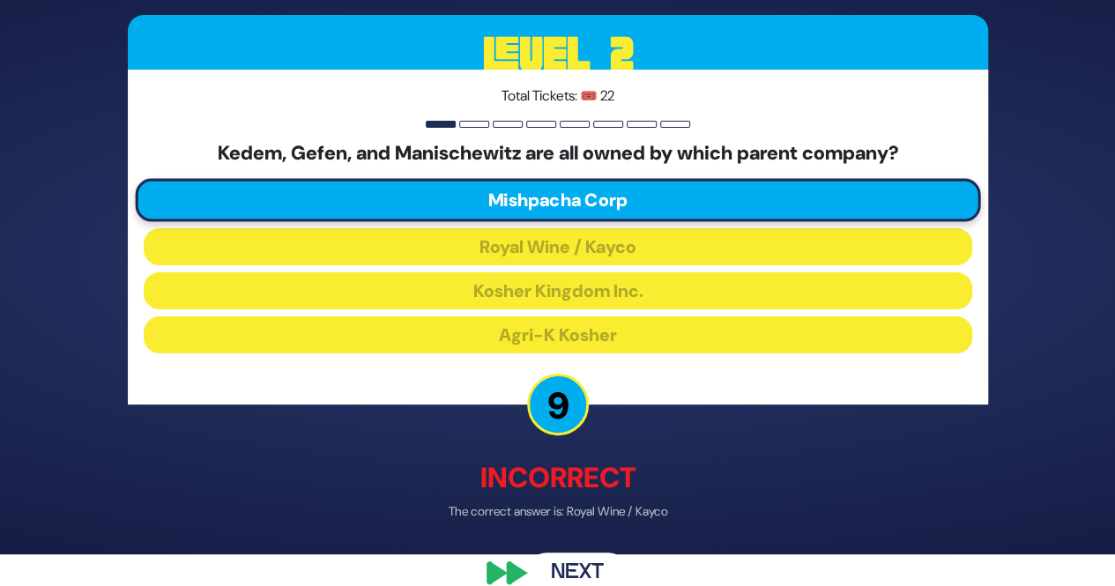
scroll to position [35, 0]
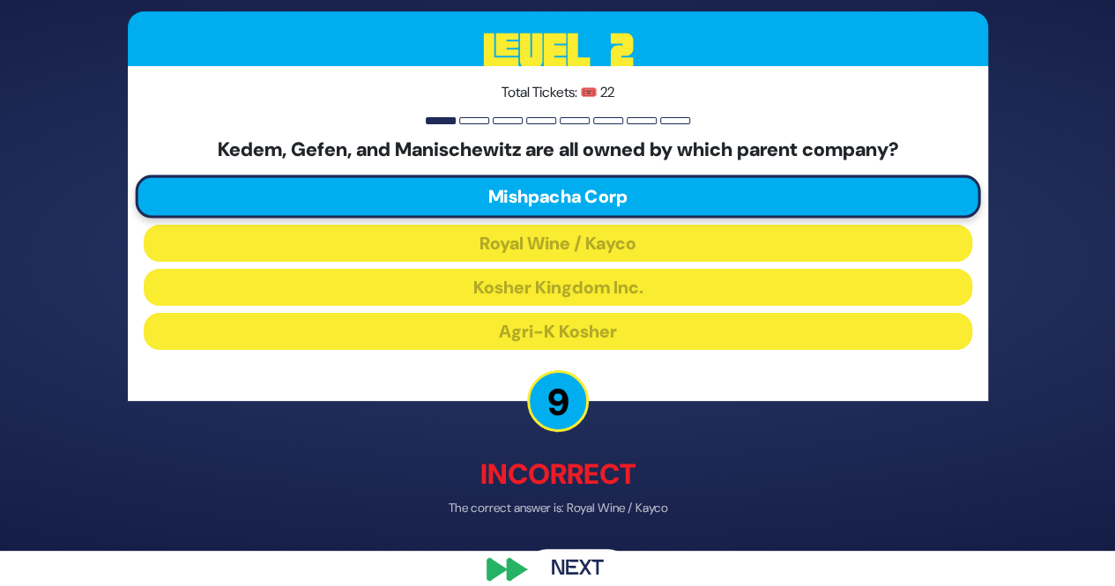
click at [573, 560] on button "Next" at bounding box center [577, 570] width 102 height 41
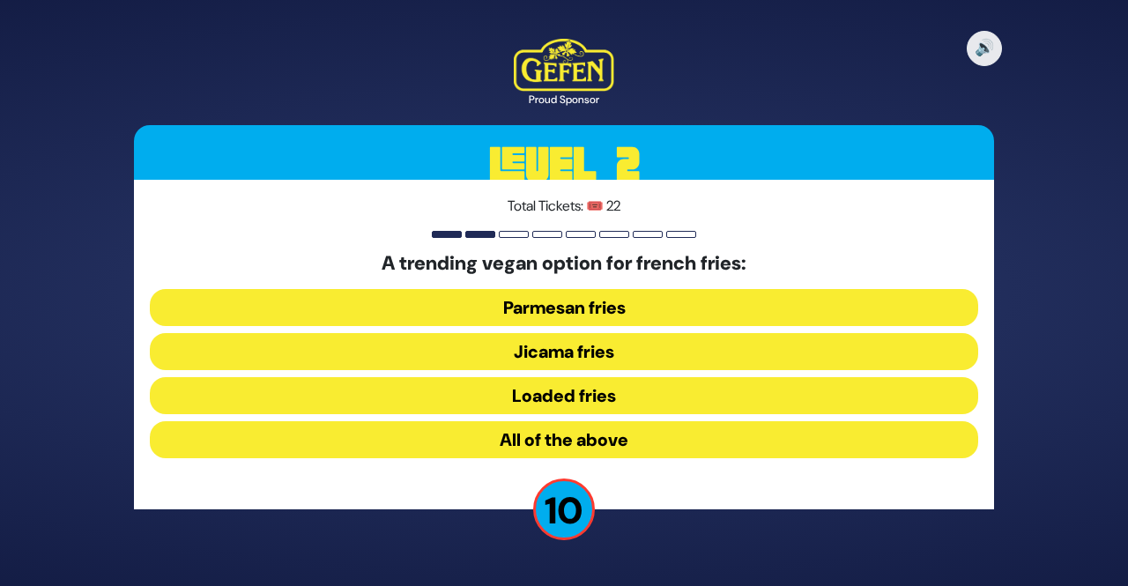
click at [623, 443] on button "All of the above" at bounding box center [564, 439] width 829 height 37
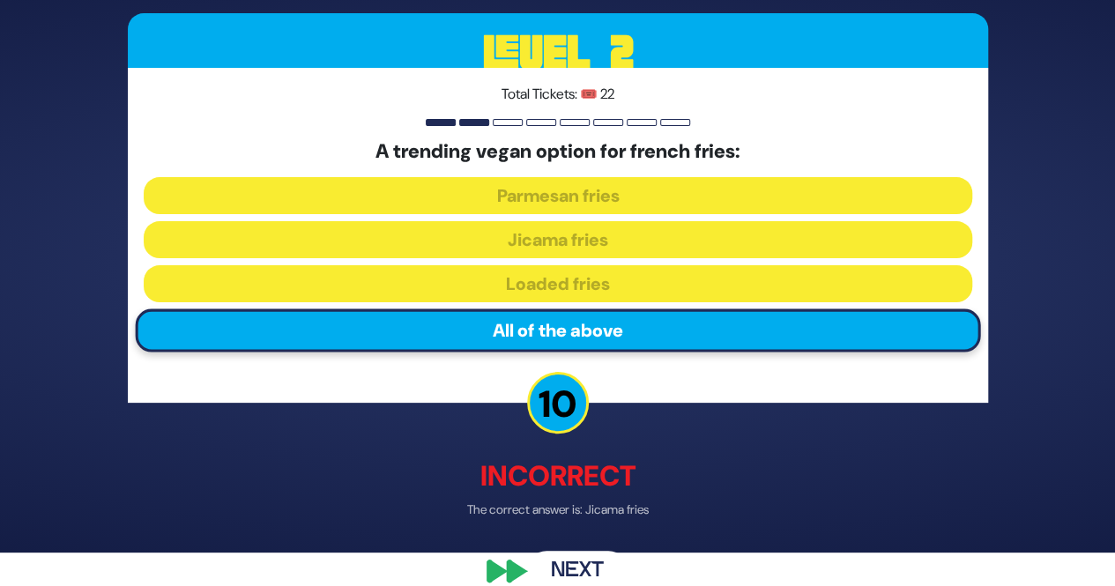
scroll to position [35, 0]
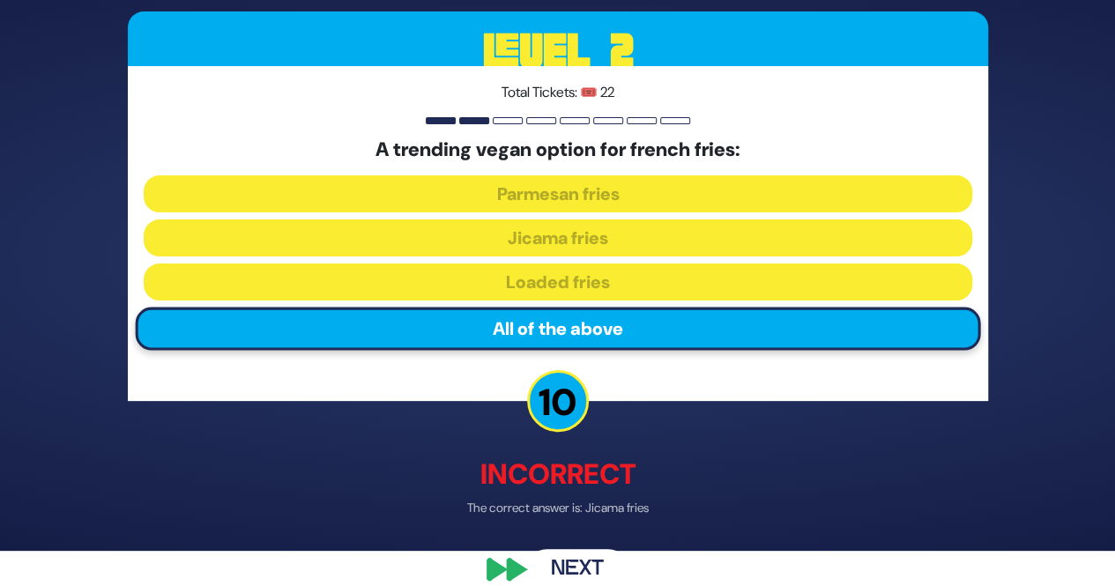
click at [568, 562] on button "Next" at bounding box center [577, 570] width 102 height 41
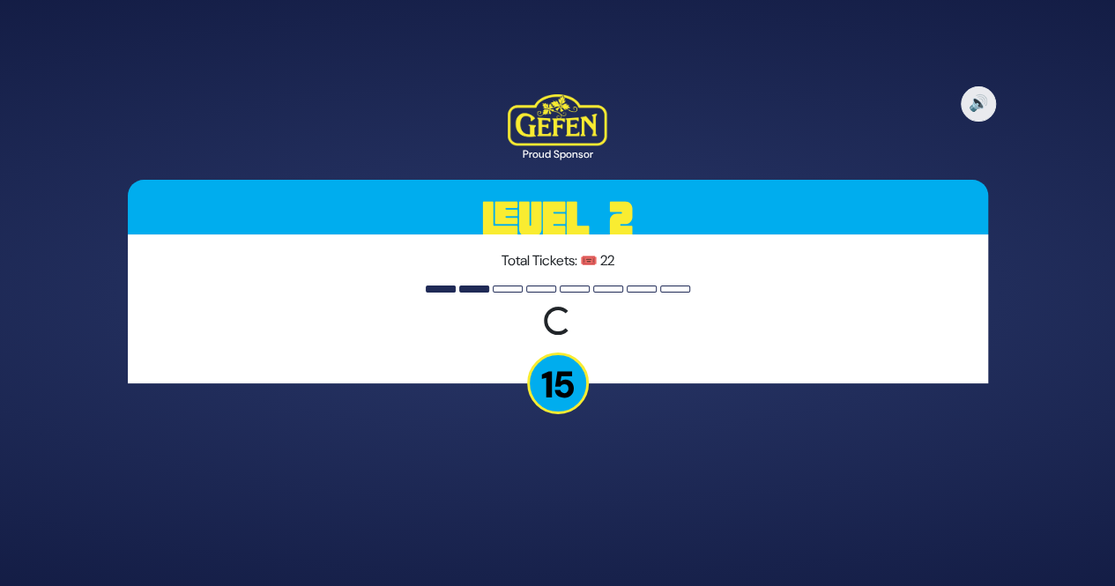
scroll to position [0, 0]
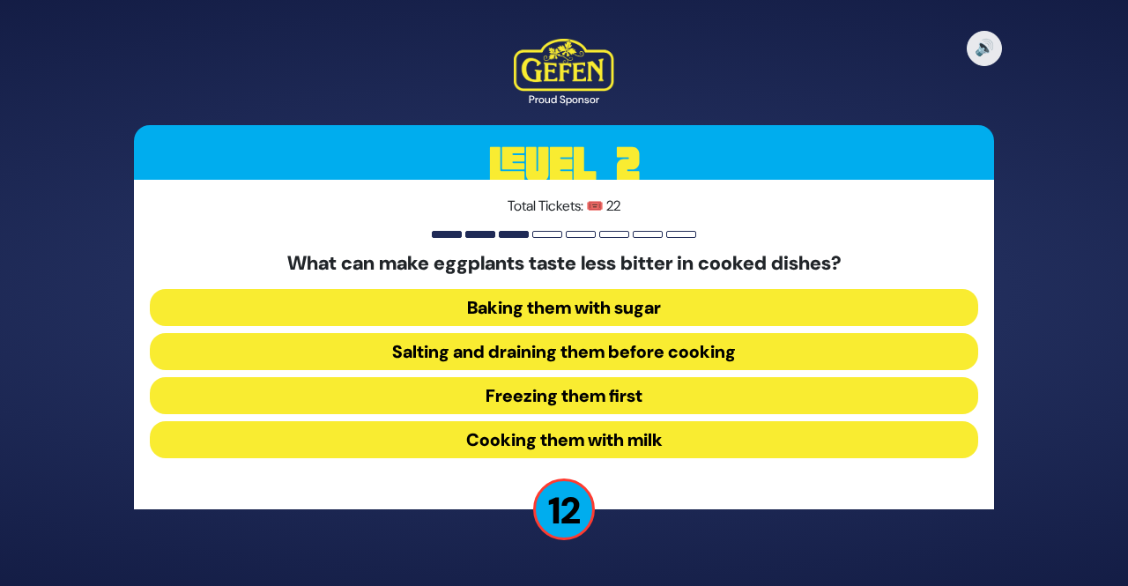
click at [568, 562] on div "🔊 Proud Sponsor Level 2 Total Tickets: 🎟️ 22 What can make eggplants taste less…" at bounding box center [564, 293] width 903 height 551
click at [673, 357] on button "Salting and draining them before cooking" at bounding box center [564, 351] width 829 height 37
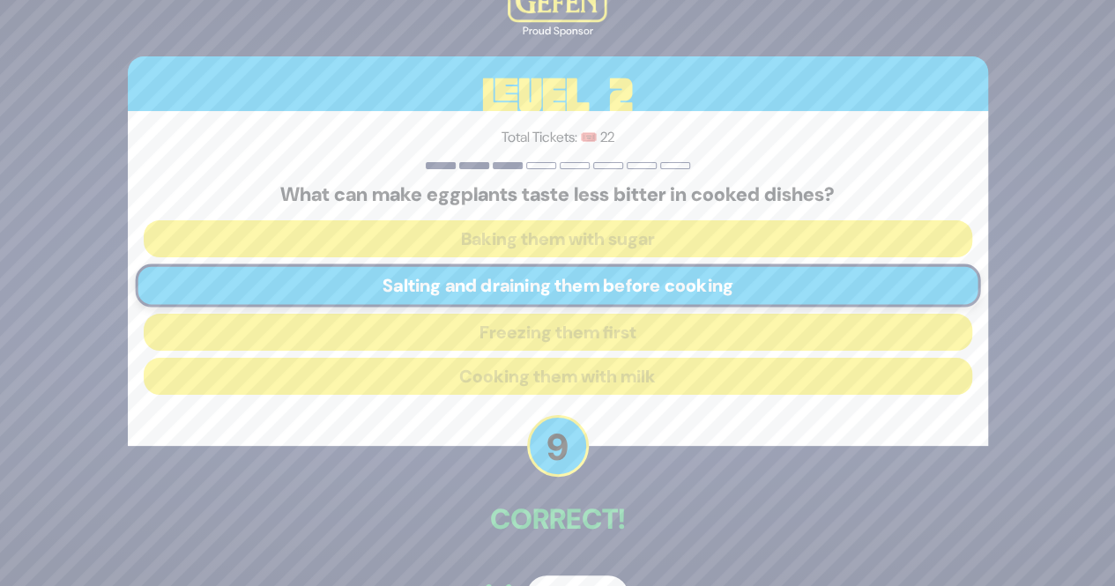
click at [562, 577] on button "Next" at bounding box center [577, 596] width 102 height 41
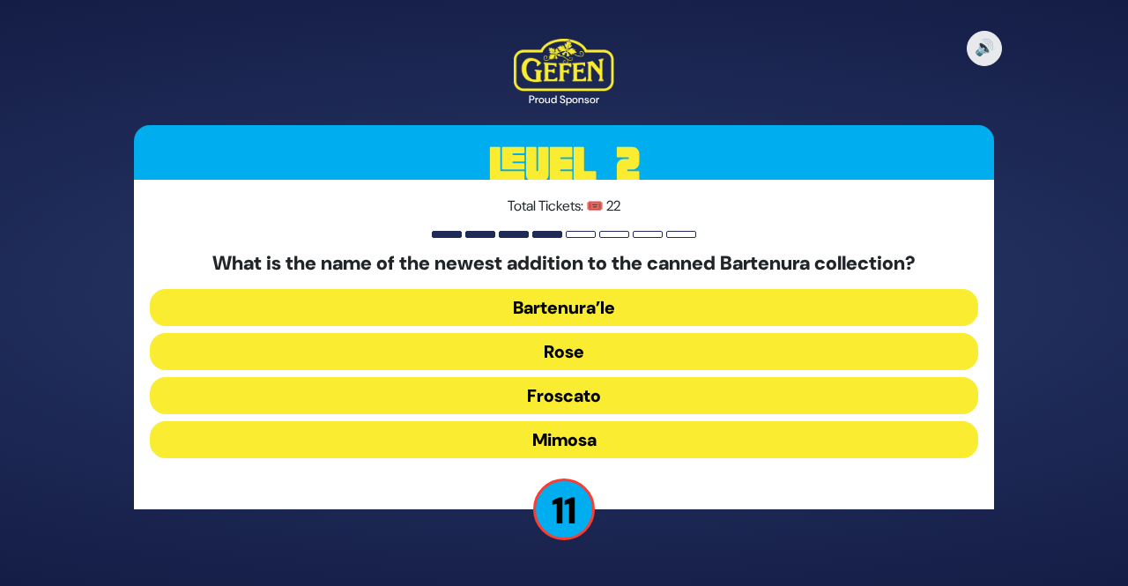
click at [616, 440] on button "Mimosa" at bounding box center [564, 439] width 829 height 37
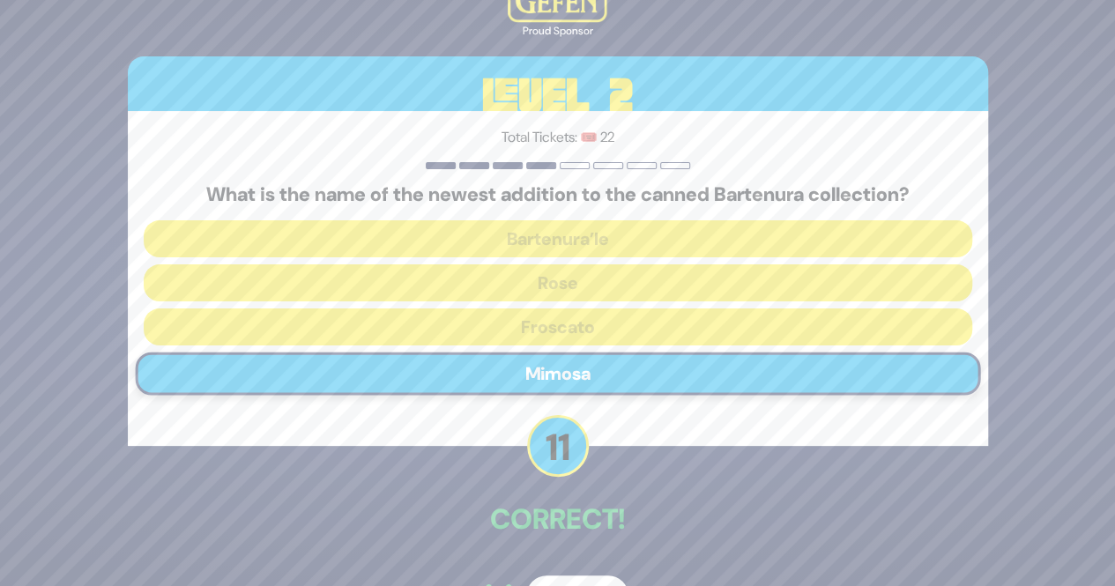
click at [562, 582] on button "Next" at bounding box center [577, 596] width 102 height 41
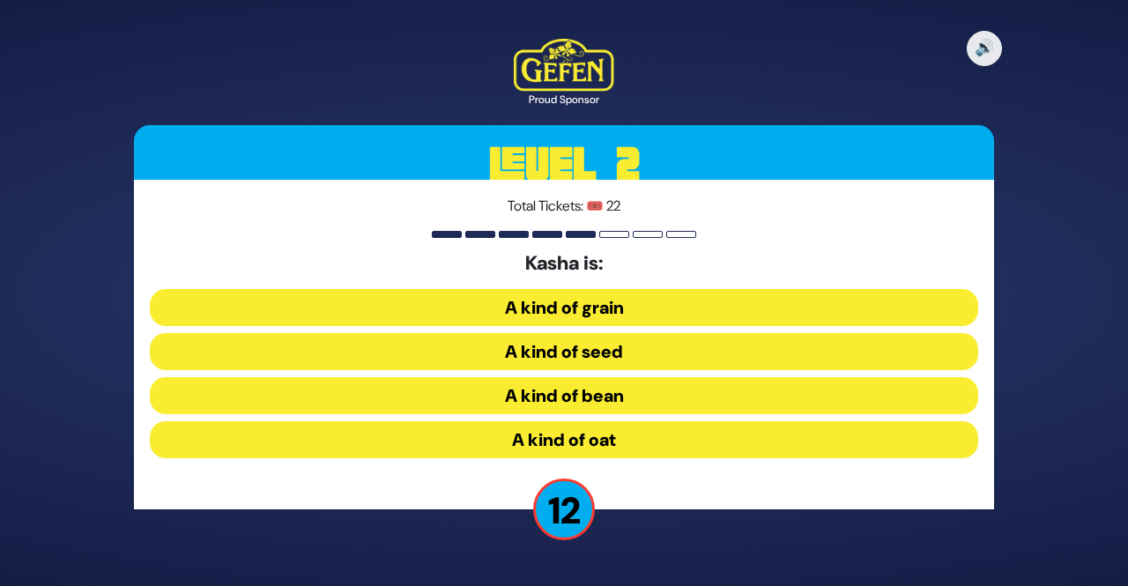
click at [688, 309] on button "A kind of grain" at bounding box center [564, 307] width 829 height 37
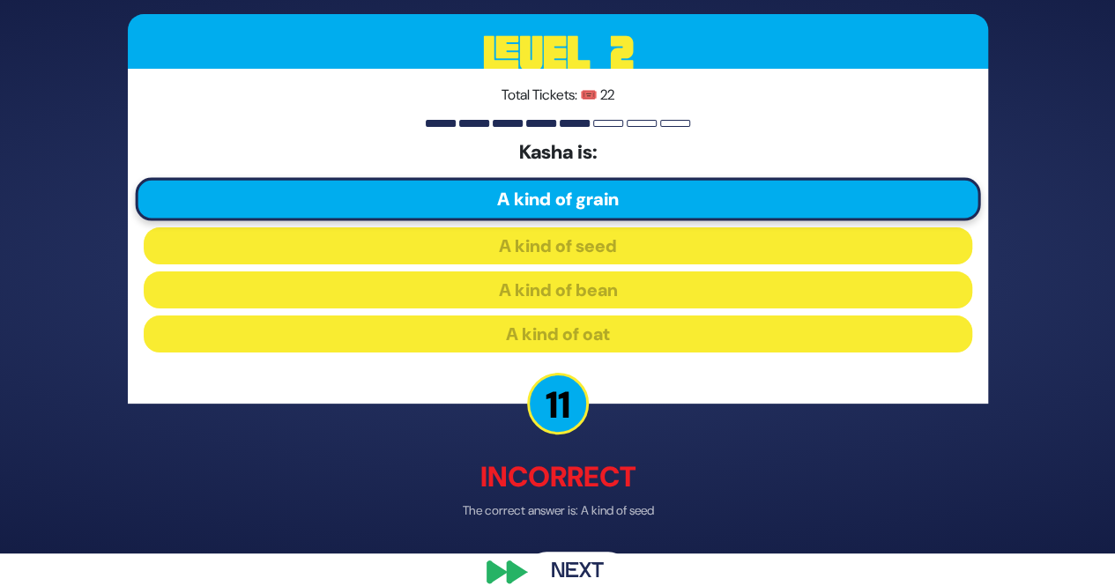
scroll to position [35, 0]
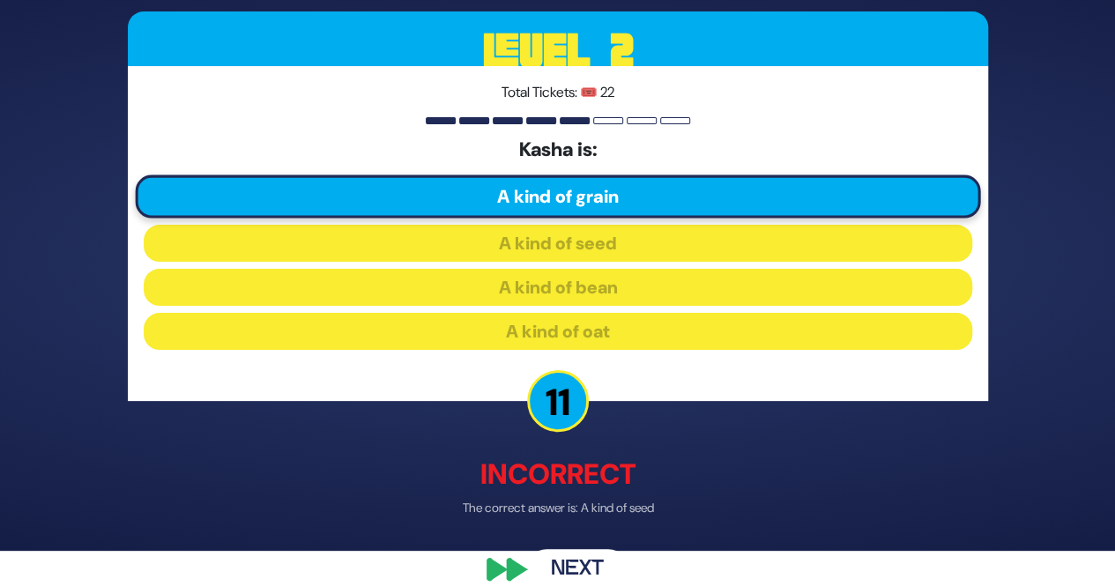
click at [568, 567] on button "Next" at bounding box center [577, 570] width 102 height 41
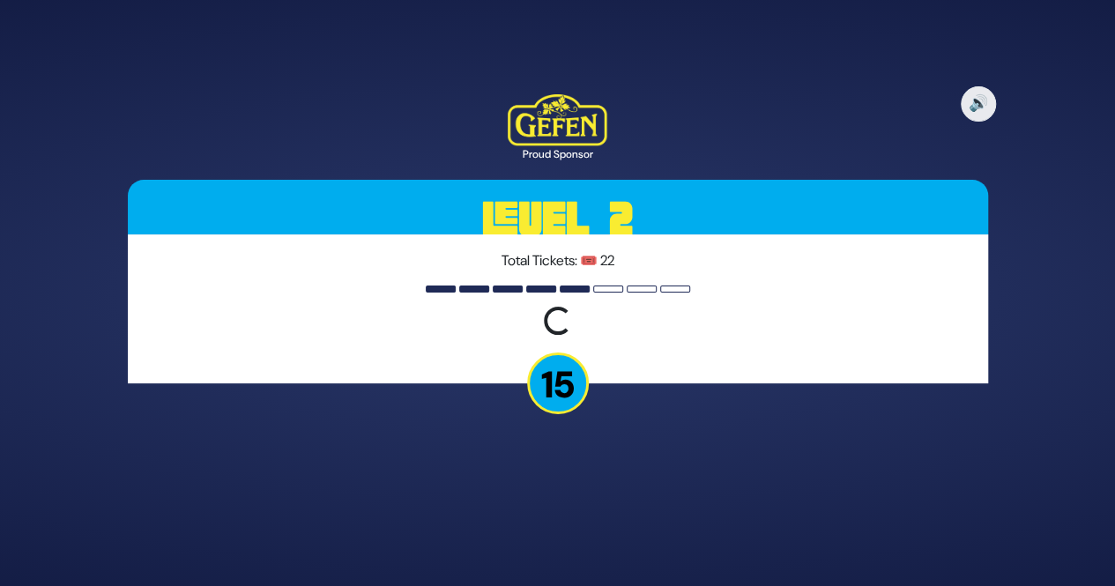
scroll to position [0, 0]
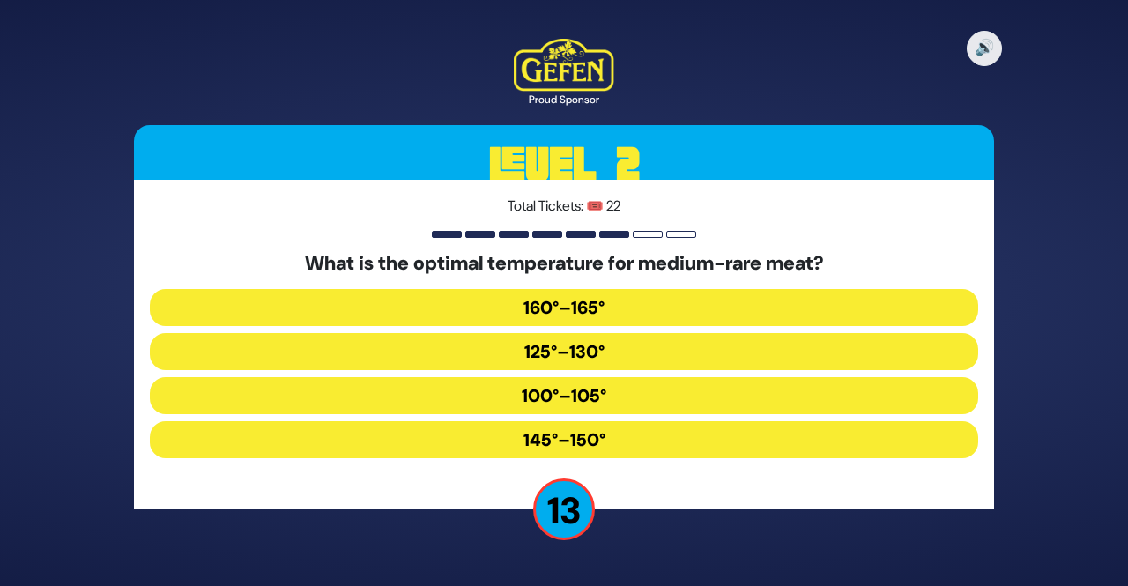
click at [568, 567] on div "🔊 Proud Sponsor Level 2 Total Tickets: 🎟️ 22 What is the optimal temperature fo…" at bounding box center [564, 293] width 903 height 551
click at [664, 348] on button "125°–130°" at bounding box center [564, 351] width 829 height 37
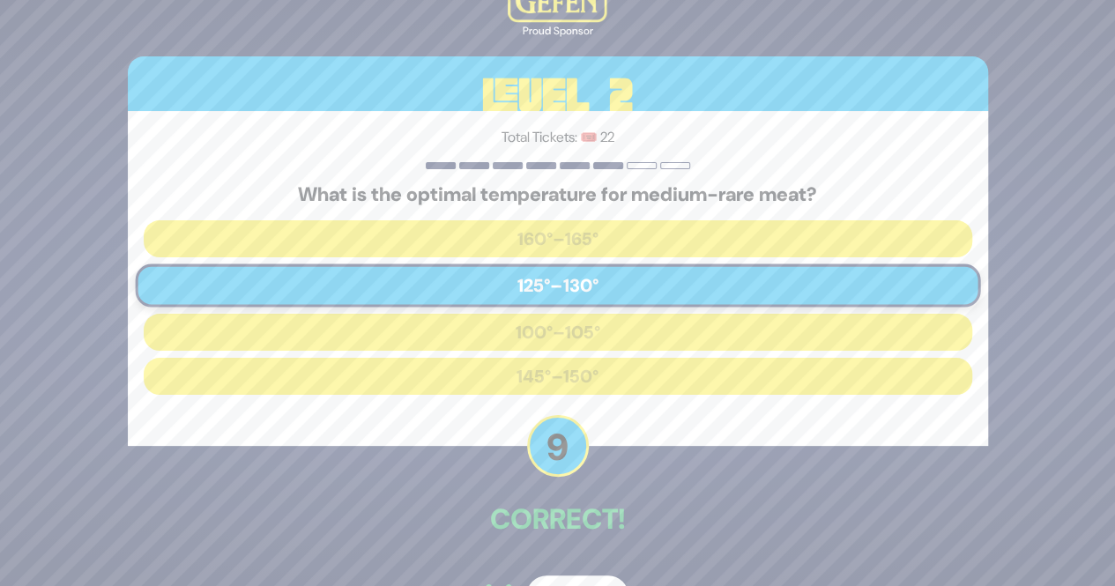
click at [543, 576] on button "Next" at bounding box center [577, 596] width 102 height 41
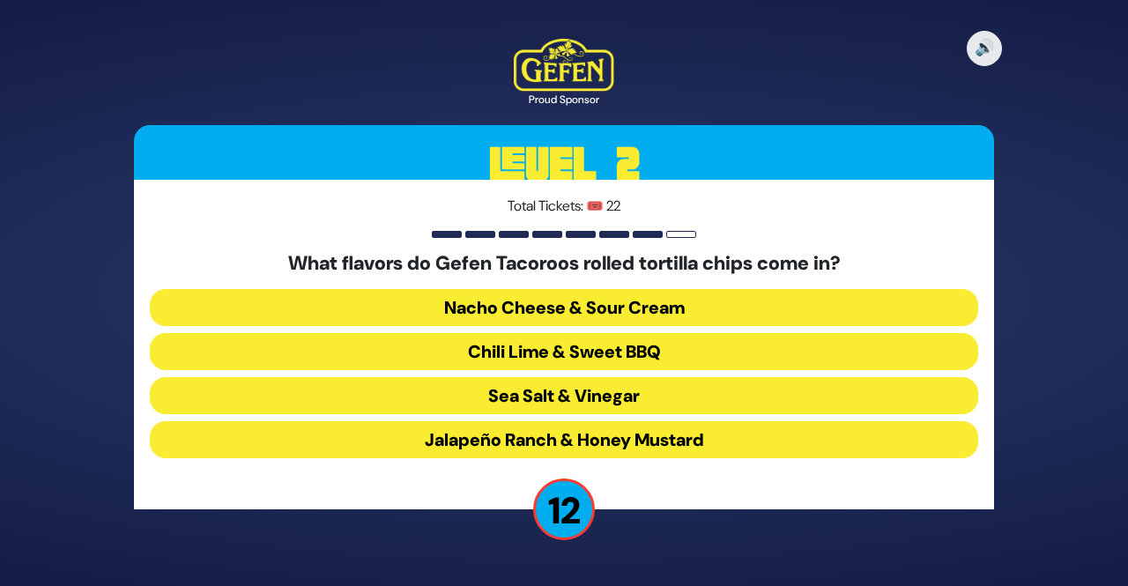
click at [666, 365] on button "Chili Lime & Sweet BBQ" at bounding box center [564, 351] width 829 height 37
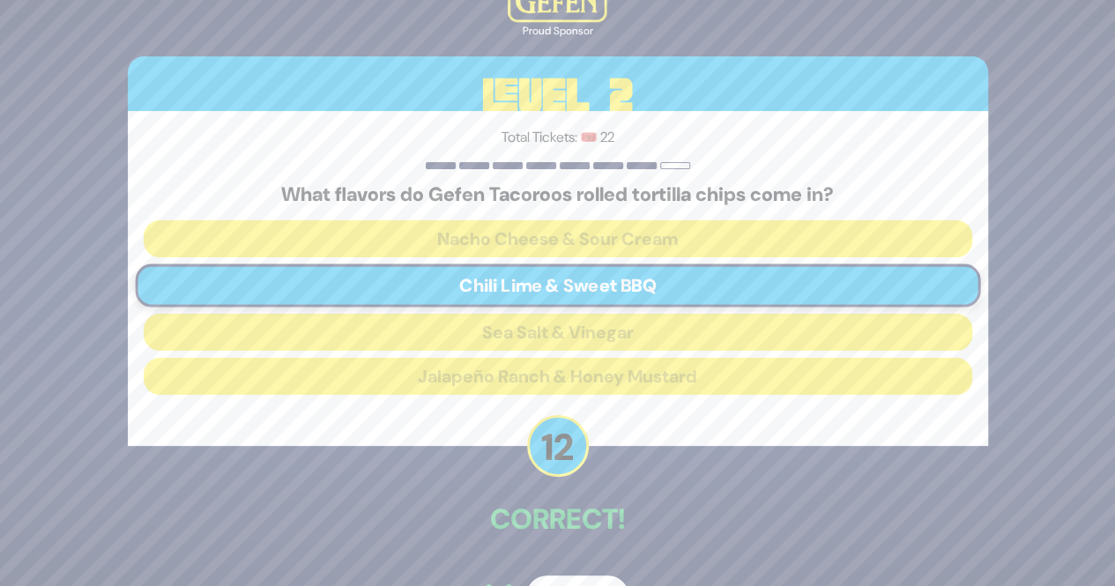
click at [571, 577] on button "Next" at bounding box center [577, 596] width 102 height 41
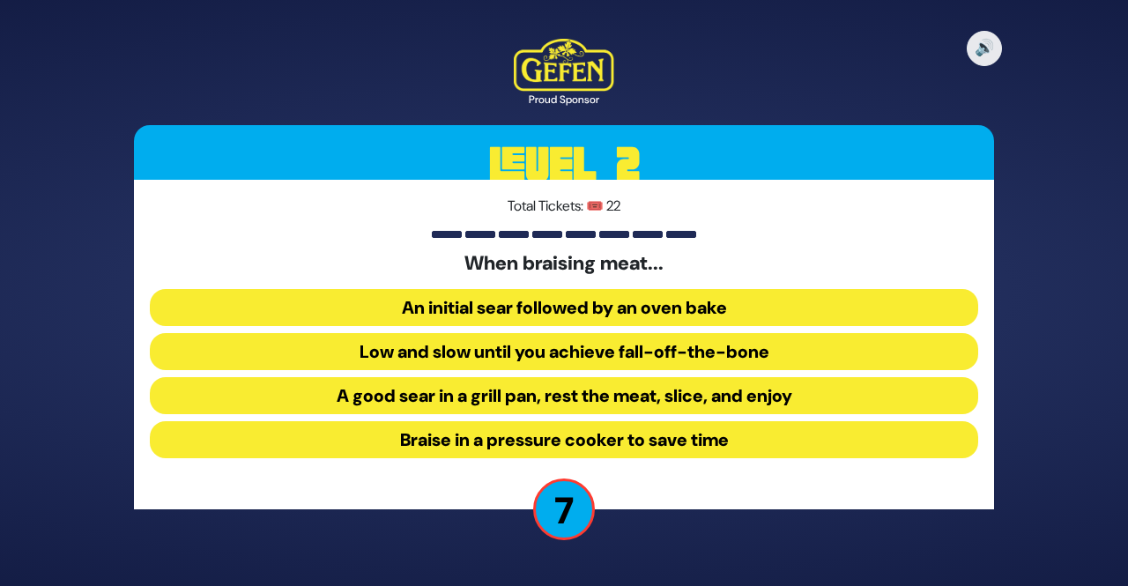
click at [691, 357] on button "Low and slow until you achieve fall-off-the-bone" at bounding box center [564, 351] width 829 height 37
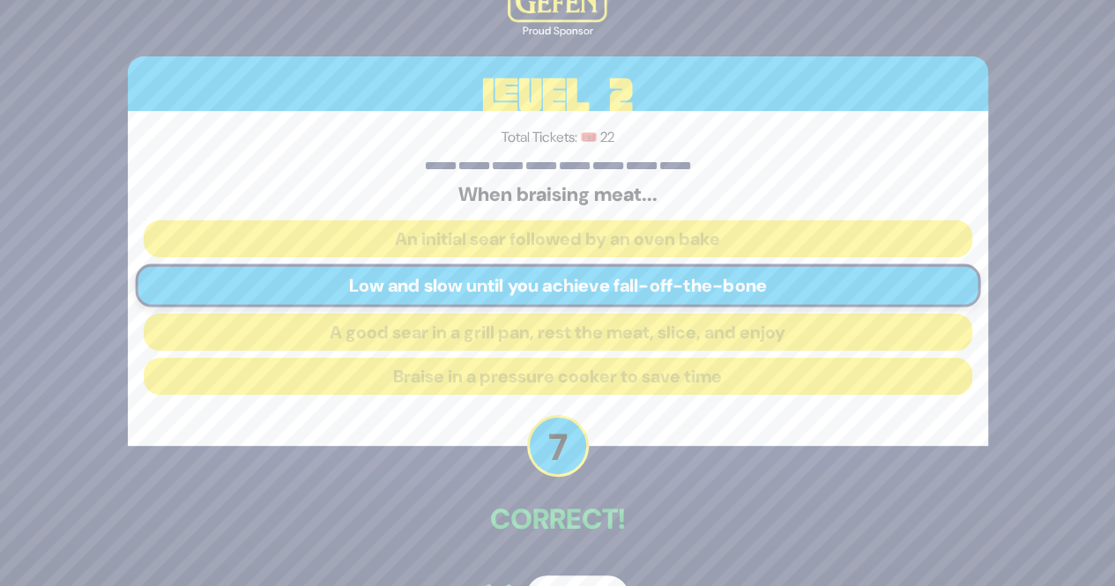
click at [585, 577] on button "Next" at bounding box center [577, 596] width 102 height 41
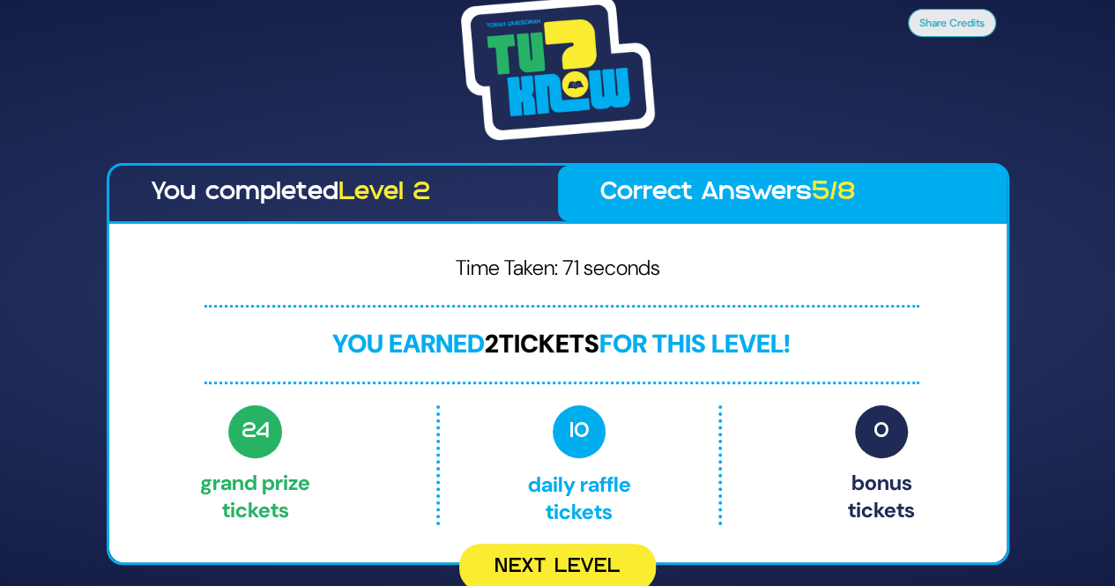
click at [810, 407] on div "24 Grand Prize tickets 10 Daily Raffle tickets 0 Bonus tickets" at bounding box center [557, 465] width 715 height 120
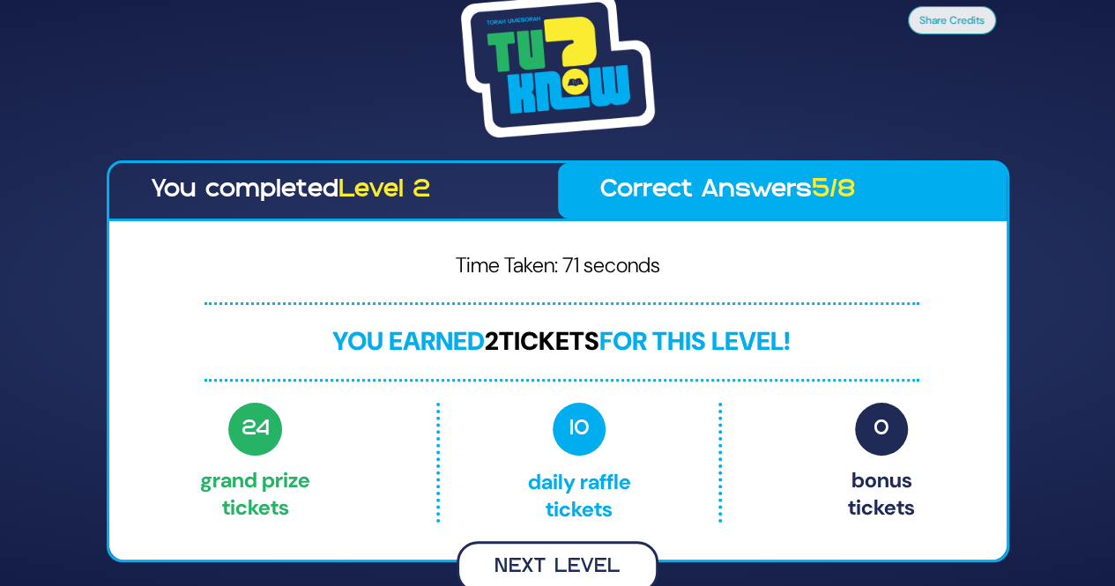
click at [584, 555] on button "Next Level" at bounding box center [558, 567] width 202 height 52
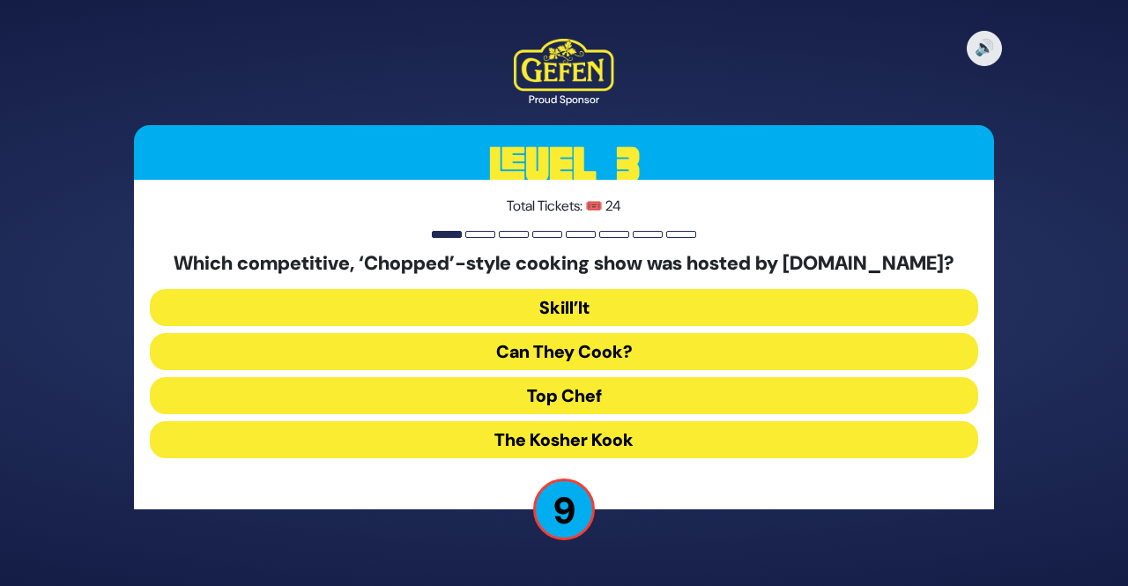
click at [642, 299] on button "Skill’It" at bounding box center [564, 307] width 829 height 37
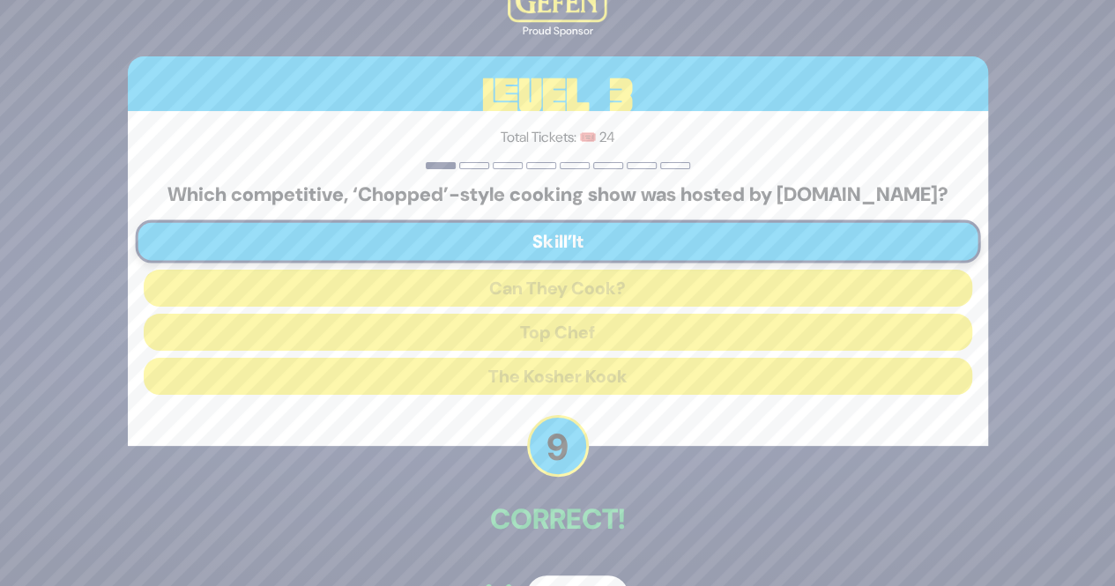
click at [540, 584] on button "Next" at bounding box center [577, 596] width 102 height 41
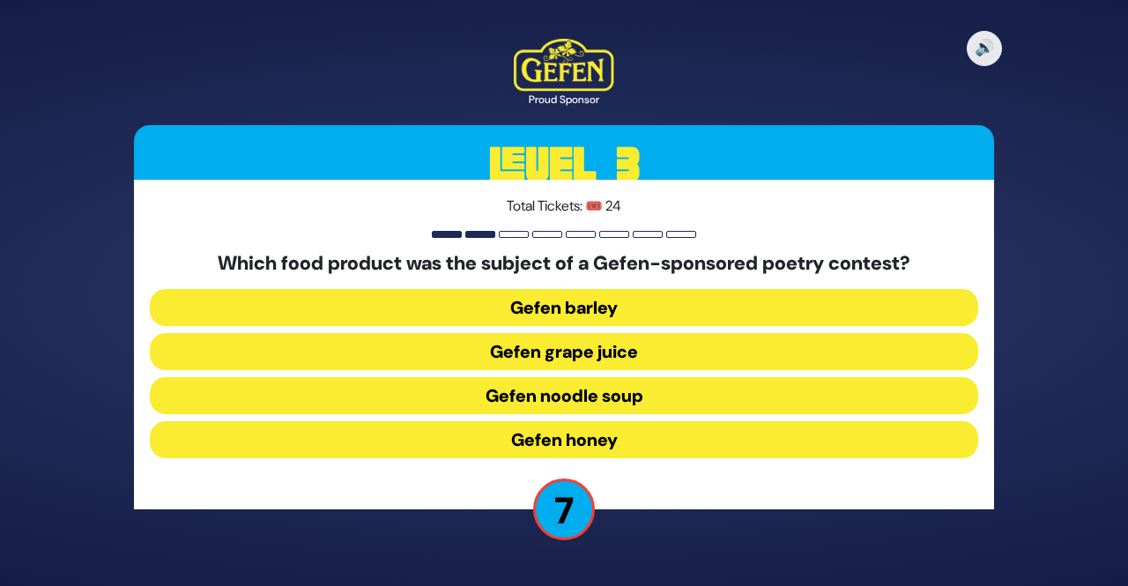
click at [677, 343] on button "Gefen grape juice" at bounding box center [564, 351] width 829 height 37
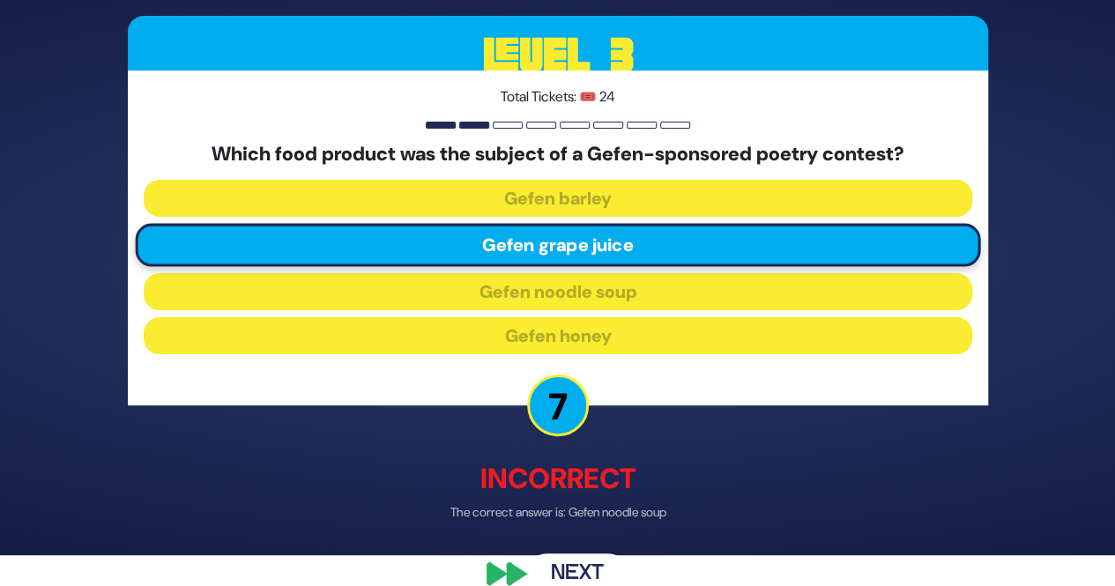
scroll to position [35, 0]
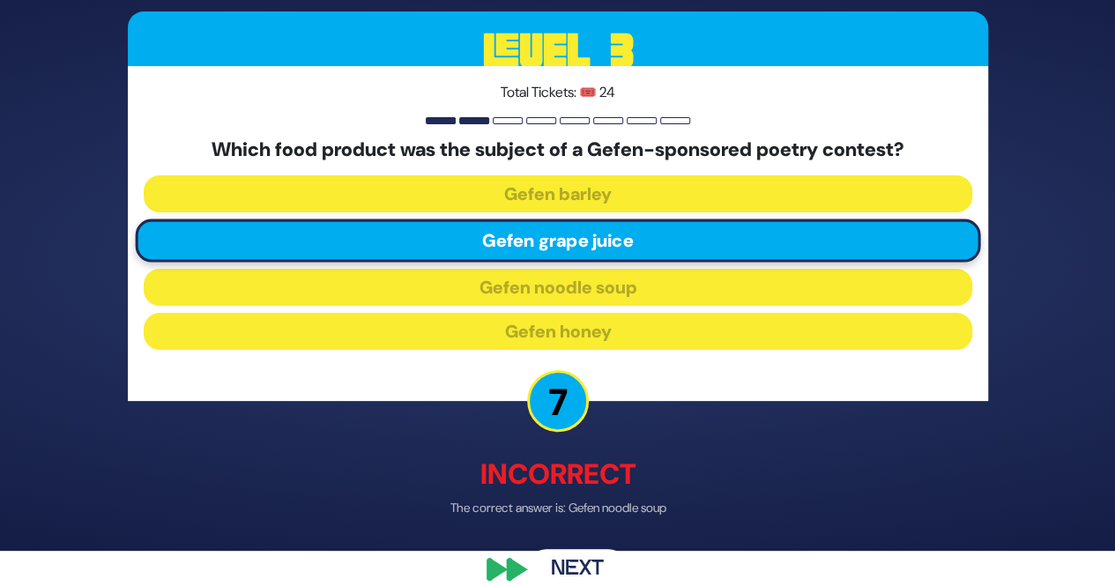
click at [575, 567] on button "Next" at bounding box center [577, 570] width 102 height 41
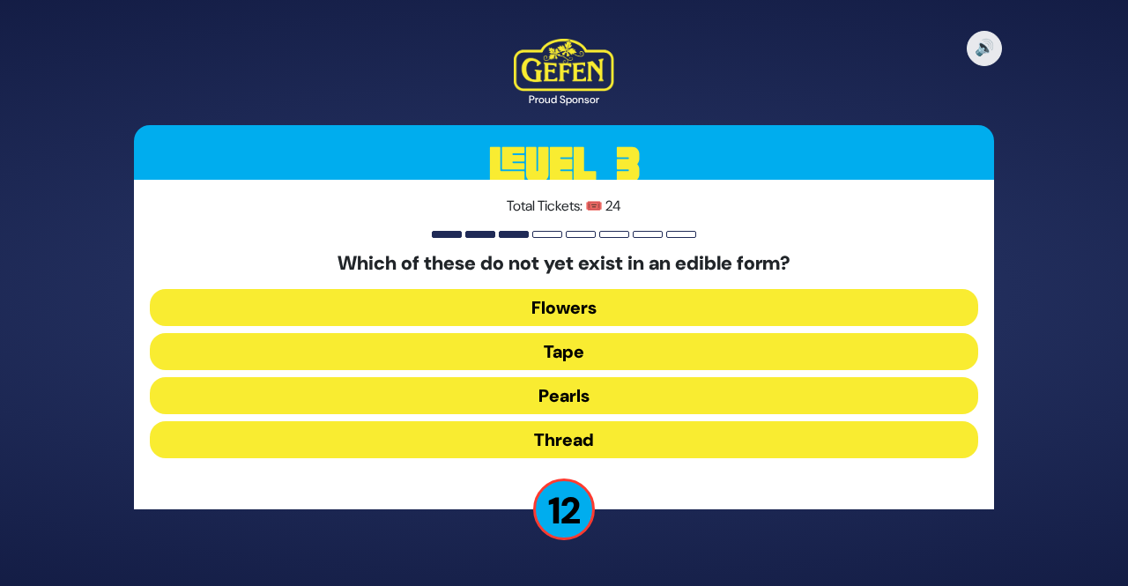
click at [663, 437] on button "Thread" at bounding box center [564, 439] width 829 height 37
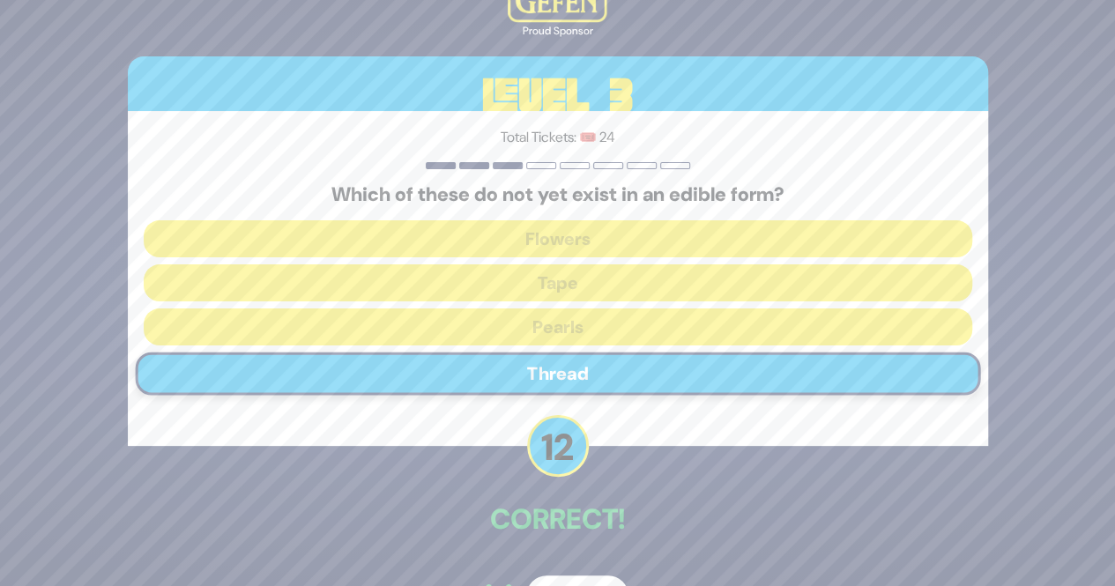
click at [564, 579] on button "Next" at bounding box center [577, 596] width 102 height 41
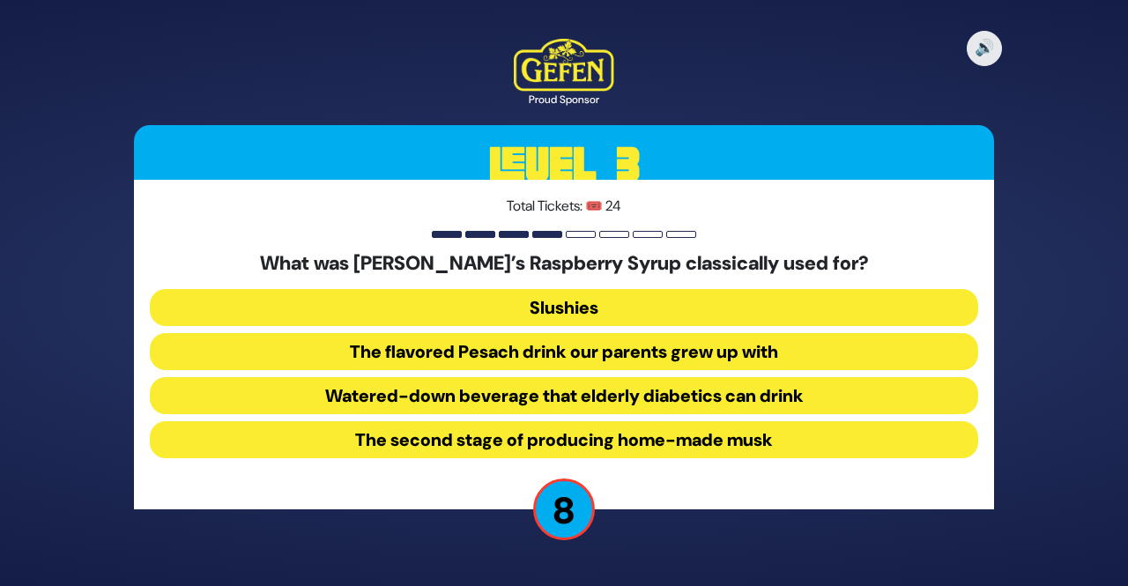
click at [564, 579] on div "🔊 Proud Sponsor Level 3 Total Tickets: 🎟️ 24 What was [PERSON_NAME]’s Raspberry…" at bounding box center [564, 293] width 1128 height 586
click at [755, 320] on button "Slushies" at bounding box center [564, 307] width 829 height 37
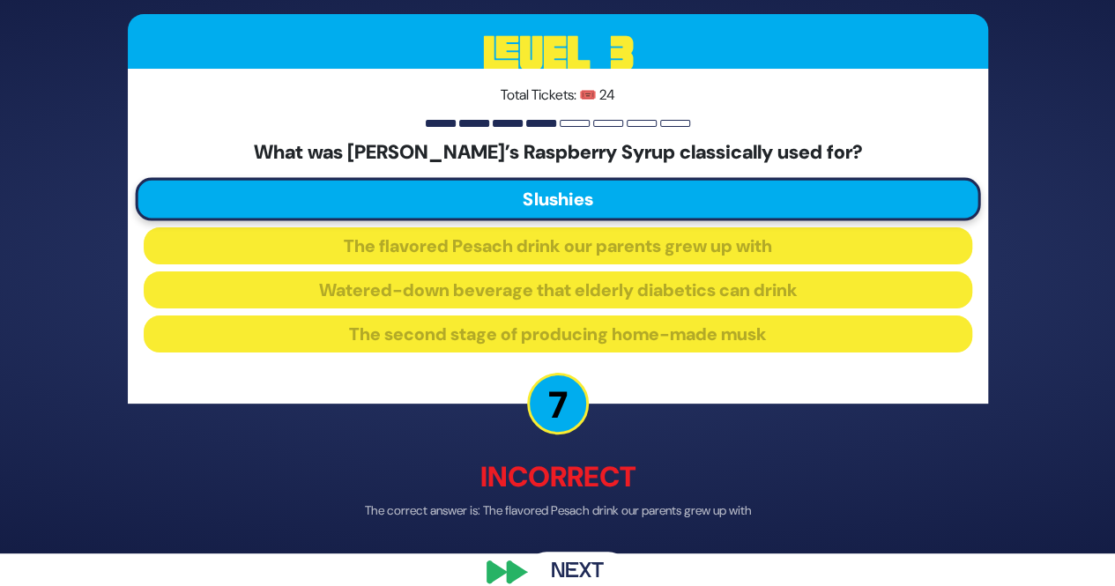
scroll to position [35, 0]
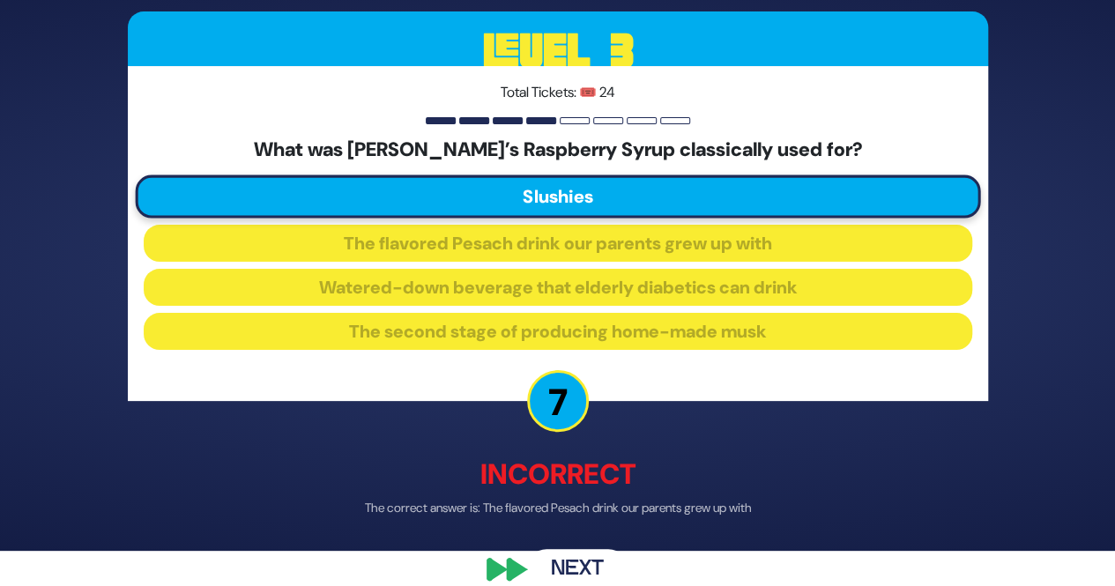
click at [584, 563] on button "Next" at bounding box center [577, 570] width 102 height 41
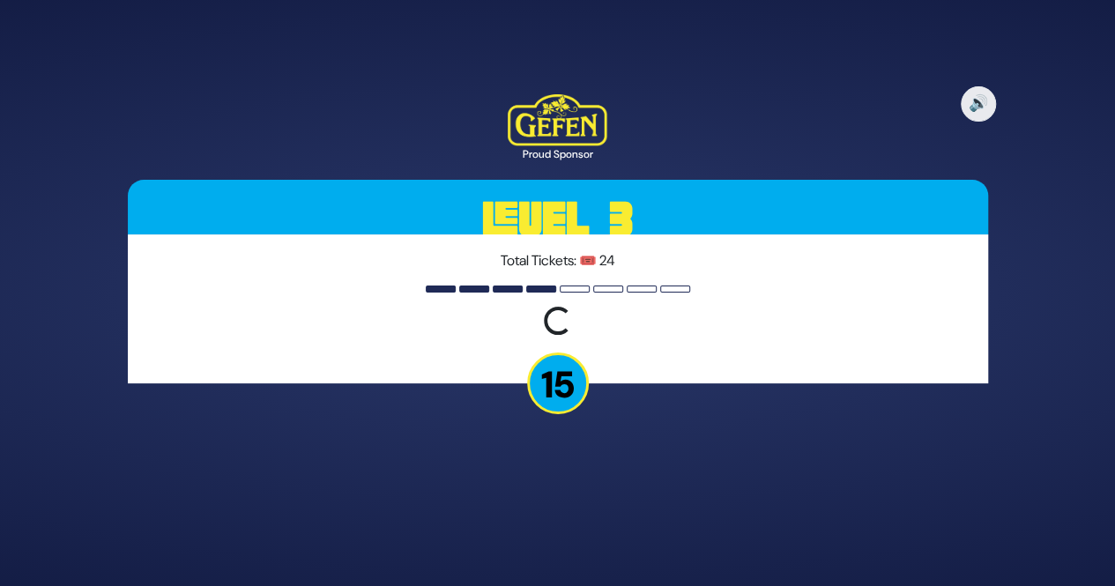
scroll to position [0, 0]
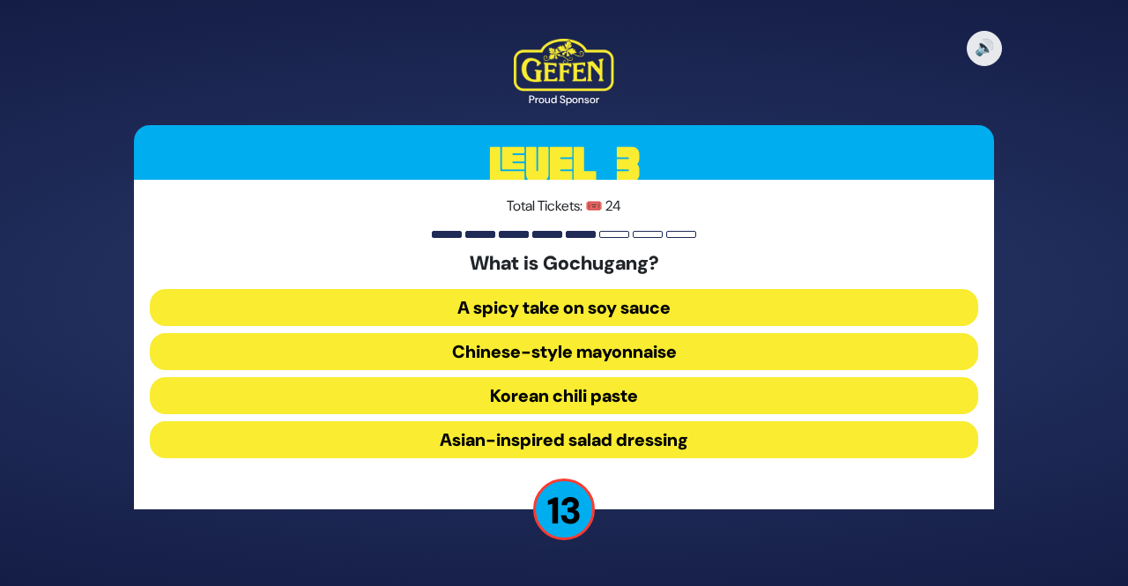
click at [584, 563] on div "🔊 Proud Sponsor Level 3 Total Tickets: 🎟️ 24 What is Gochugang? A spicy take on…" at bounding box center [564, 293] width 903 height 551
click at [711, 403] on button "Korean chili paste" at bounding box center [564, 395] width 829 height 37
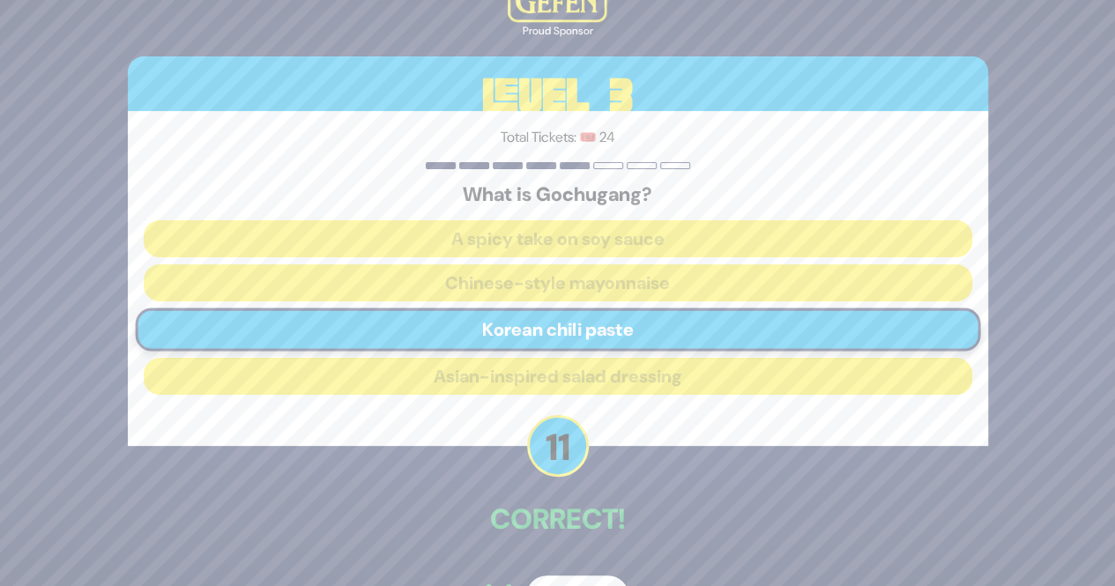
click at [569, 577] on button "Next" at bounding box center [577, 596] width 102 height 41
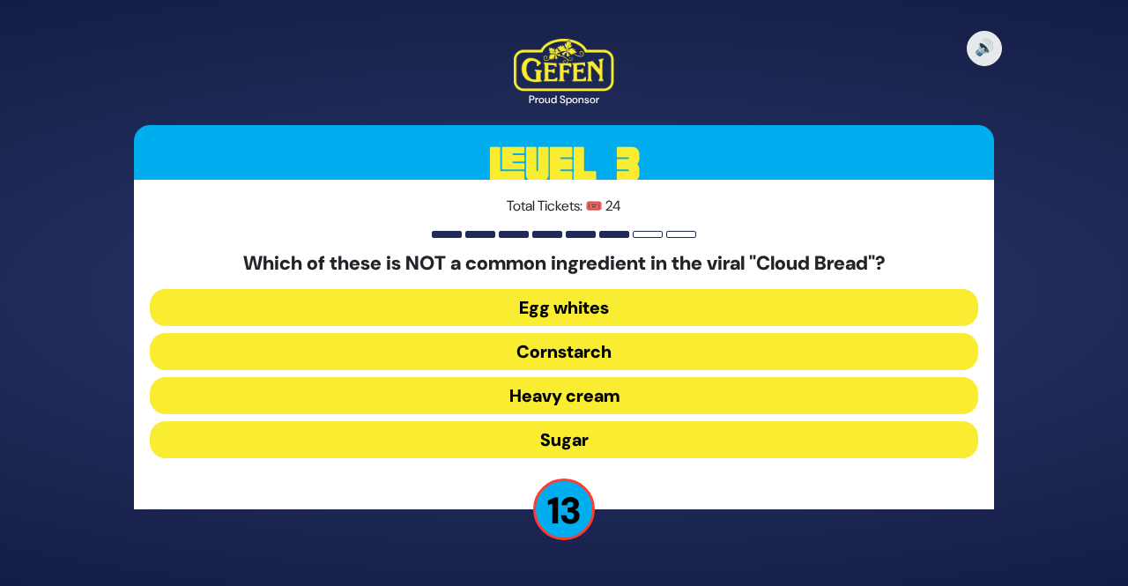
click at [569, 577] on div "🔊 Proud Sponsor Level 3 Total Tickets: 🎟️ 24 Which of these is NOT a common ing…" at bounding box center [564, 293] width 1128 height 586
click at [693, 389] on button "Heavy cream" at bounding box center [564, 395] width 829 height 37
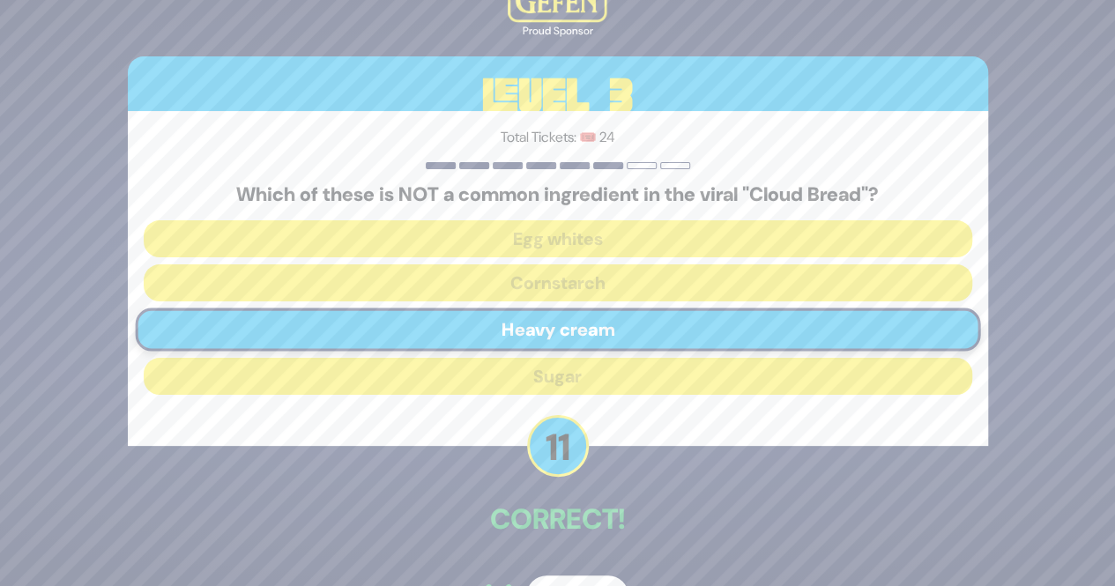
click at [570, 579] on button "Next" at bounding box center [577, 596] width 102 height 41
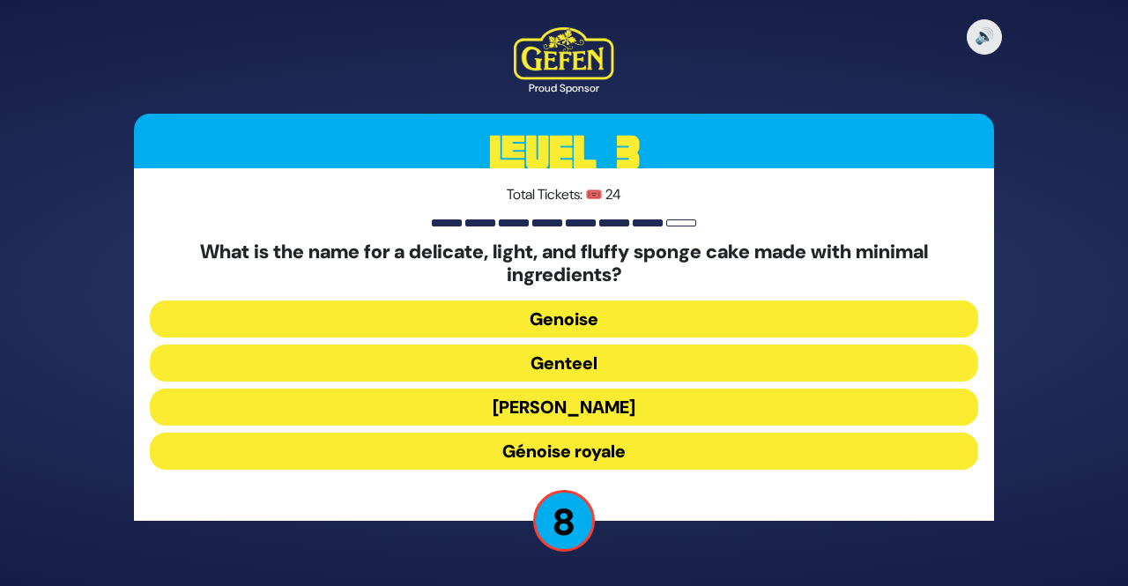
click at [681, 326] on button "Genoise" at bounding box center [564, 319] width 829 height 37
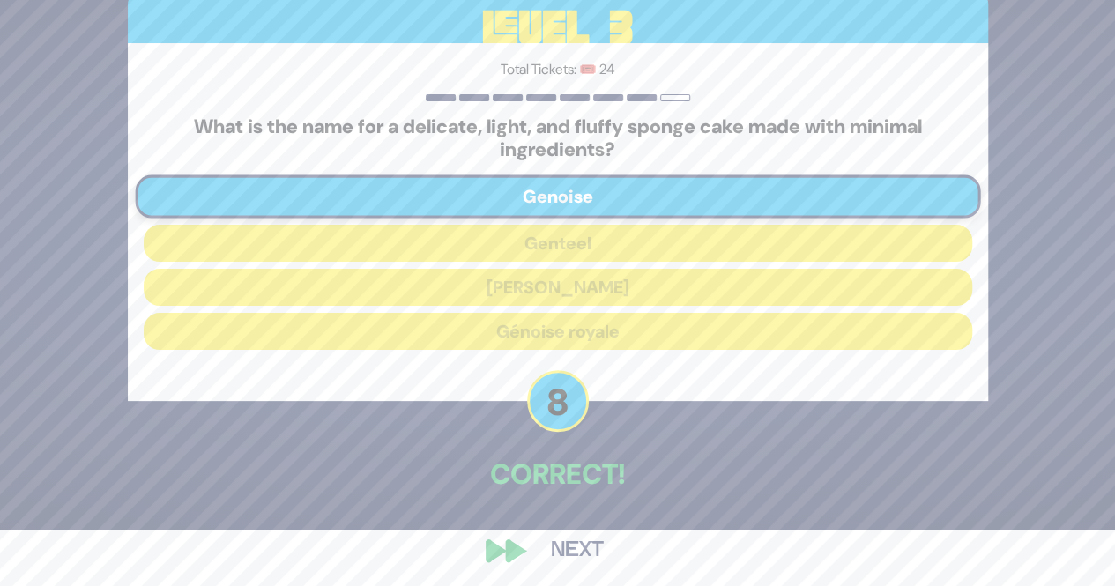
scroll to position [62, 0]
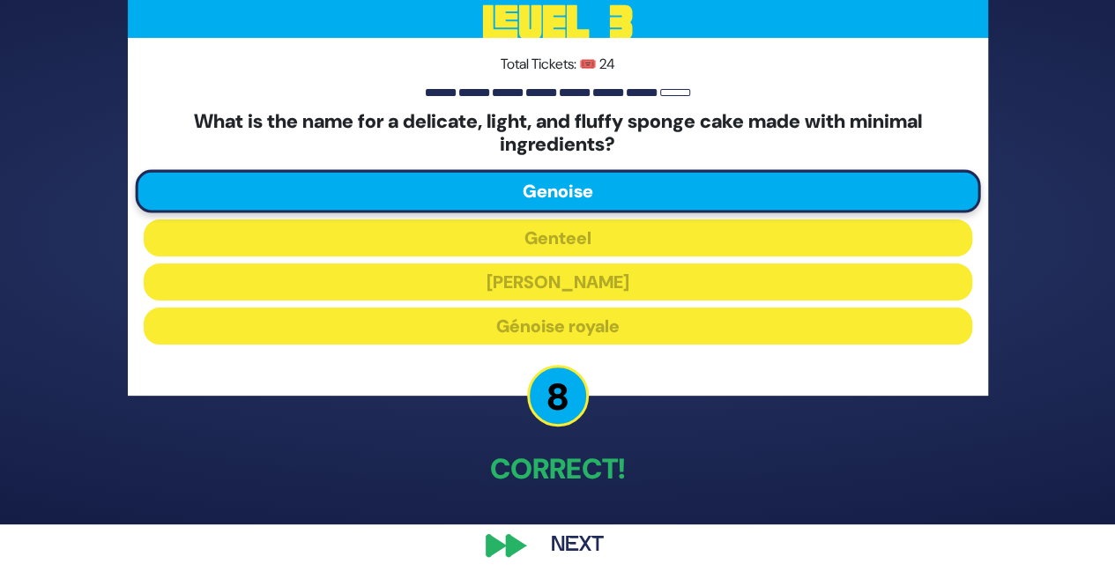
click at [551, 554] on button "Next" at bounding box center [577, 545] width 102 height 41
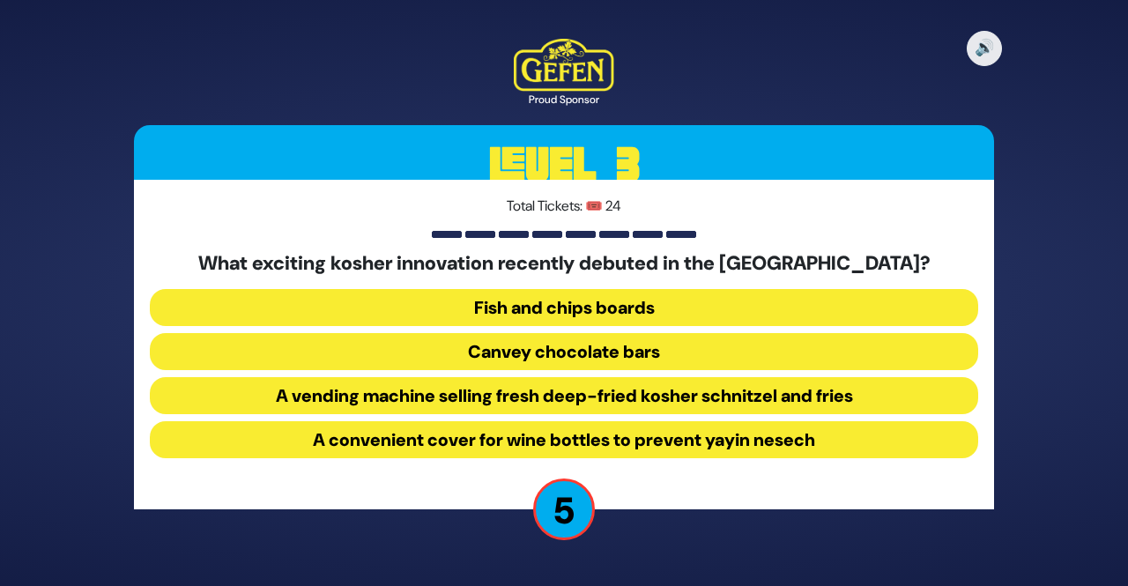
click at [641, 359] on button "Canvey chocolate bars" at bounding box center [564, 351] width 829 height 37
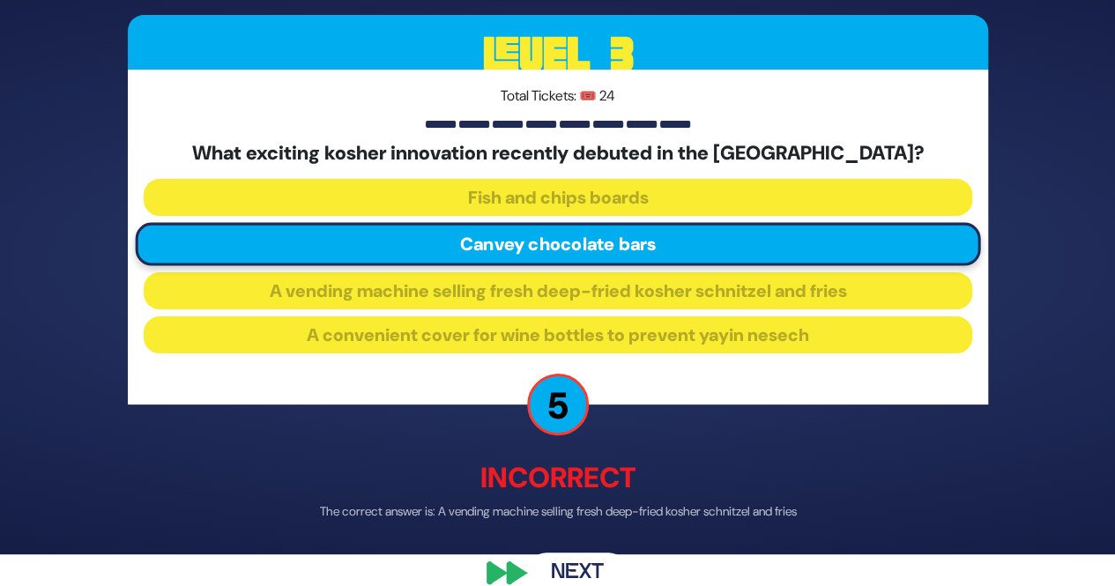
scroll to position [35, 0]
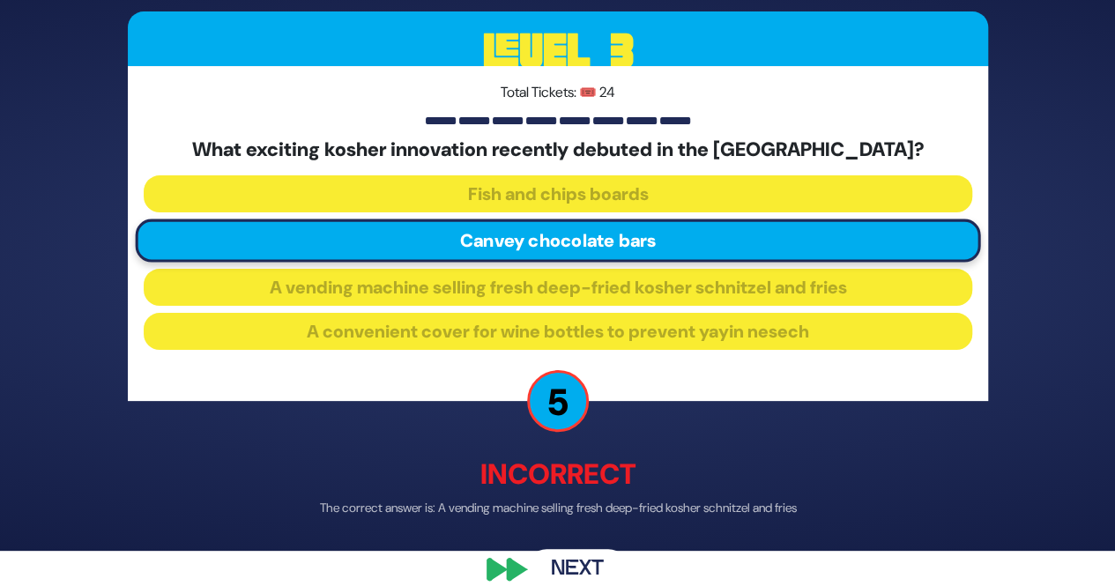
click at [558, 576] on button "Next" at bounding box center [577, 570] width 102 height 41
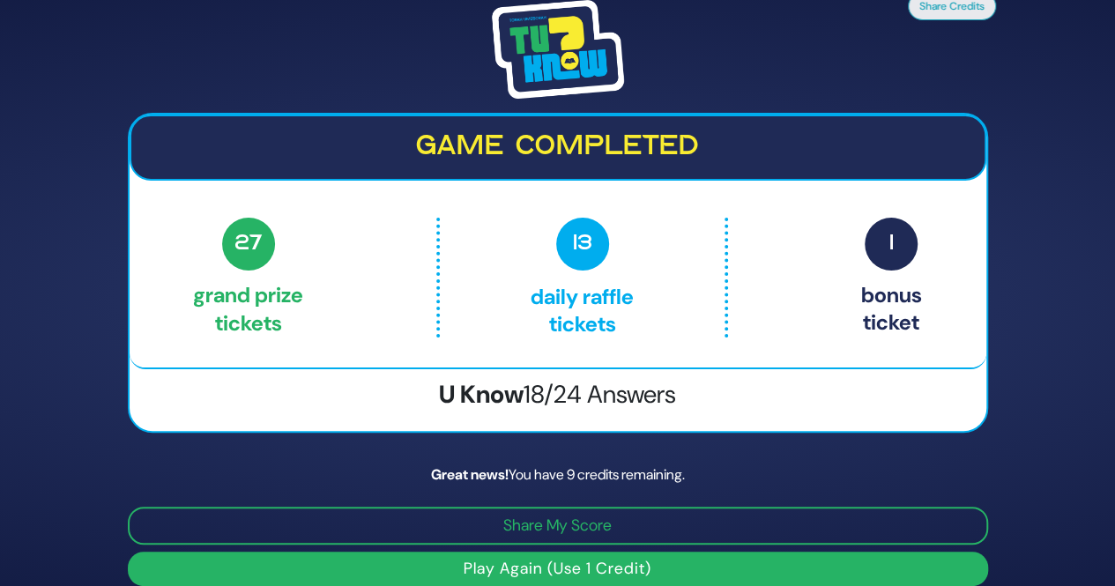
click at [552, 54] on img at bounding box center [558, 49] width 132 height 99
